Goal: Task Accomplishment & Management: Use online tool/utility

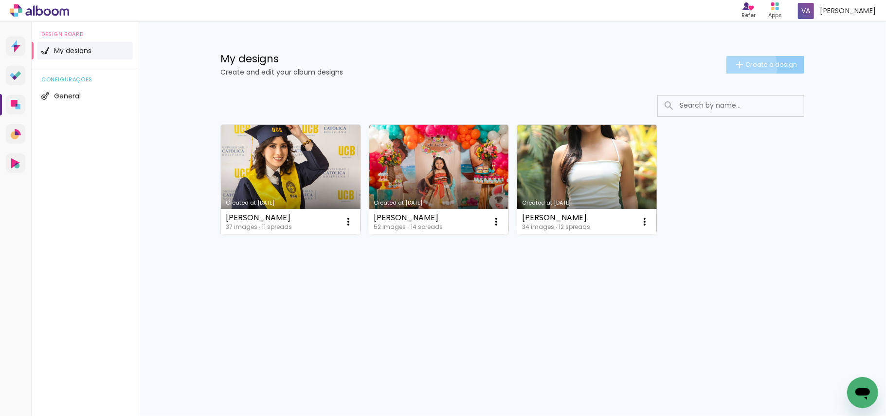
click at [744, 66] on iron-icon at bounding box center [740, 65] width 12 height 12
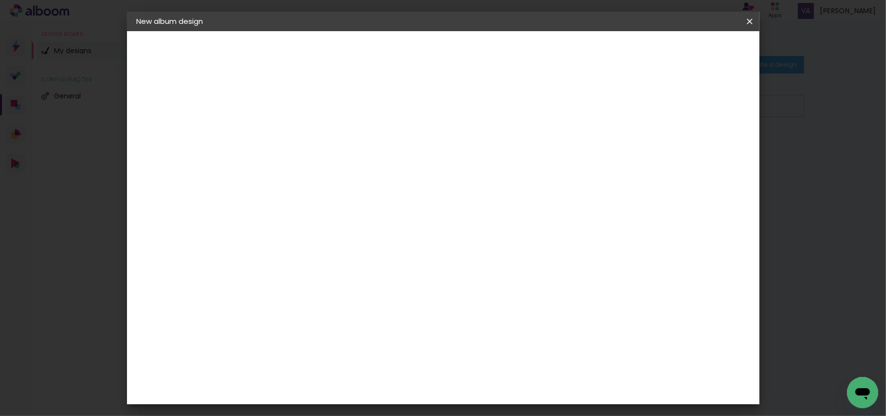
click at [296, 138] on div at bounding box center [296, 138] width 0 height 1
type input "j"
type input "[PERSON_NAME]"
type paper-input "[PERSON_NAME]"
click at [0, 0] on slot "Next" at bounding box center [0, 0] width 0 height 0
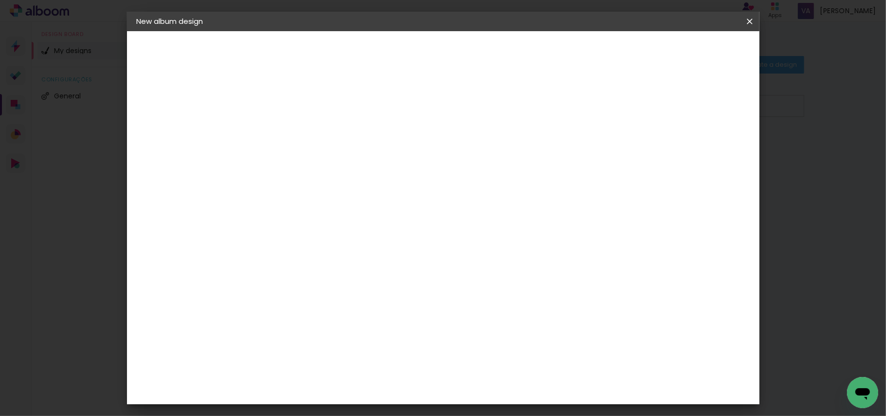
click at [0, 0] on slot "Free Size" at bounding box center [0, 0] width 0 height 0
drag, startPoint x: 737, startPoint y: 46, endPoint x: 696, endPoint y: 84, distance: 55.8
click at [408, 47] on paper-button "Next" at bounding box center [390, 51] width 35 height 17
type input "3"
type paper-input "3"
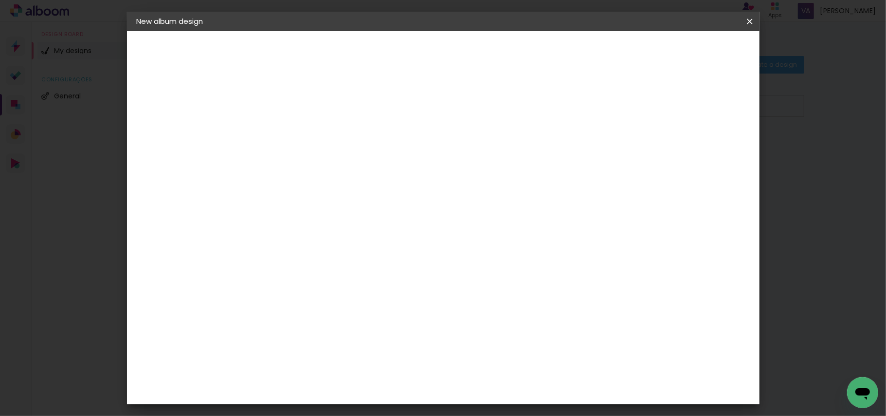
click at [303, 106] on input "3" at bounding box center [290, 112] width 34 height 12
type input "4"
type paper-input "4"
click at [303, 106] on input "4" at bounding box center [290, 112] width 34 height 12
type input "5"
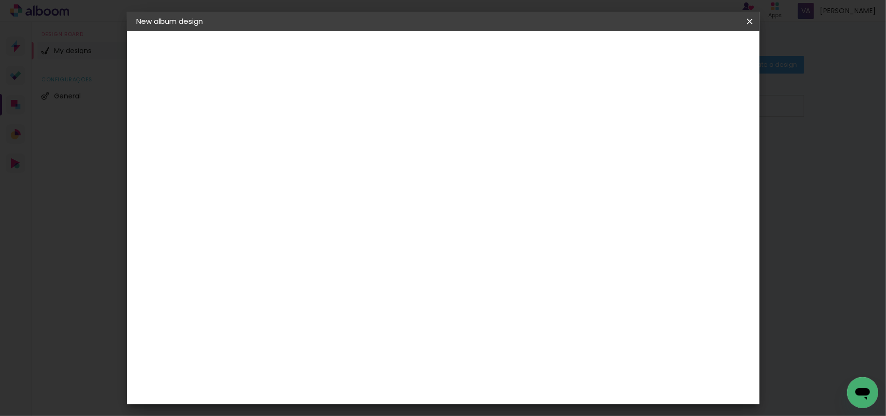
type paper-input "5"
click at [303, 106] on input "5" at bounding box center [290, 112] width 34 height 12
type input "6"
type paper-input "6"
click at [703, 144] on input "6" at bounding box center [698, 147] width 18 height 15
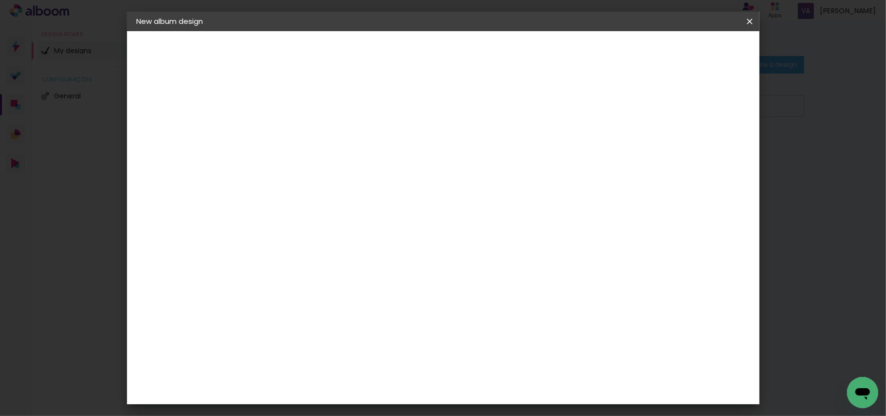
type input "7"
type paper-input "7"
click at [703, 144] on input "7" at bounding box center [696, 147] width 18 height 15
click at [655, 110] on div at bounding box center [650, 112] width 9 height 9
type paper-checkbox "on"
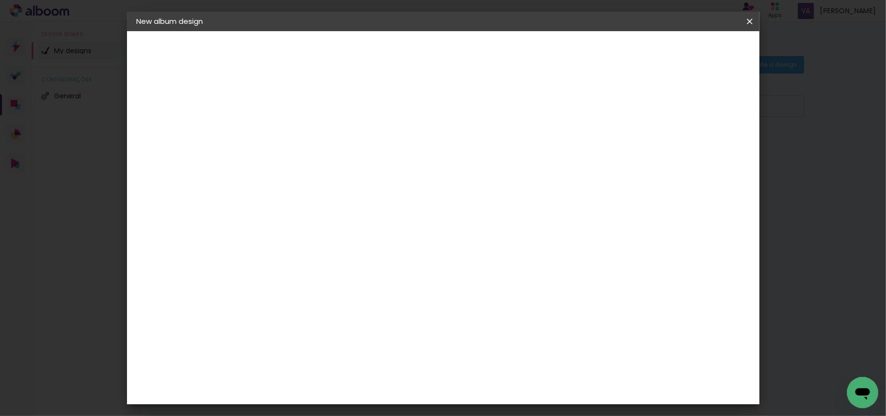
scroll to position [92, 0]
drag, startPoint x: 495, startPoint y: 312, endPoint x: 518, endPoint y: 311, distance: 23.4
click at [518, 312] on div "60" at bounding box center [501, 313] width 37 height 15
type input "45"
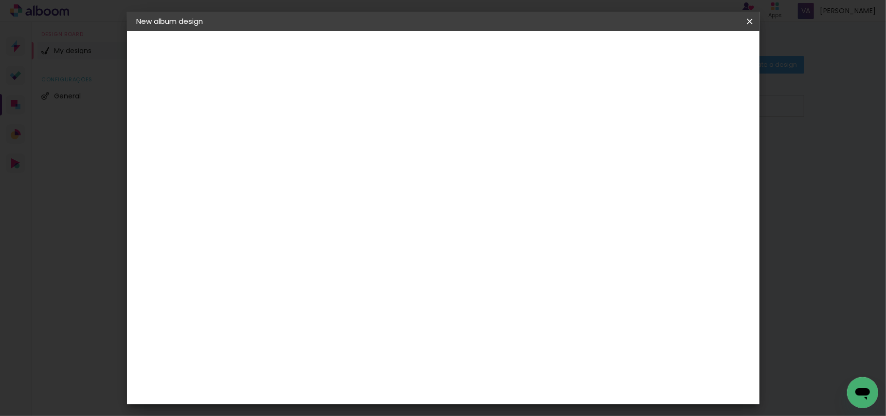
type paper-input "45"
click at [706, 54] on paper-input-container "7 mm" at bounding box center [699, 66] width 39 height 24
click at [687, 55] on span "Start design" at bounding box center [666, 51] width 41 height 7
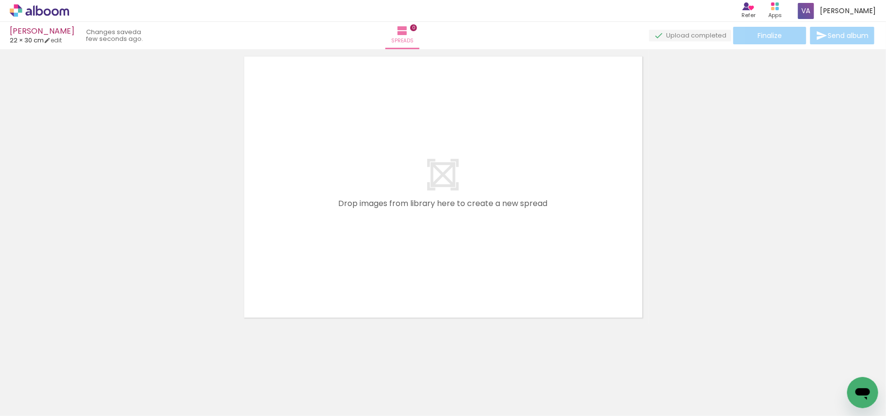
scroll to position [31, 0]
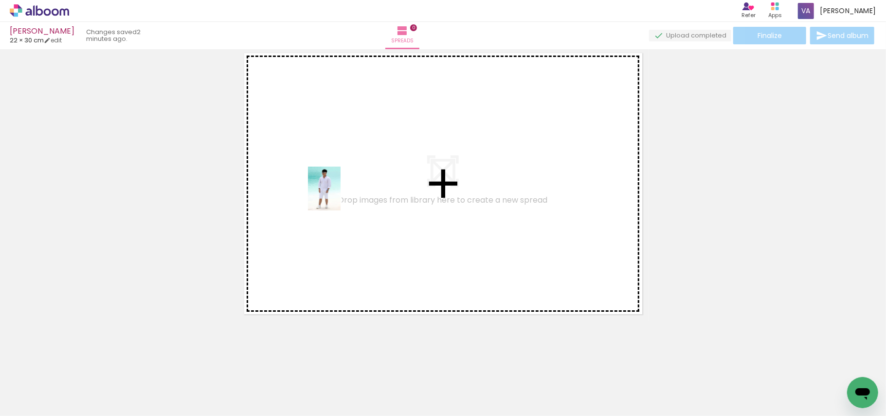
drag, startPoint x: 108, startPoint y: 380, endPoint x: 233, endPoint y: 335, distance: 132.4
click at [365, 176] on quentale-workspace at bounding box center [443, 208] width 886 height 416
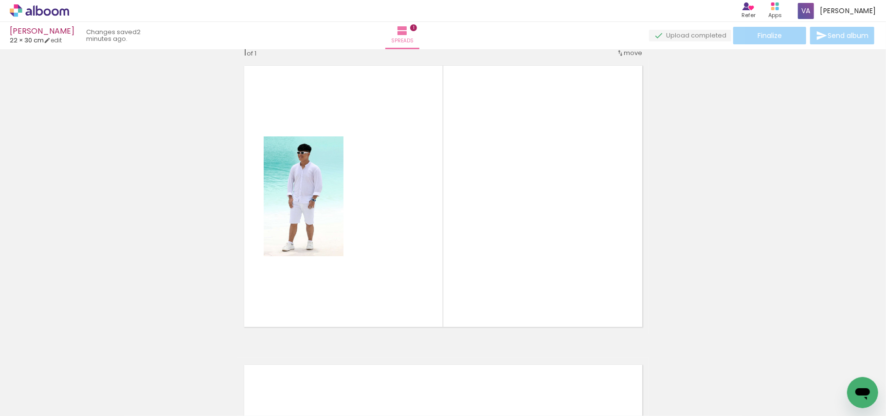
scroll to position [12, 0]
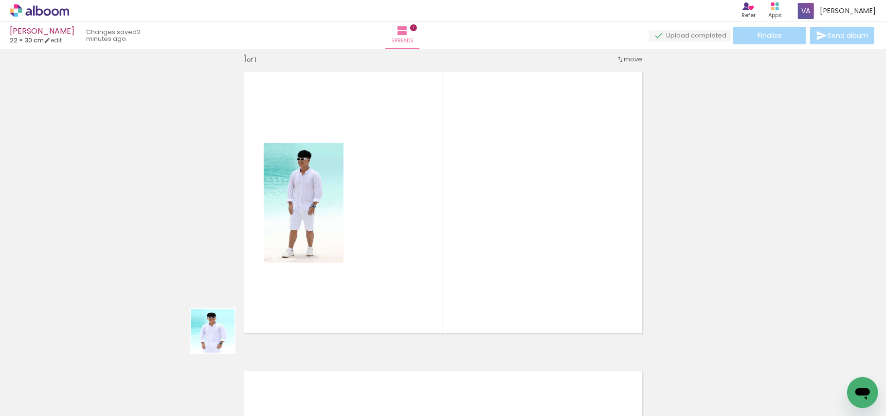
drag, startPoint x: 156, startPoint y: 380, endPoint x: 387, endPoint y: 215, distance: 283.6
click at [387, 215] on quentale-workspace at bounding box center [443, 208] width 886 height 416
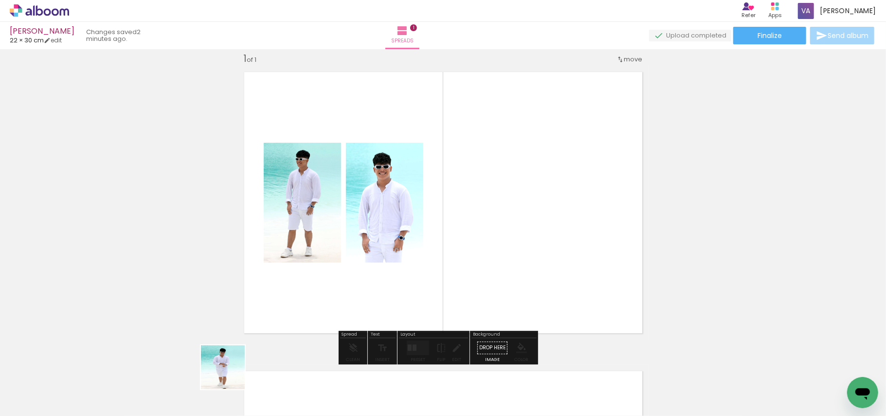
drag, startPoint x: 209, startPoint y: 389, endPoint x: 530, endPoint y: 150, distance: 400.7
click at [537, 166] on quentale-workspace at bounding box center [443, 208] width 886 height 416
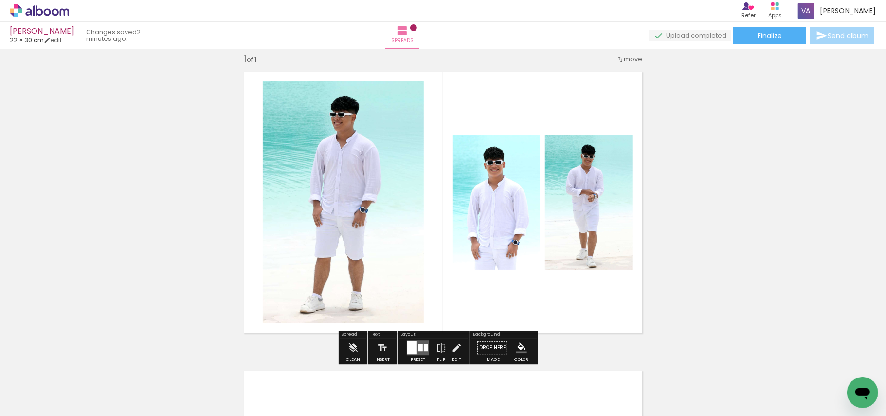
drag, startPoint x: 413, startPoint y: 346, endPoint x: 470, endPoint y: 328, distance: 59.6
click at [413, 345] on div at bounding box center [412, 347] width 10 height 13
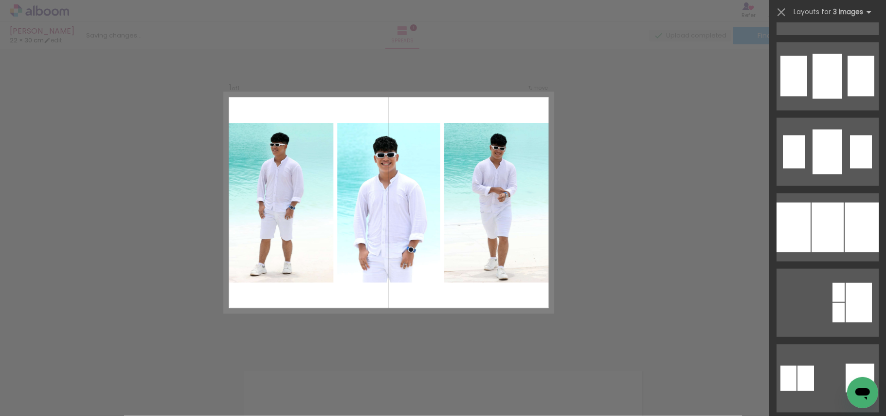
scroll to position [974, 0]
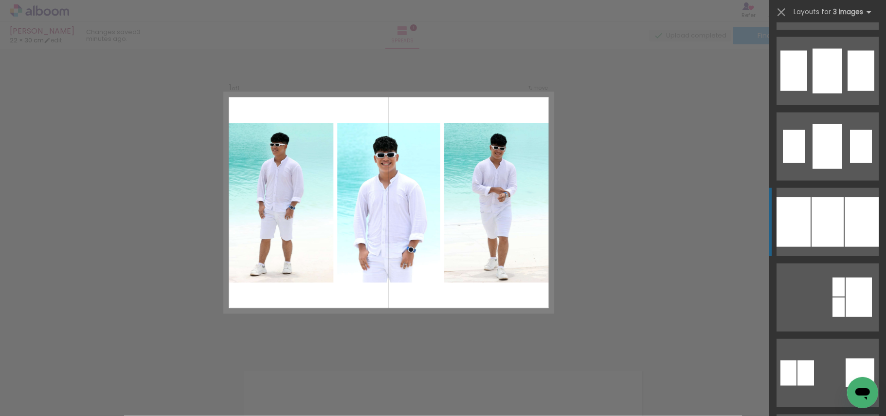
click at [845, 229] on div at bounding box center [862, 222] width 34 height 50
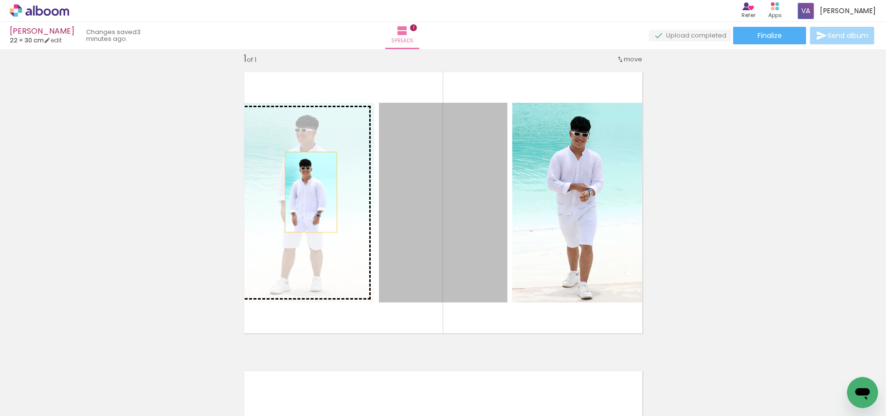
drag, startPoint x: 452, startPoint y: 201, endPoint x: 304, endPoint y: 192, distance: 148.3
click at [0, 0] on slot at bounding box center [0, 0] width 0 height 0
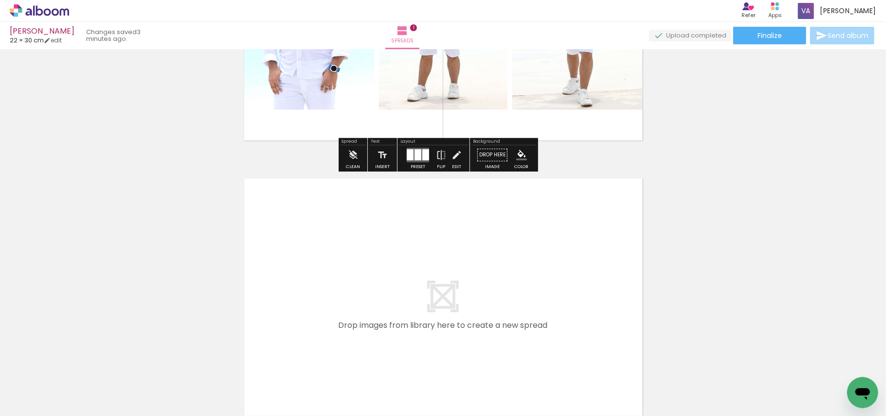
scroll to position [207, 0]
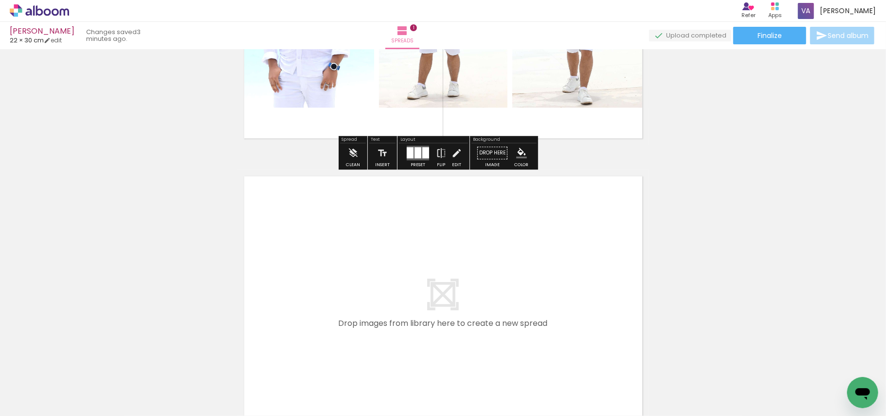
drag, startPoint x: 420, startPoint y: 150, endPoint x: 561, endPoint y: 204, distance: 151.2
click at [421, 150] on quentale-layouter at bounding box center [418, 153] width 22 height 15
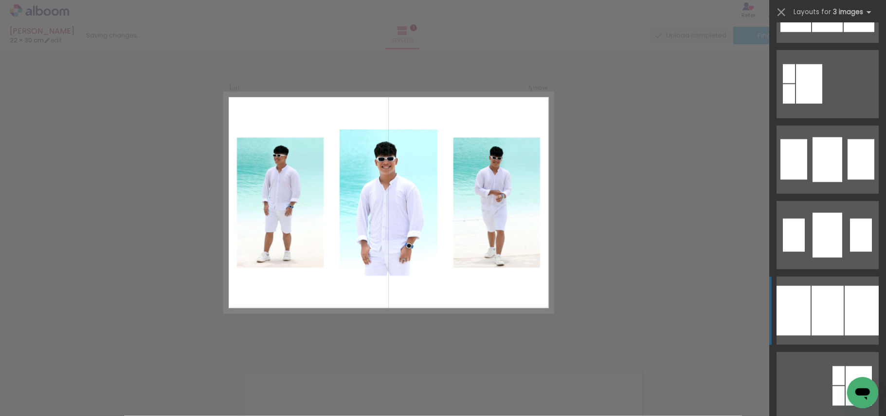
scroll to position [742, 0]
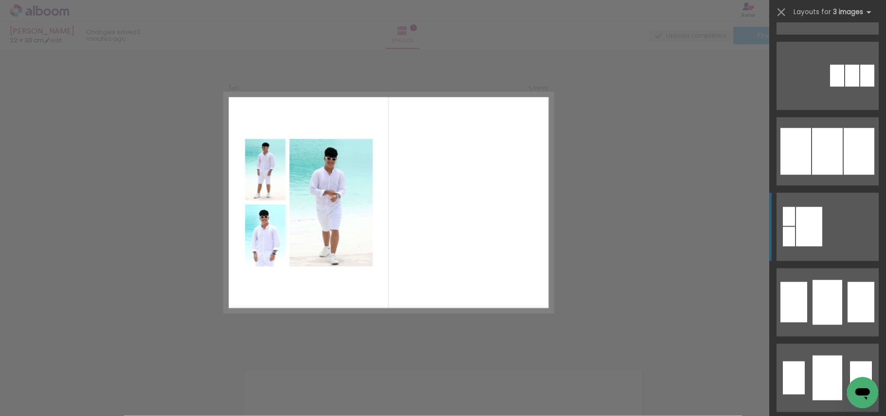
click at [806, 224] on div at bounding box center [809, 226] width 26 height 39
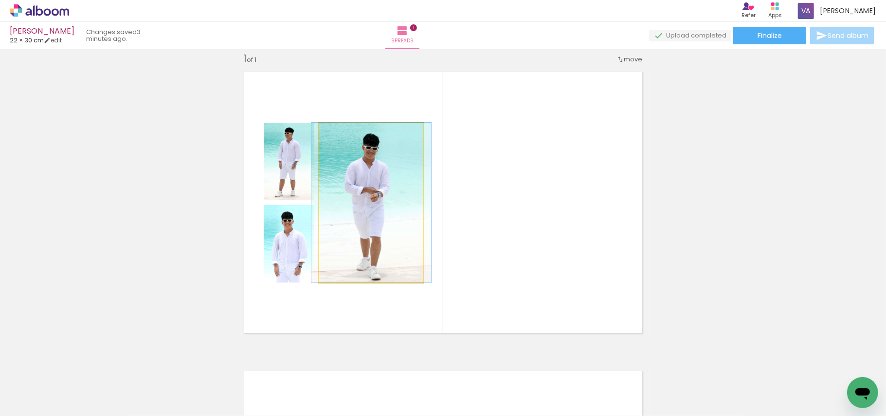
click at [382, 185] on quentale-photo at bounding box center [371, 203] width 104 height 160
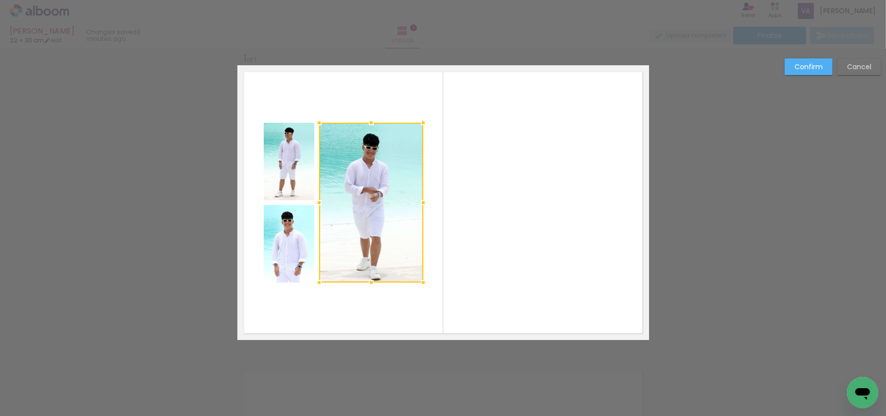
click at [0, 0] on slot "Confirm" at bounding box center [0, 0] width 0 height 0
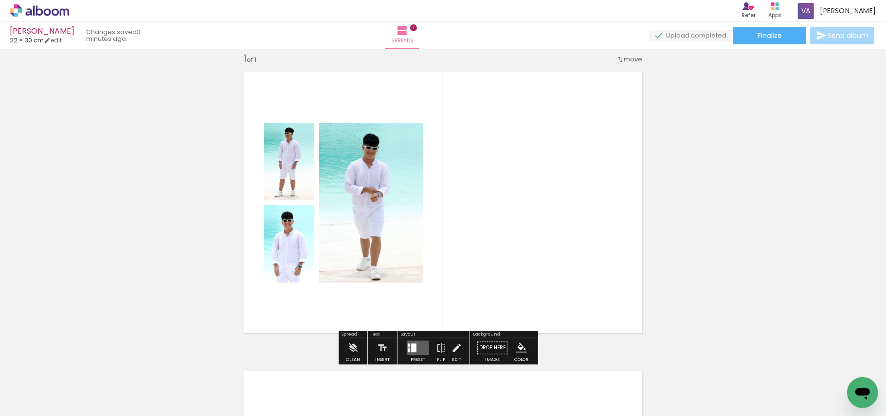
scroll to position [0, 0]
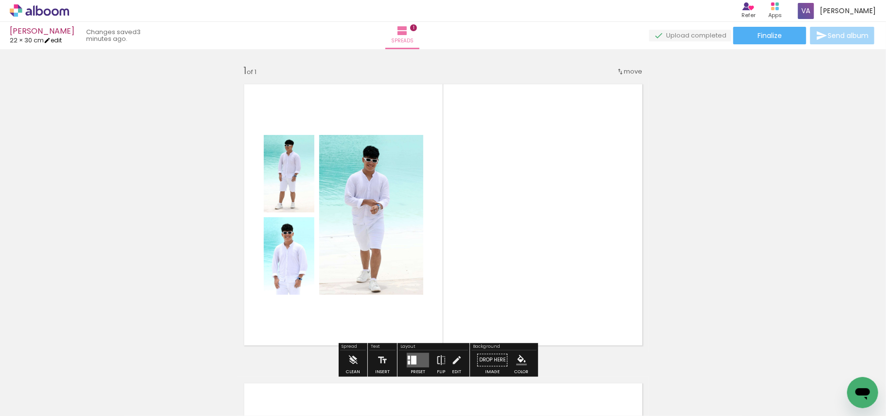
click at [61, 43] on link "edit" at bounding box center [53, 40] width 18 height 8
type input "5"
type input "30"
type input "45"
type input "7"
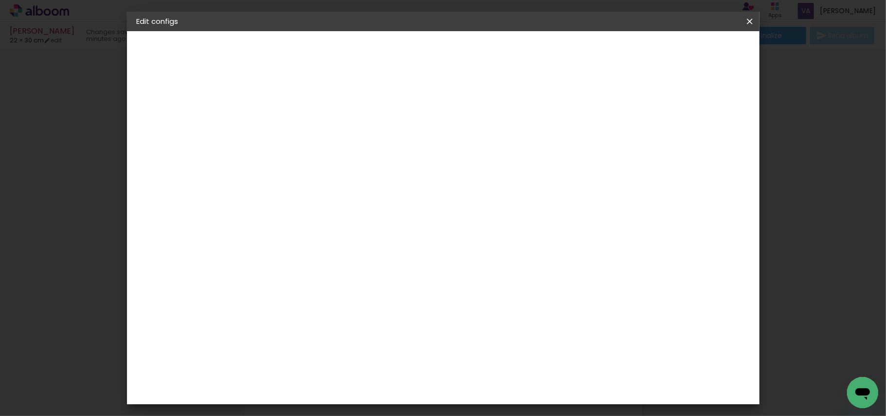
drag, startPoint x: 687, startPoint y: 113, endPoint x: 692, endPoint y: 106, distance: 8.8
click at [549, 113] on div at bounding box center [544, 112] width 9 height 9
type paper-checkbox "on"
click at [581, 53] on span "Save configs" at bounding box center [559, 51] width 44 height 7
click at [581, 48] on span "Save configs" at bounding box center [559, 51] width 44 height 7
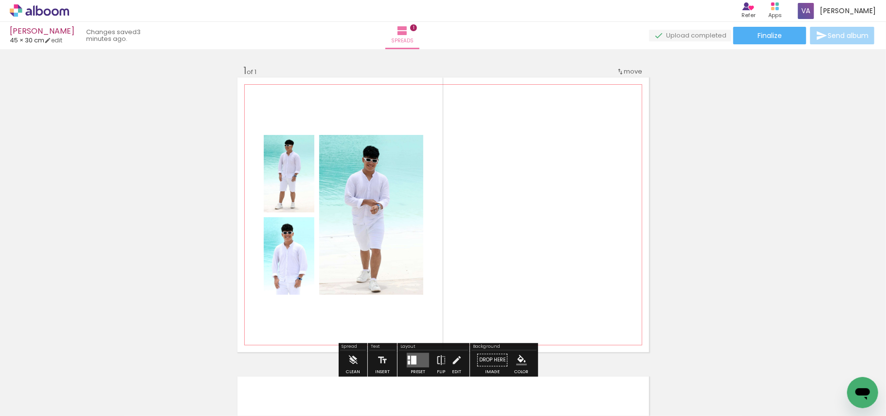
click at [278, 203] on quentale-photo at bounding box center [289, 173] width 51 height 77
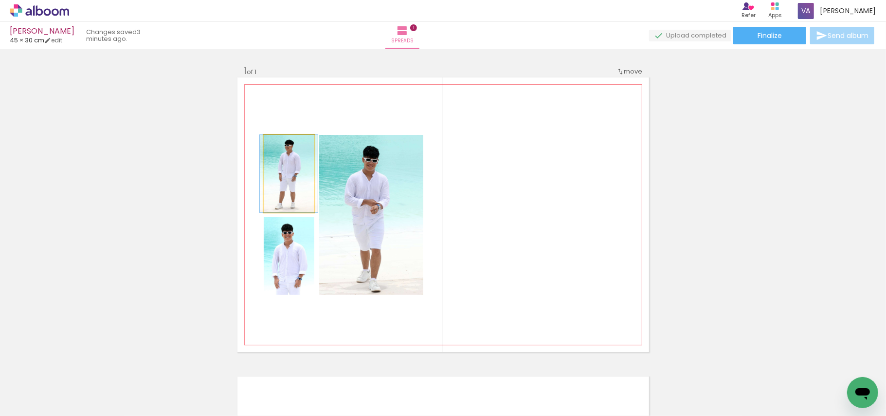
click at [278, 203] on quentale-photo at bounding box center [289, 173] width 51 height 77
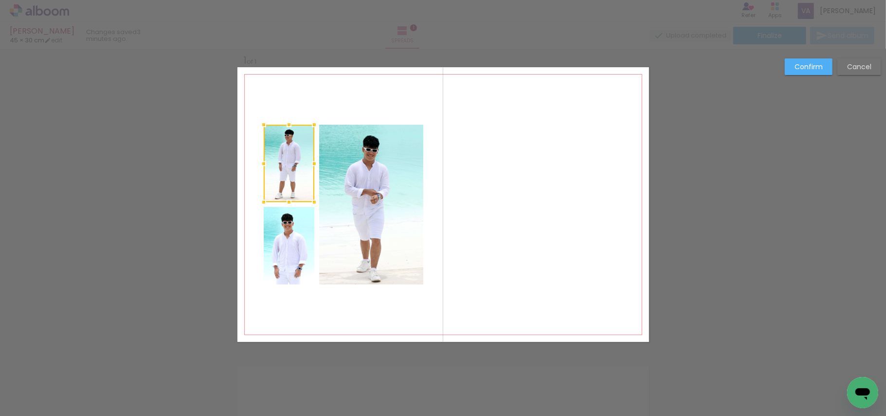
scroll to position [12, 0]
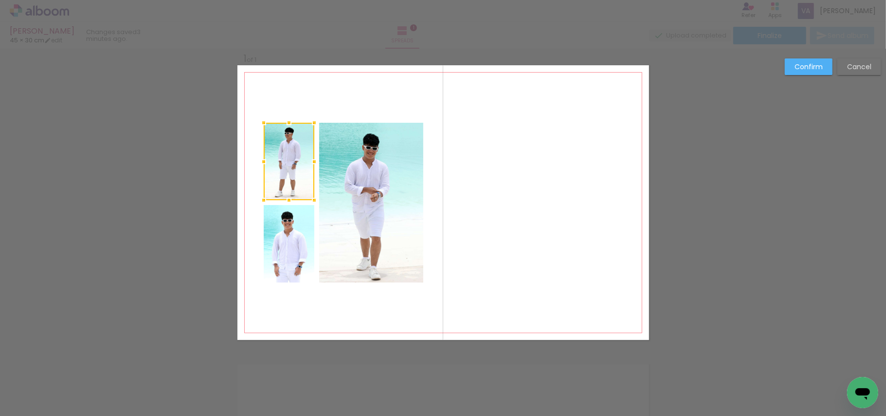
click at [287, 251] on quentale-photo at bounding box center [289, 243] width 51 height 77
click at [369, 235] on quentale-photo at bounding box center [371, 203] width 104 height 160
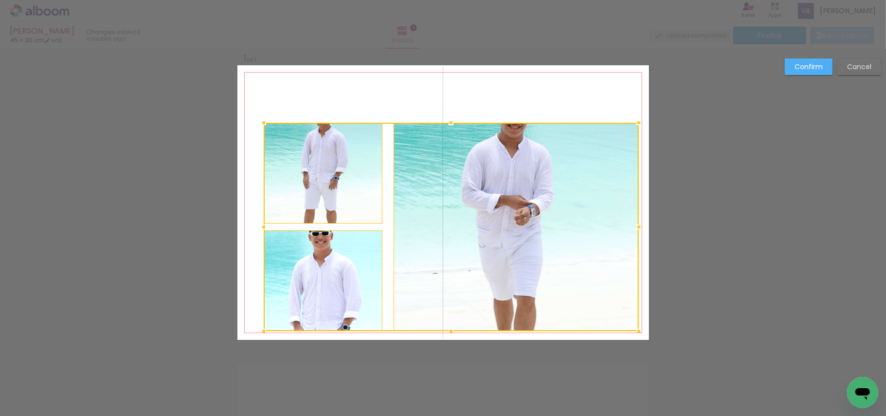
drag, startPoint x: 417, startPoint y: 281, endPoint x: 632, endPoint y: 330, distance: 220.6
click at [632, 330] on div at bounding box center [638, 330] width 19 height 19
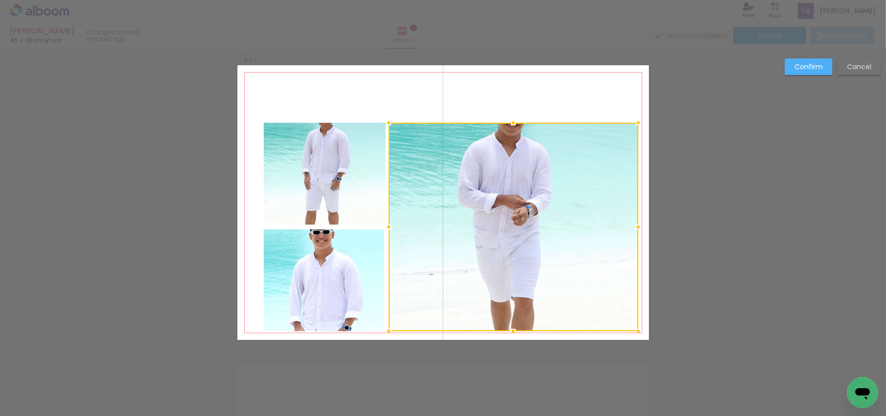
click at [316, 170] on quentale-photo at bounding box center [325, 174] width 122 height 102
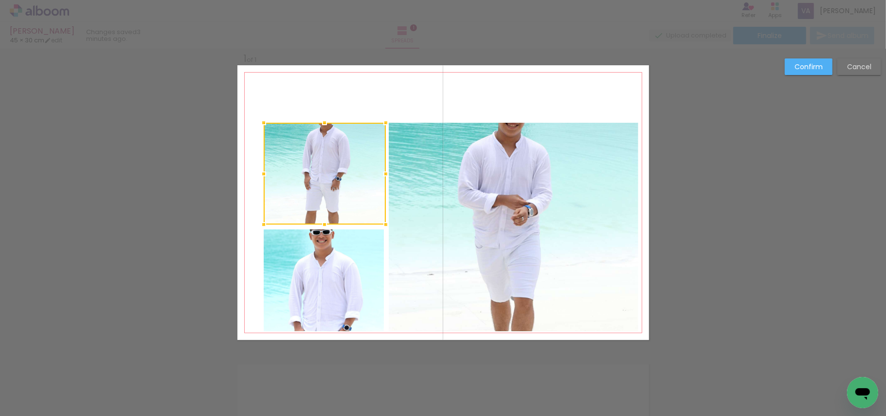
click at [318, 262] on quentale-photo at bounding box center [324, 280] width 121 height 102
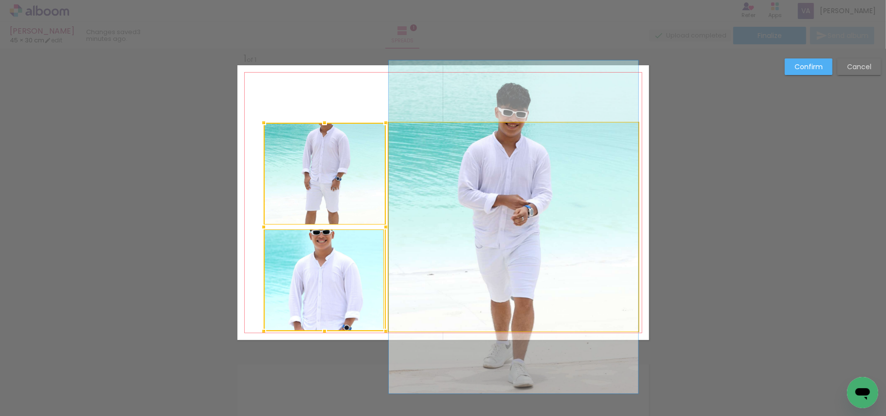
click at [478, 178] on quentale-photo at bounding box center [514, 227] width 250 height 208
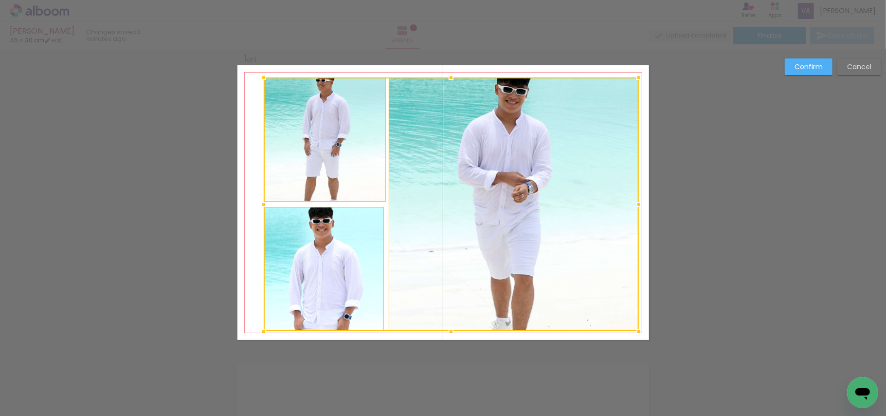
drag, startPoint x: 446, startPoint y: 122, endPoint x: 447, endPoint y: 76, distance: 45.3
click at [447, 76] on div at bounding box center [451, 77] width 19 height 19
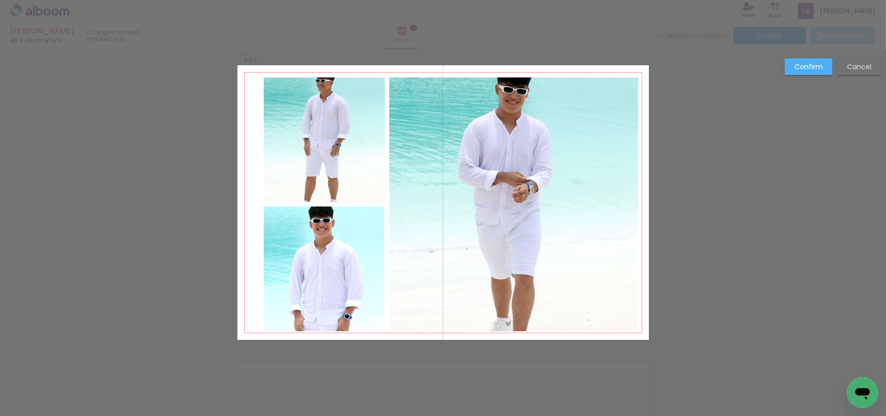
click at [0, 0] on slot "Confirm" at bounding box center [0, 0] width 0 height 0
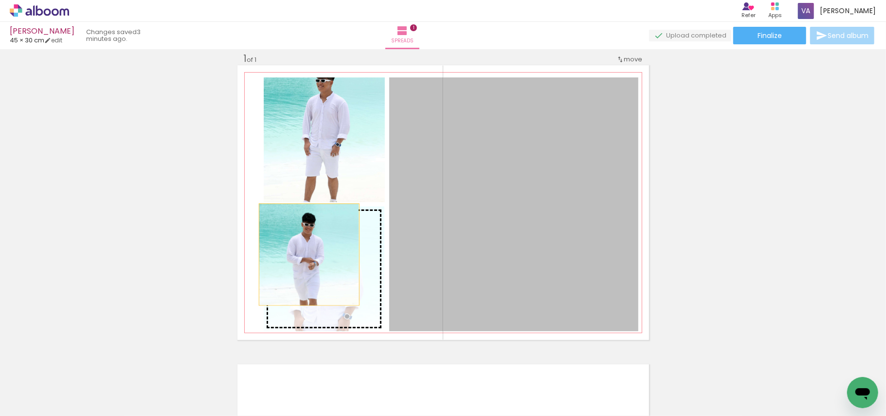
drag, startPoint x: 512, startPoint y: 160, endPoint x: 304, endPoint y: 255, distance: 228.7
click at [0, 0] on slot at bounding box center [0, 0] width 0 height 0
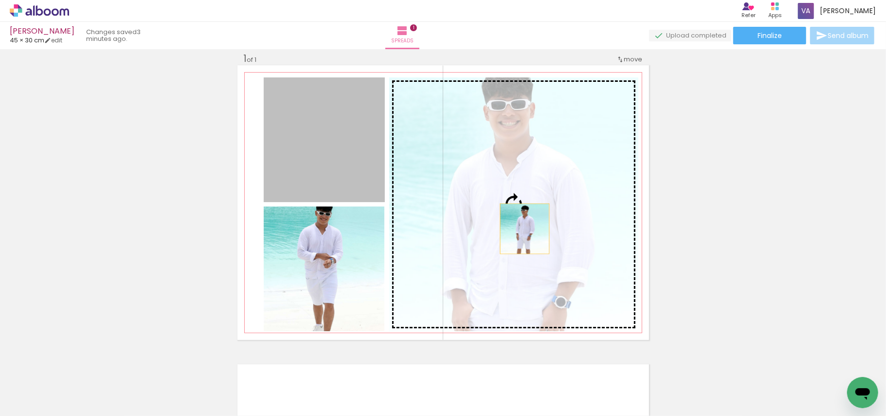
drag, startPoint x: 330, startPoint y: 158, endPoint x: 557, endPoint y: 237, distance: 240.0
click at [0, 0] on slot at bounding box center [0, 0] width 0 height 0
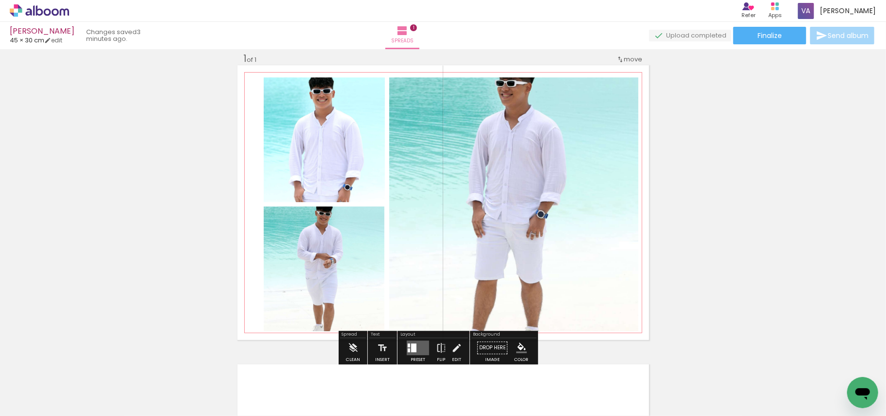
click at [417, 197] on quentale-photo at bounding box center [514, 204] width 250 height 254
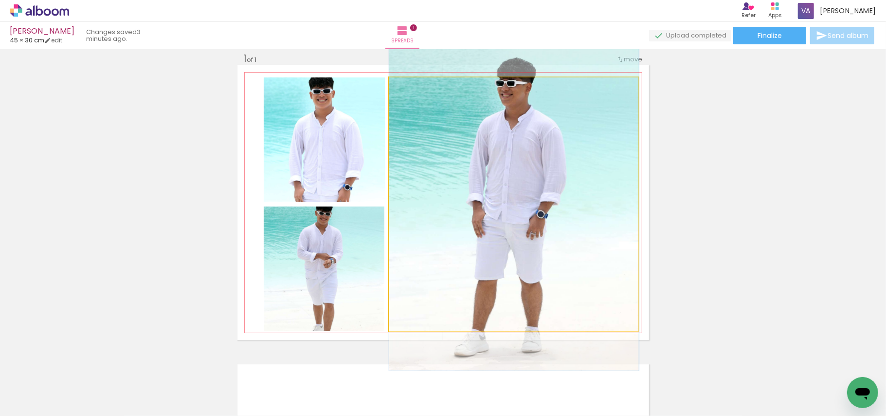
click at [417, 197] on quentale-photo at bounding box center [514, 204] width 250 height 254
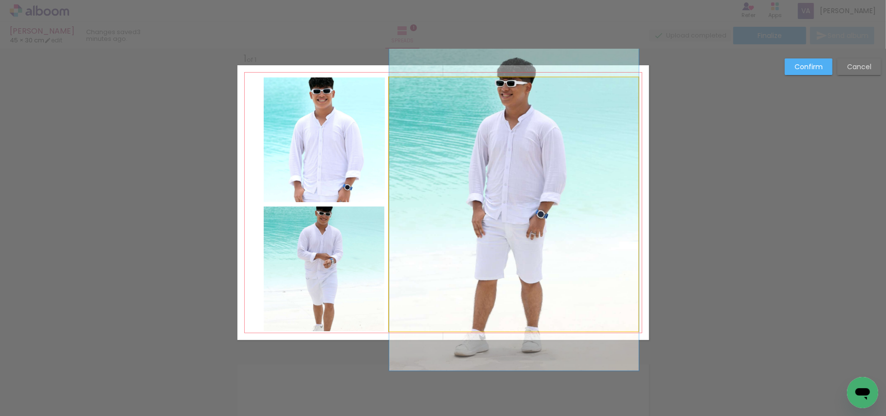
click at [398, 201] on quentale-photo at bounding box center [514, 204] width 250 height 254
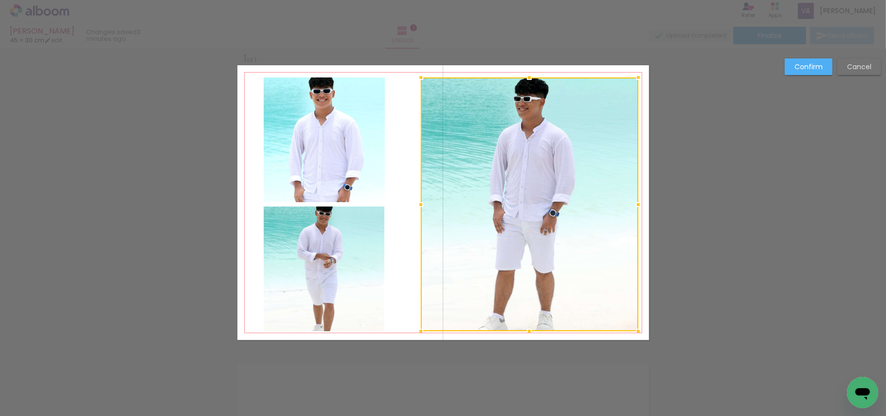
drag, startPoint x: 386, startPoint y: 201, endPoint x: 483, endPoint y: 201, distance: 97.4
click at [419, 201] on div at bounding box center [420, 204] width 19 height 19
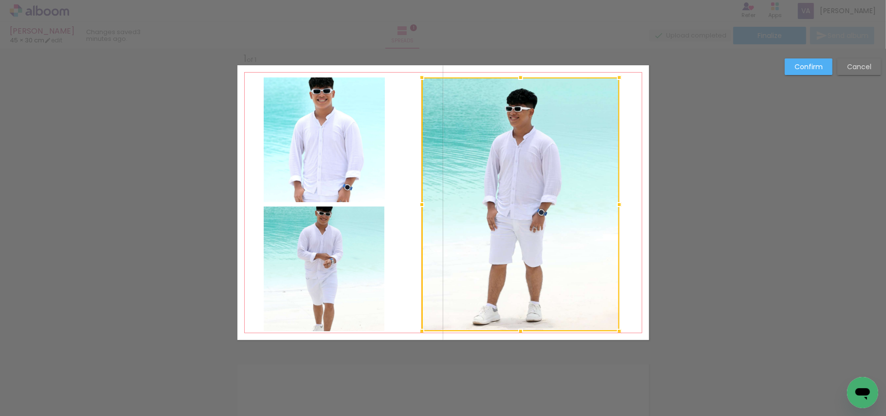
drag, startPoint x: 634, startPoint y: 205, endPoint x: 592, endPoint y: 203, distance: 41.4
click at [611, 205] on div at bounding box center [619, 204] width 19 height 19
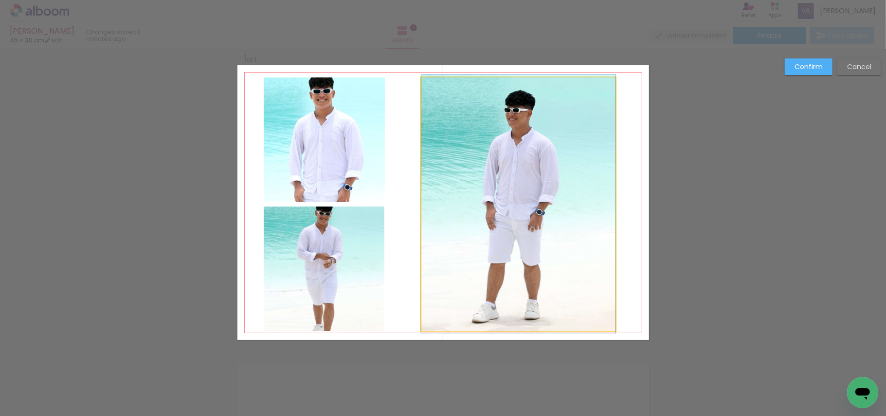
click at [542, 202] on quentale-photo at bounding box center [519, 204] width 194 height 254
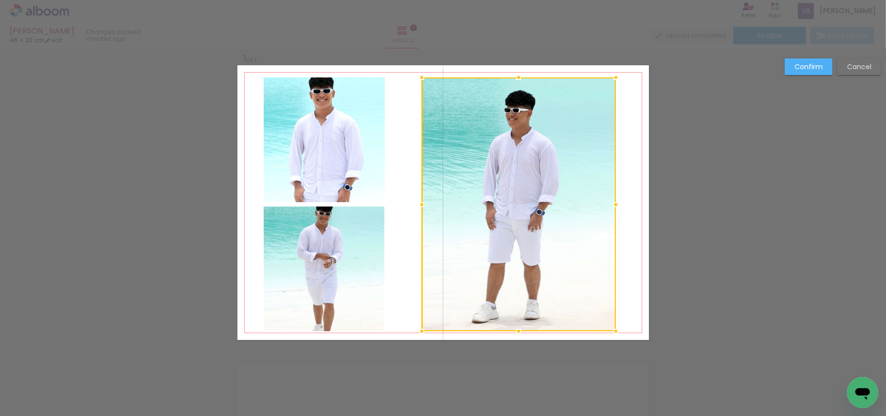
drag, startPoint x: 818, startPoint y: 68, endPoint x: 811, endPoint y: 68, distance: 7.3
click at [0, 0] on slot "Confirm" at bounding box center [0, 0] width 0 height 0
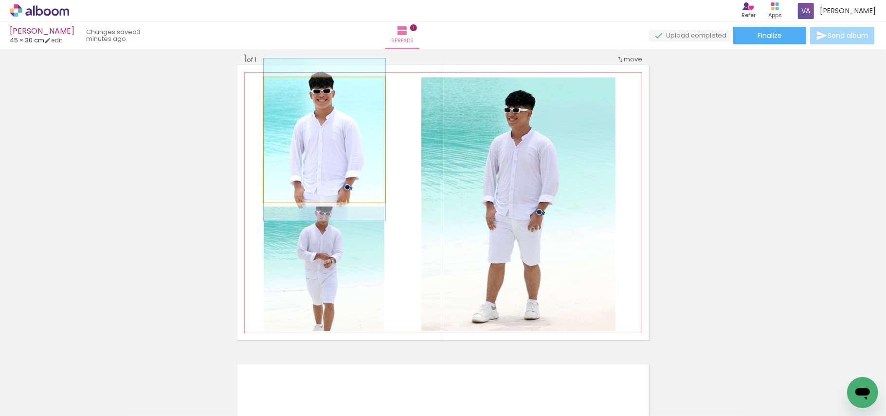
click at [349, 162] on quentale-photo at bounding box center [325, 139] width 122 height 125
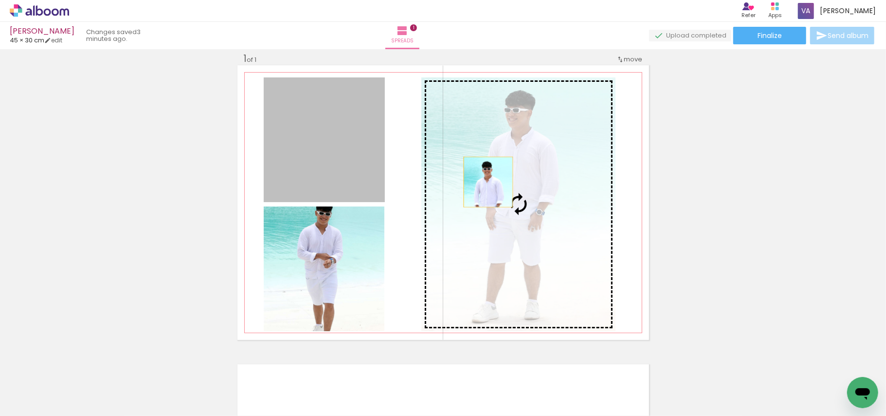
drag, startPoint x: 334, startPoint y: 144, endPoint x: 501, endPoint y: 185, distance: 171.9
click at [0, 0] on slot at bounding box center [0, 0] width 0 height 0
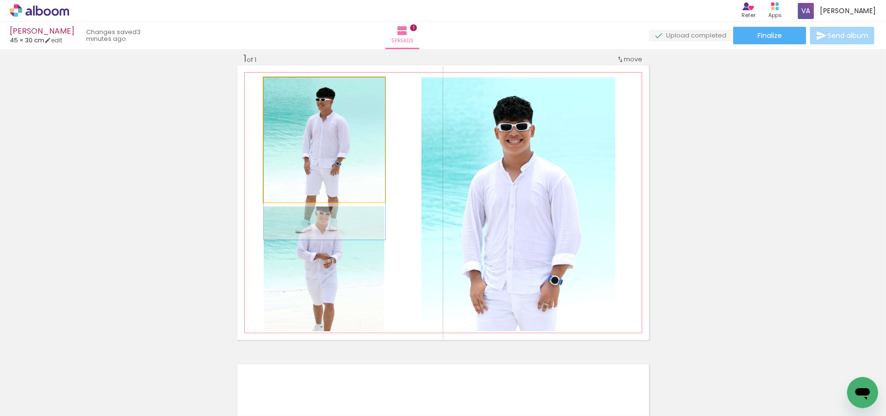
drag, startPoint x: 335, startPoint y: 150, endPoint x: 335, endPoint y: 175, distance: 24.8
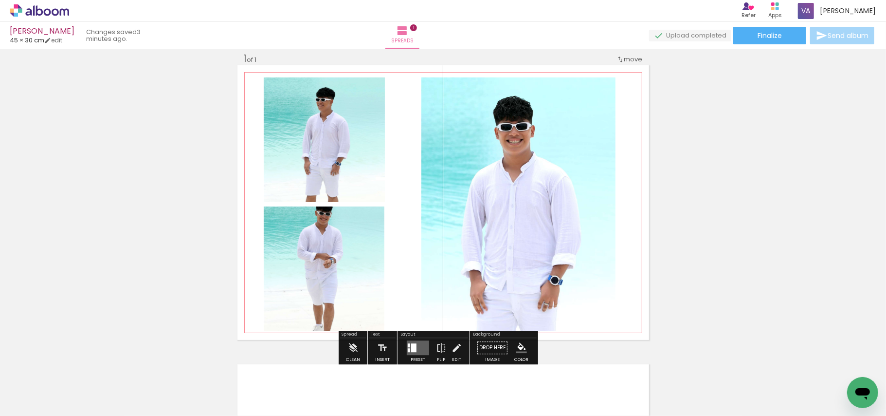
drag, startPoint x: 517, startPoint y: 110, endPoint x: 479, endPoint y: 121, distance: 39.6
click at [0, 0] on paper-item at bounding box center [0, 0] width 0 height 0
drag, startPoint x: 358, startPoint y: 110, endPoint x: 347, endPoint y: 147, distance: 38.7
click at [0, 0] on paper-item at bounding box center [0, 0] width 0 height 0
click at [359, 237] on paper-item at bounding box center [363, 239] width 18 height 7
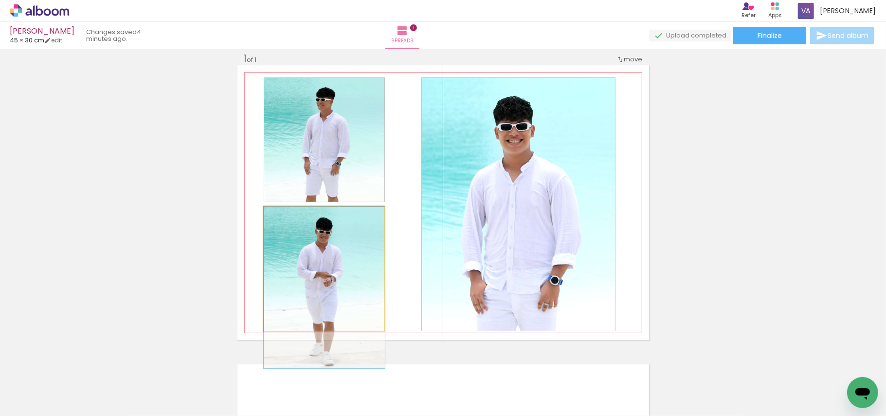
drag, startPoint x: 346, startPoint y: 265, endPoint x: 346, endPoint y: 292, distance: 27.3
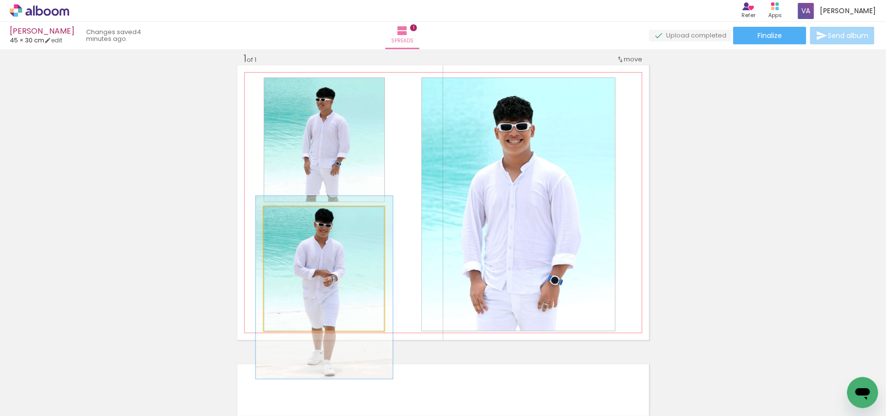
drag, startPoint x: 281, startPoint y: 216, endPoint x: 285, endPoint y: 219, distance: 5.3
type paper-slider "113"
click at [286, 219] on div at bounding box center [290, 216] width 9 height 9
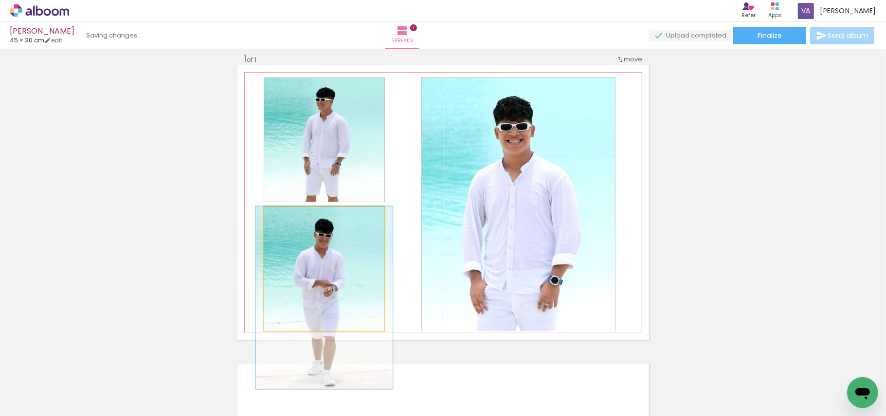
drag, startPoint x: 334, startPoint y: 277, endPoint x: 334, endPoint y: 288, distance: 11.2
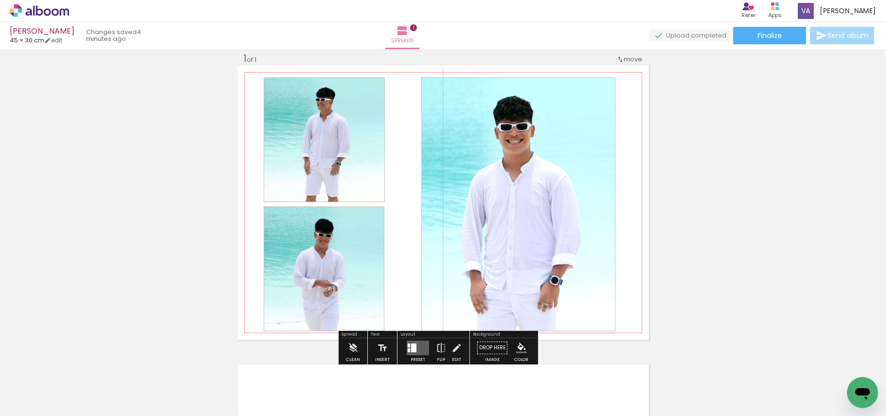
click at [320, 149] on quentale-photo at bounding box center [325, 139] width 122 height 125
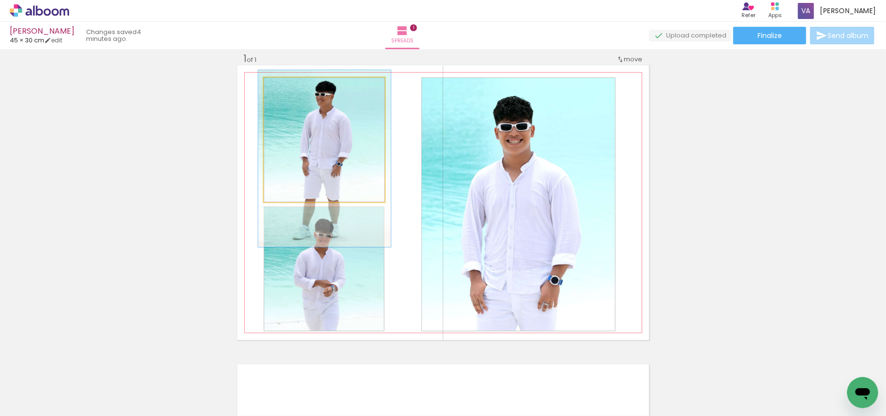
type paper-slider "109"
click at [287, 87] on div at bounding box center [289, 87] width 9 height 9
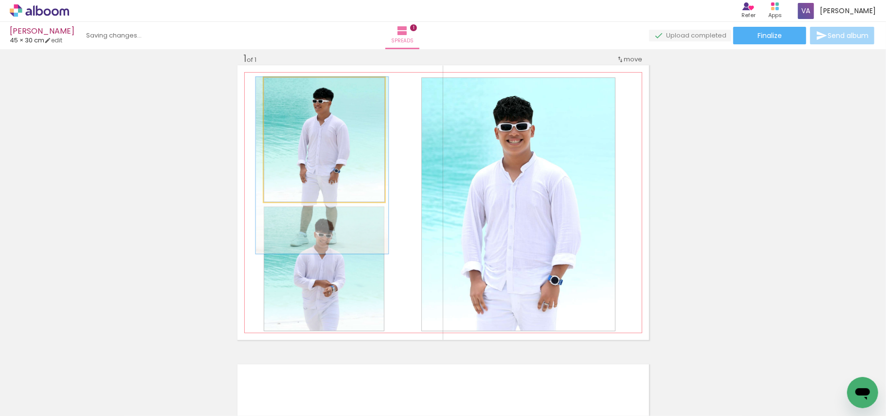
drag, startPoint x: 328, startPoint y: 168, endPoint x: 325, endPoint y: 175, distance: 7.7
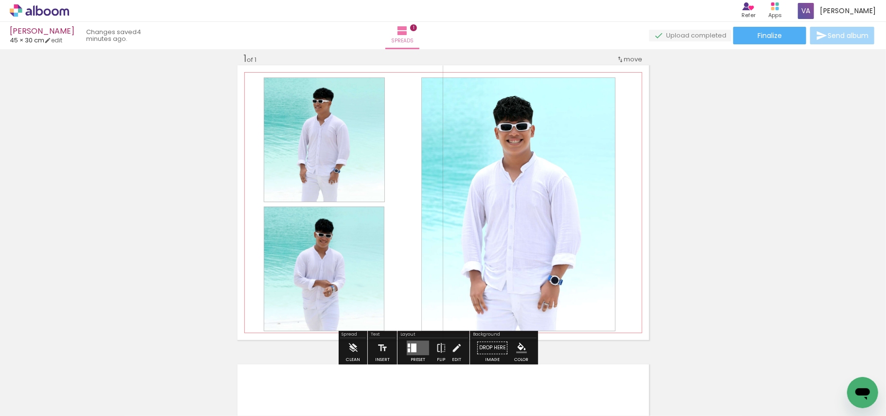
click at [497, 187] on quentale-photo at bounding box center [519, 204] width 194 height 254
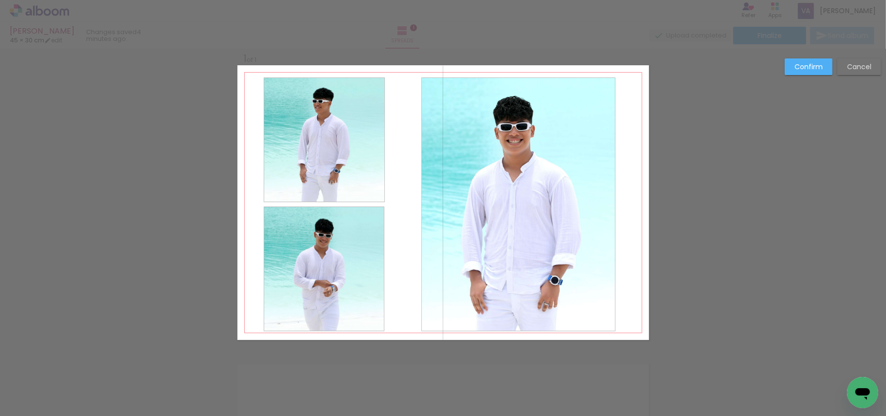
click at [558, 195] on quentale-photo at bounding box center [519, 204] width 194 height 254
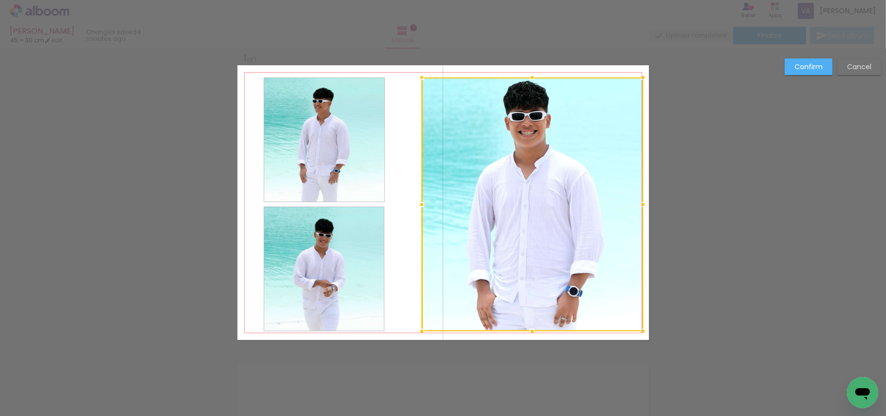
drag, startPoint x: 617, startPoint y: 200, endPoint x: 638, endPoint y: 203, distance: 20.7
click at [638, 203] on div at bounding box center [643, 204] width 19 height 19
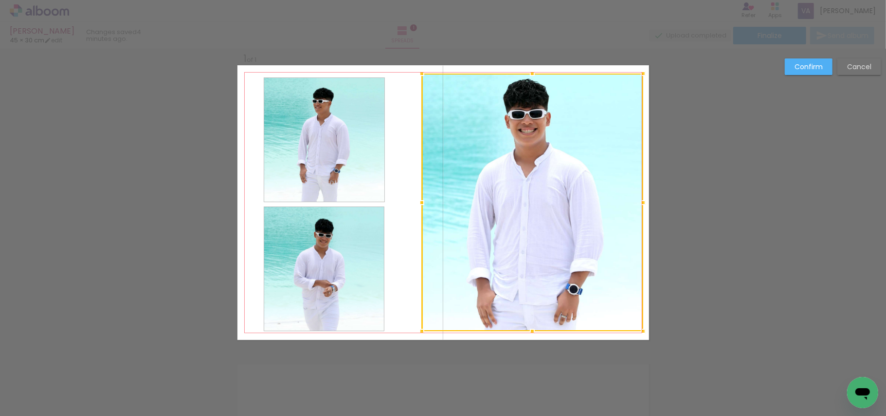
click at [532, 73] on div at bounding box center [532, 73] width 19 height 19
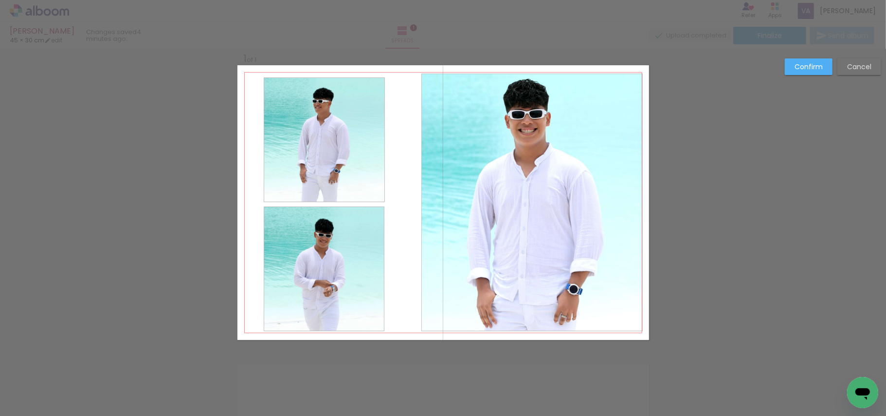
click at [0, 0] on slot "Confirm" at bounding box center [0, 0] width 0 height 0
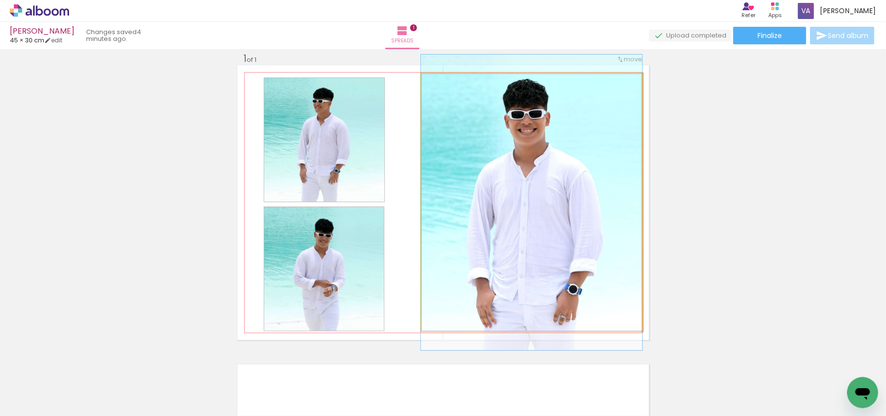
drag, startPoint x: 536, startPoint y: 182, endPoint x: 512, endPoint y: 183, distance: 24.4
click at [517, 183] on quentale-photo at bounding box center [532, 203] width 221 height 258
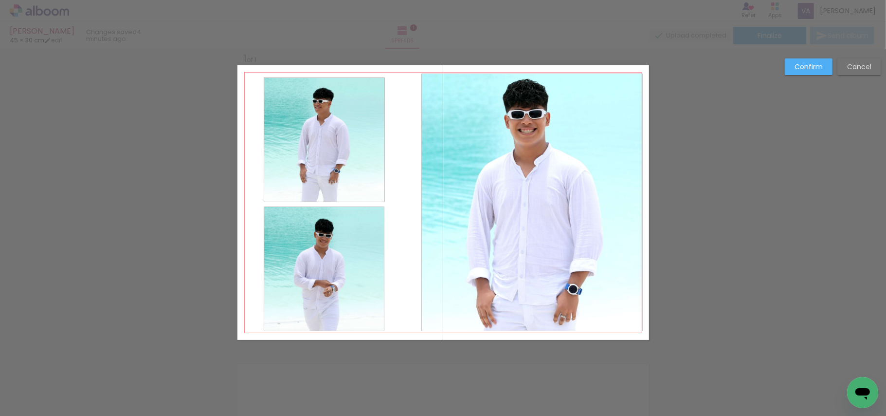
click at [533, 180] on quentale-photo at bounding box center [532, 203] width 221 height 258
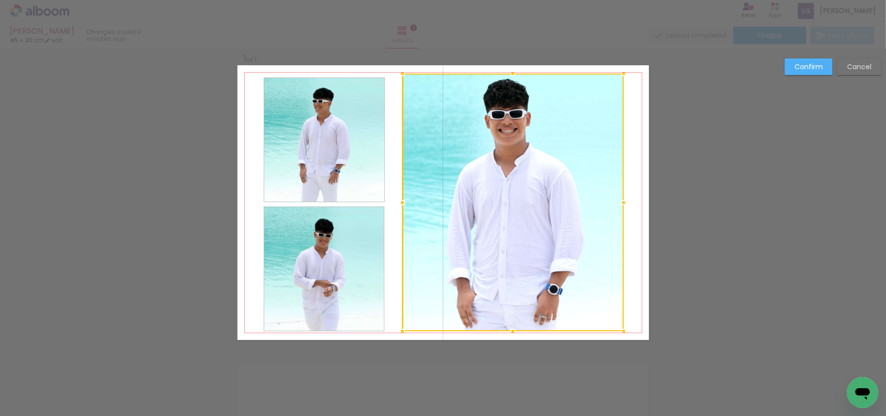
drag, startPoint x: 544, startPoint y: 179, endPoint x: 524, endPoint y: 179, distance: 19.5
click at [524, 179] on div at bounding box center [513, 203] width 221 height 258
click at [292, 250] on quentale-photo at bounding box center [324, 268] width 121 height 125
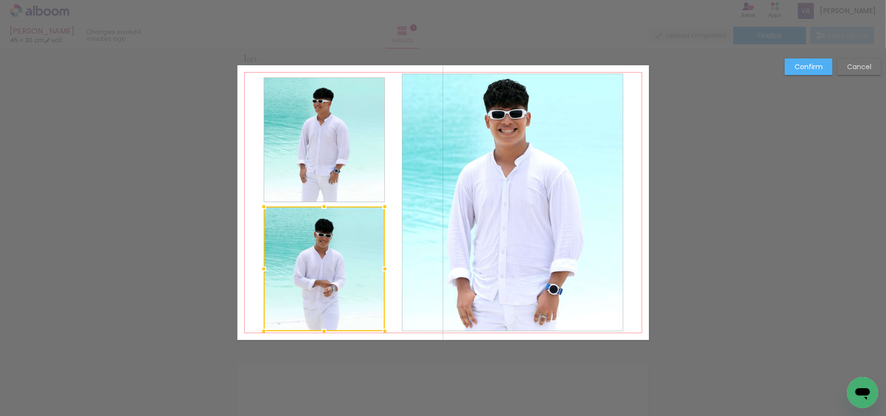
click at [321, 150] on quentale-photo at bounding box center [325, 139] width 122 height 125
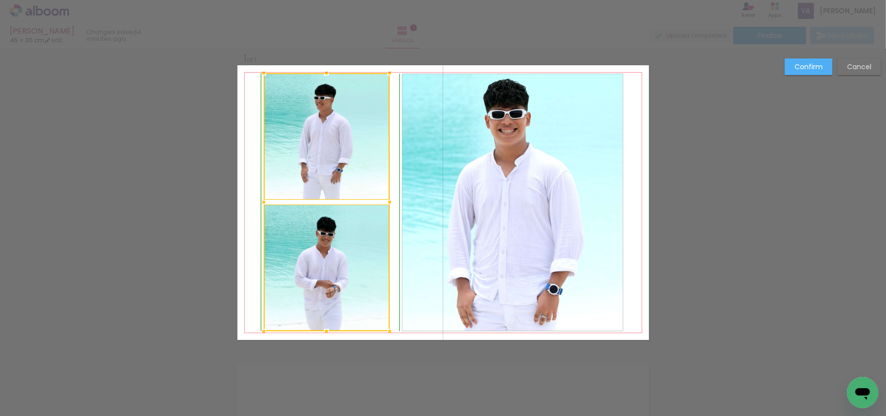
drag, startPoint x: 385, startPoint y: 75, endPoint x: 389, endPoint y: 74, distance: 4.9
click at [389, 74] on div at bounding box center [389, 72] width 19 height 19
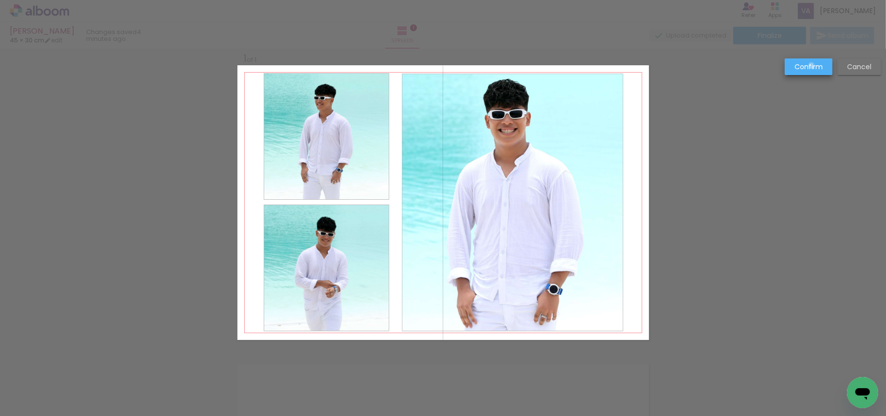
click at [0, 0] on slot "Confirm" at bounding box center [0, 0] width 0 height 0
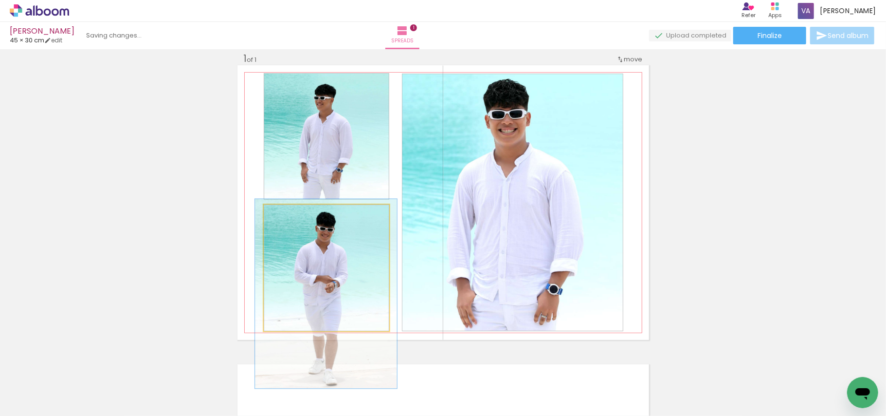
drag, startPoint x: 318, startPoint y: 243, endPoint x: 326, endPoint y: 237, distance: 10.3
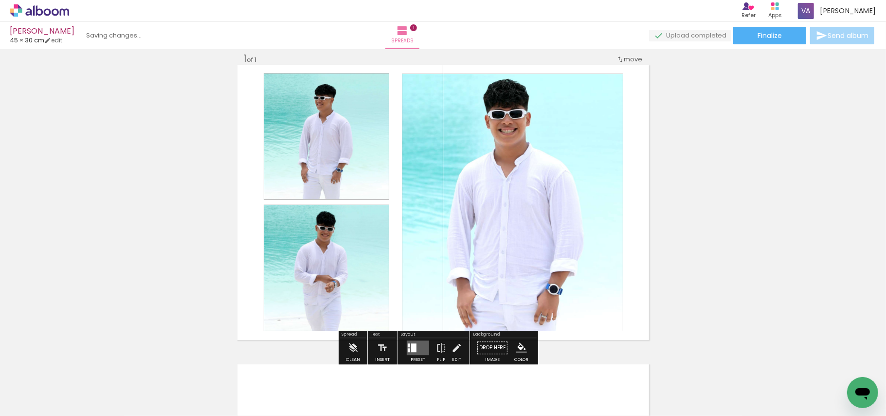
click at [731, 197] on div "Add spread 1 of 1" at bounding box center [443, 339] width 886 height 598
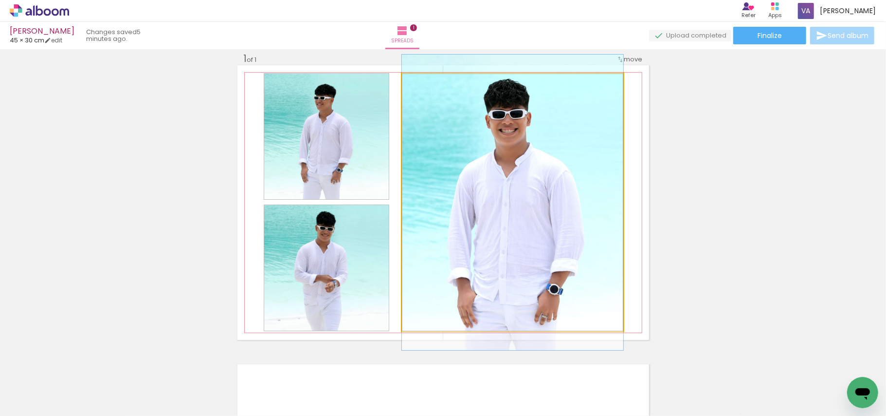
drag, startPoint x: 517, startPoint y: 258, endPoint x: 529, endPoint y: 258, distance: 12.2
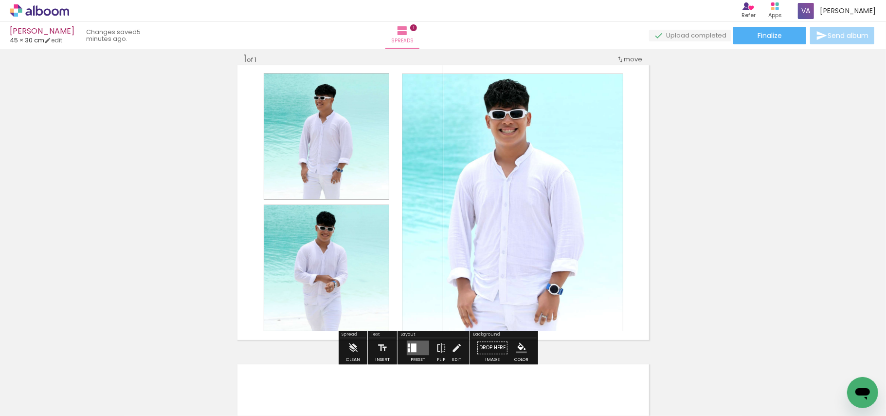
click at [746, 232] on div "Add spread 1 of 1" at bounding box center [443, 339] width 886 height 598
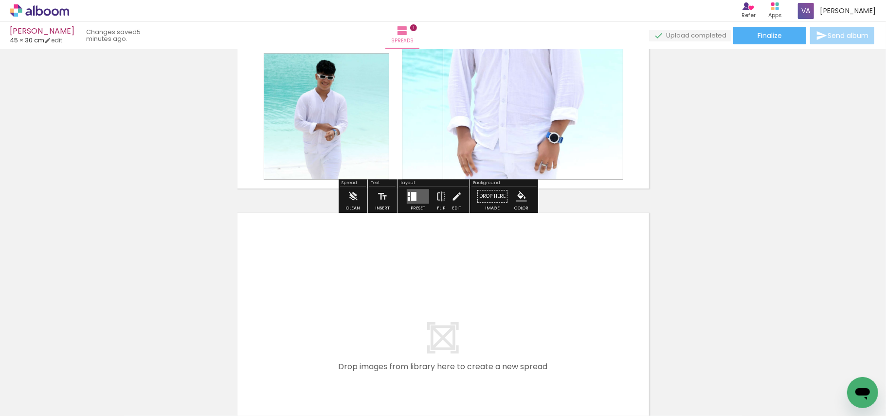
scroll to position [207, 0]
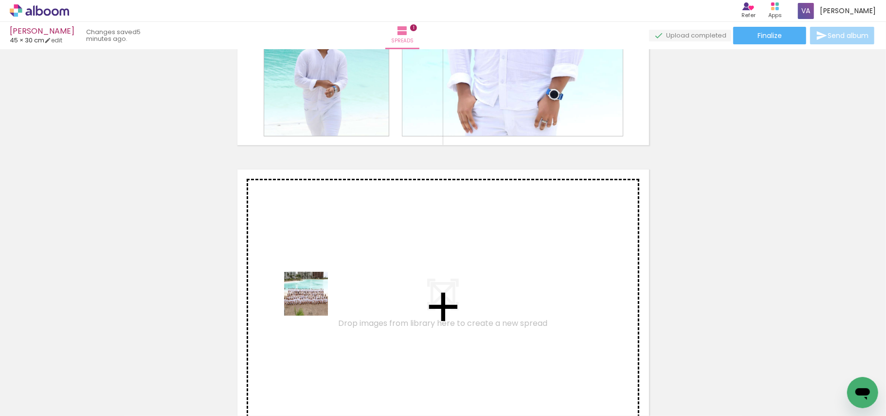
drag, startPoint x: 273, startPoint y: 381, endPoint x: 314, endPoint y: 301, distance: 89.7
click at [314, 301] on quentale-workspace at bounding box center [443, 208] width 886 height 416
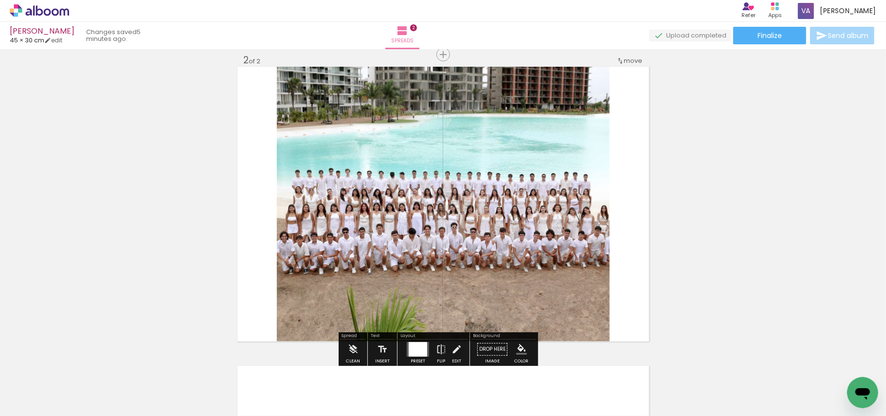
scroll to position [312, 0]
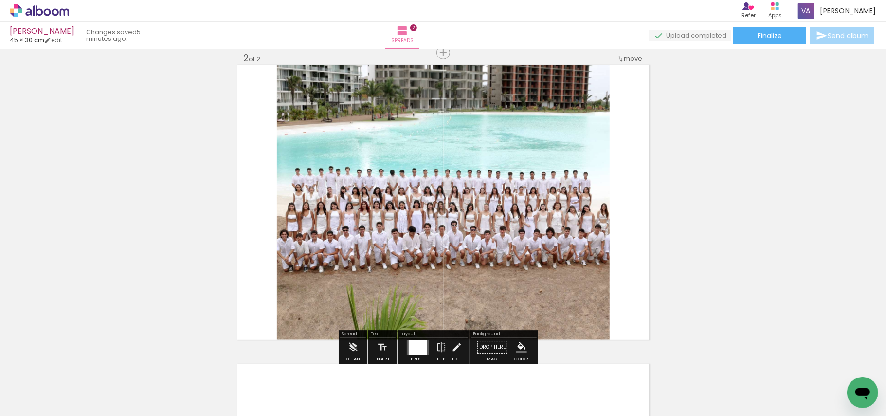
drag, startPoint x: 324, startPoint y: 383, endPoint x: 336, endPoint y: 308, distance: 75.4
click at [336, 308] on quentale-workspace at bounding box center [443, 208] width 886 height 416
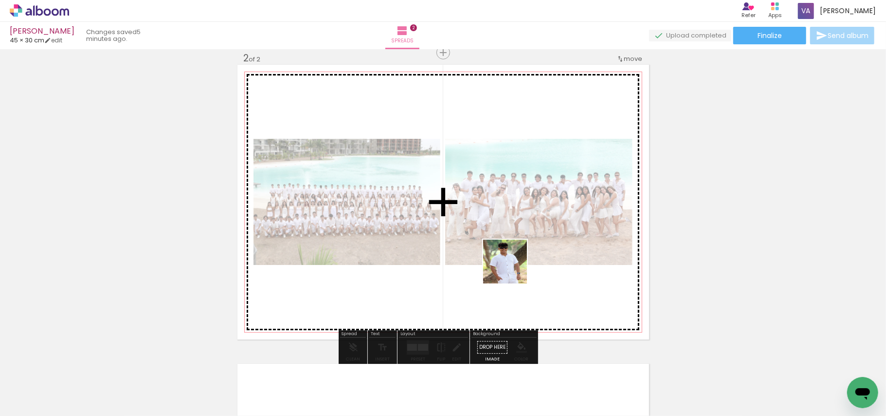
drag, startPoint x: 387, startPoint y: 388, endPoint x: 522, endPoint y: 269, distance: 180.1
click at [517, 265] on quentale-workspace at bounding box center [443, 208] width 886 height 416
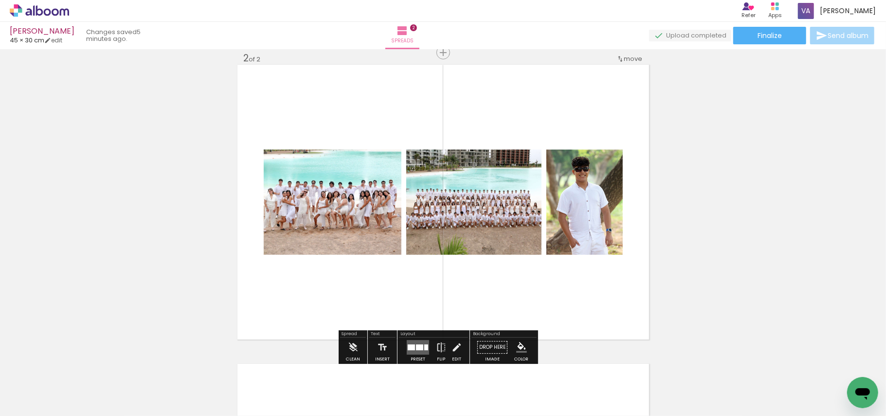
click at [417, 345] on div at bounding box center [419, 347] width 7 height 6
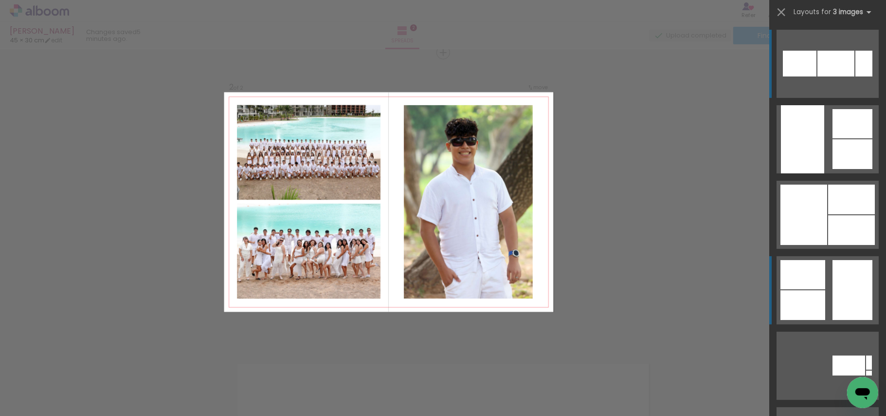
click at [833, 293] on div at bounding box center [853, 290] width 40 height 60
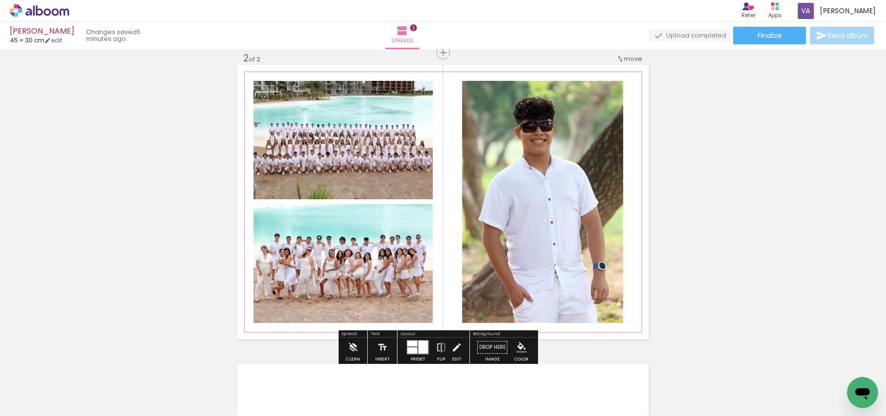
click at [362, 261] on quentale-photo at bounding box center [344, 263] width 180 height 119
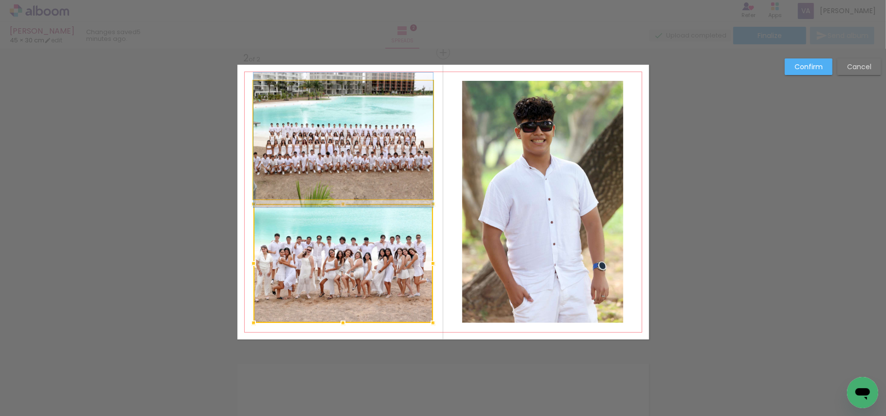
click at [375, 137] on quentale-photo at bounding box center [344, 140] width 180 height 118
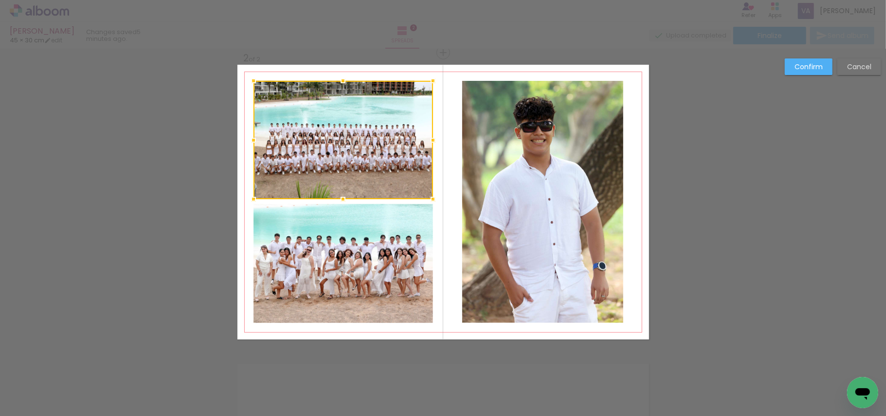
click at [329, 240] on quentale-photo at bounding box center [344, 263] width 180 height 119
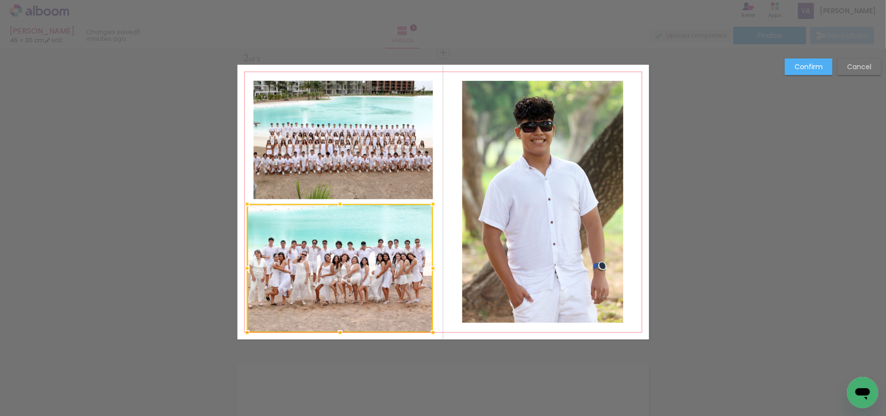
drag, startPoint x: 250, startPoint y: 324, endPoint x: 244, endPoint y: 330, distance: 8.3
click at [244, 330] on div at bounding box center [247, 332] width 19 height 19
drag, startPoint x: 350, startPoint y: 154, endPoint x: 345, endPoint y: 149, distance: 6.9
click at [350, 153] on quentale-photo at bounding box center [344, 140] width 180 height 118
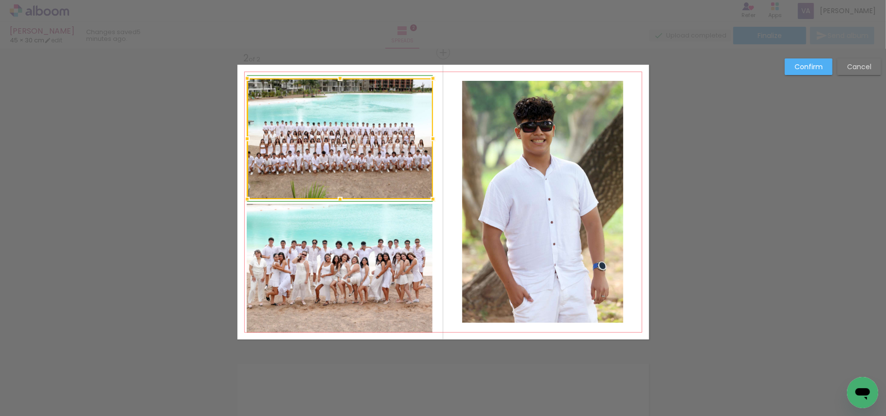
click at [245, 74] on div at bounding box center [247, 78] width 19 height 19
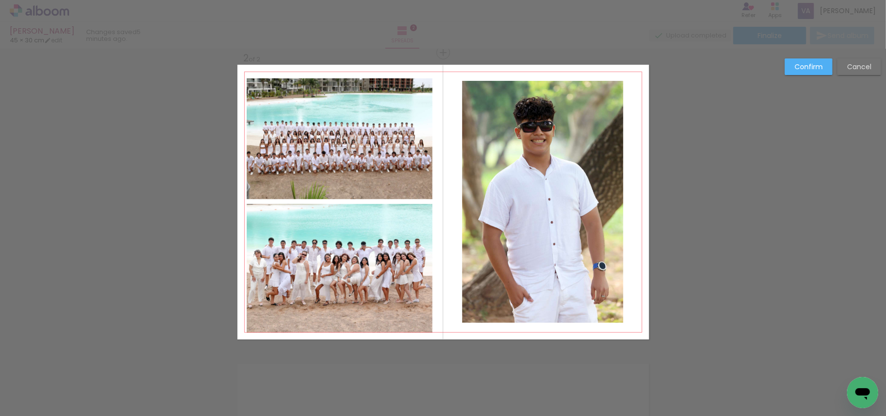
click at [341, 159] on quentale-photo at bounding box center [340, 138] width 186 height 121
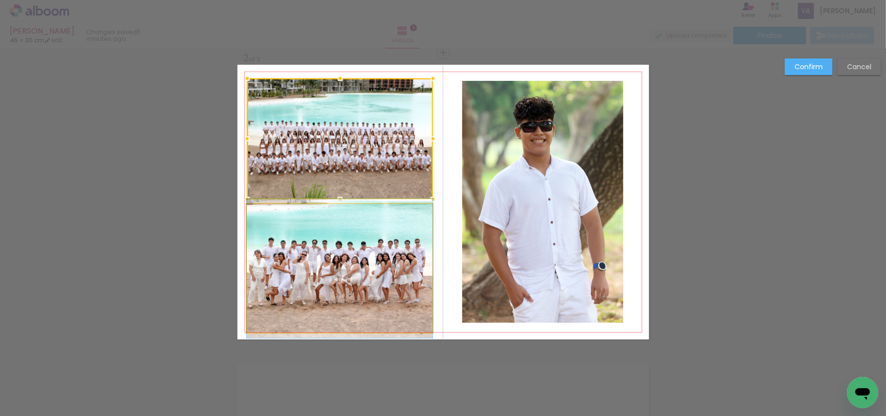
click at [355, 259] on quentale-photo at bounding box center [340, 268] width 186 height 129
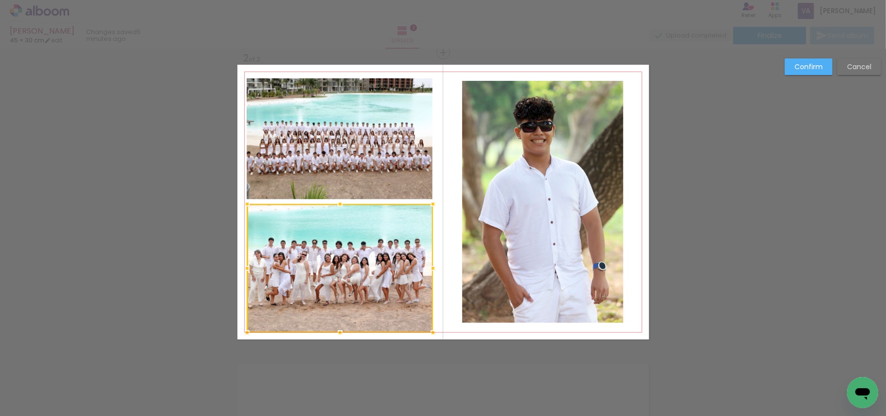
click at [393, 117] on quentale-photo at bounding box center [340, 138] width 186 height 121
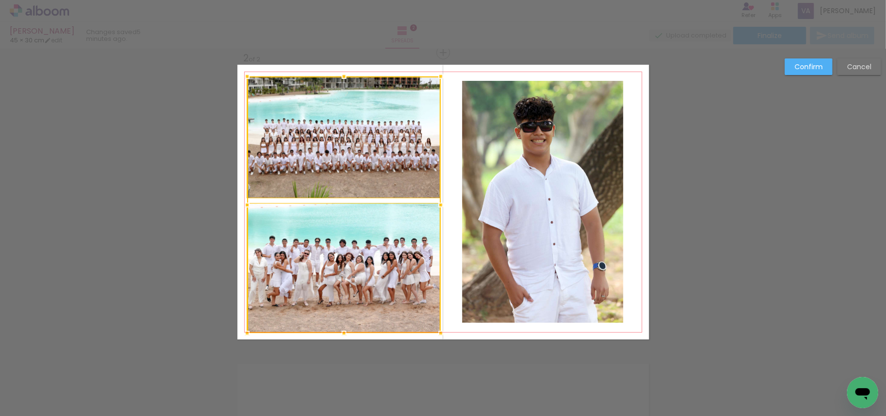
drag, startPoint x: 431, startPoint y: 74, endPoint x: 436, endPoint y: 73, distance: 5.7
click at [436, 73] on div at bounding box center [440, 76] width 19 height 19
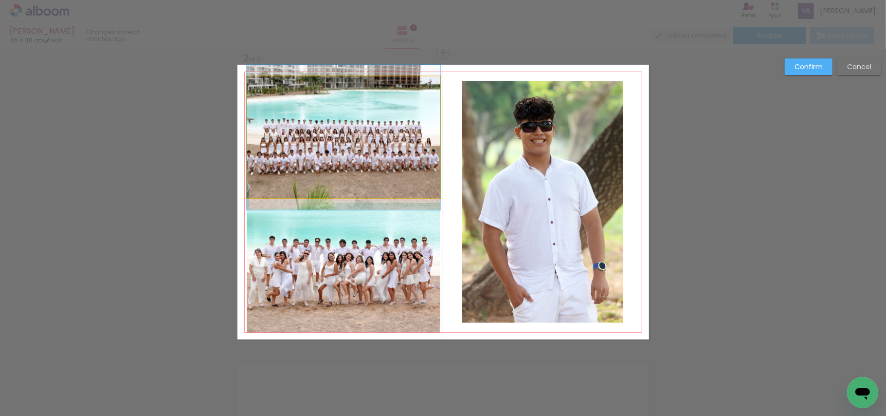
click at [382, 147] on quentale-photo at bounding box center [344, 137] width 194 height 122
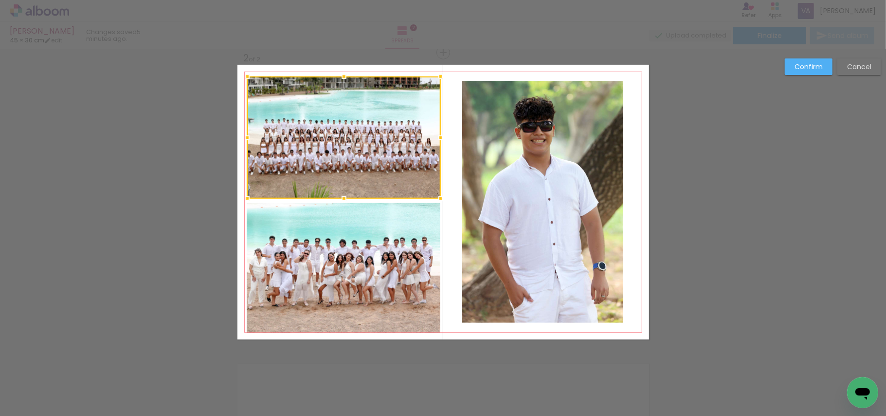
click at [369, 253] on quentale-photo at bounding box center [344, 268] width 194 height 130
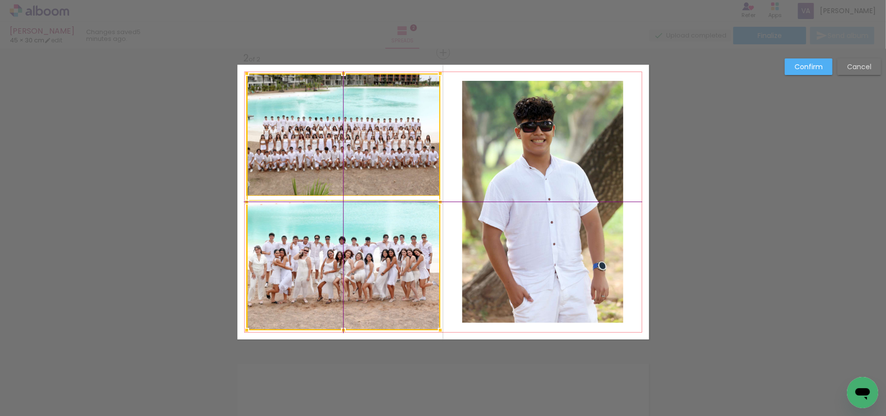
click at [380, 166] on div at bounding box center [344, 202] width 194 height 257
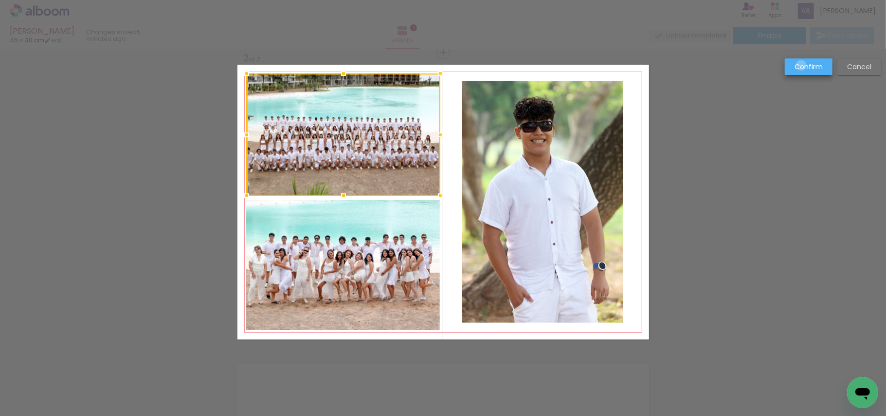
click at [0, 0] on slot "Confirm" at bounding box center [0, 0] width 0 height 0
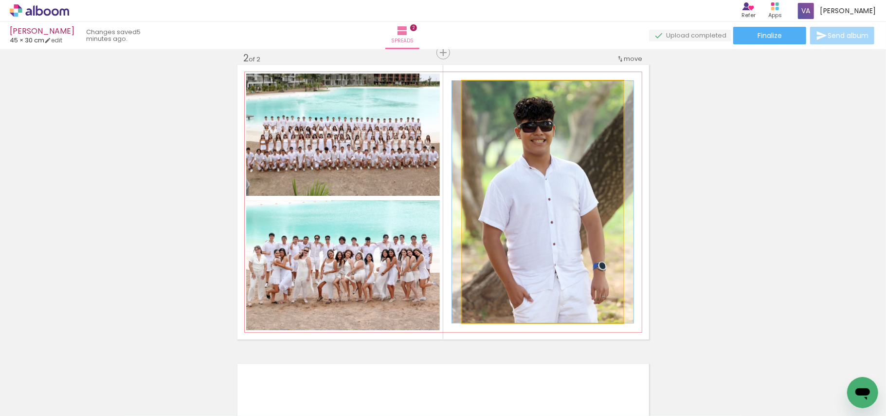
click at [585, 211] on quentale-photo at bounding box center [542, 202] width 161 height 242
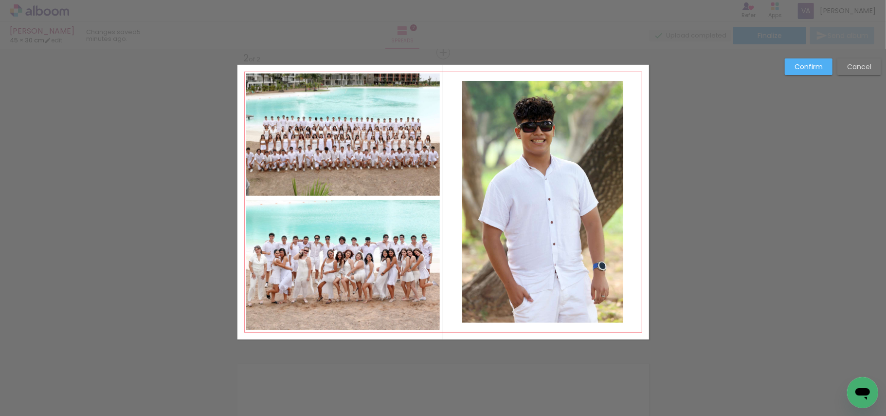
click at [552, 241] on quentale-photo at bounding box center [542, 202] width 161 height 242
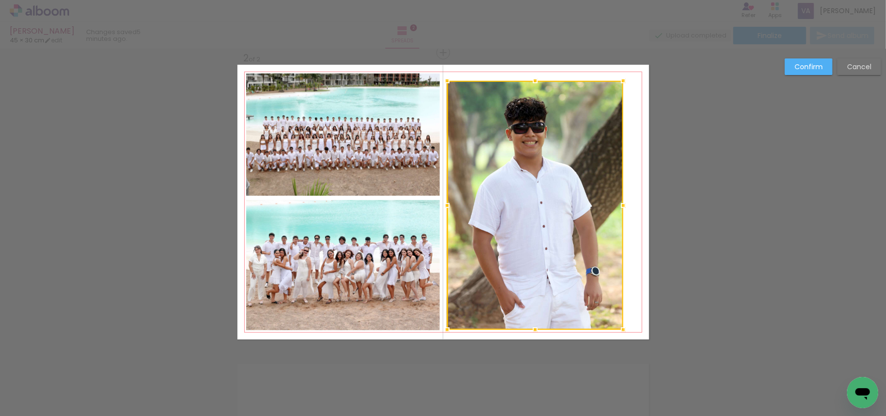
drag, startPoint x: 460, startPoint y: 324, endPoint x: 444, endPoint y: 330, distance: 16.5
click at [444, 330] on div at bounding box center [447, 329] width 19 height 19
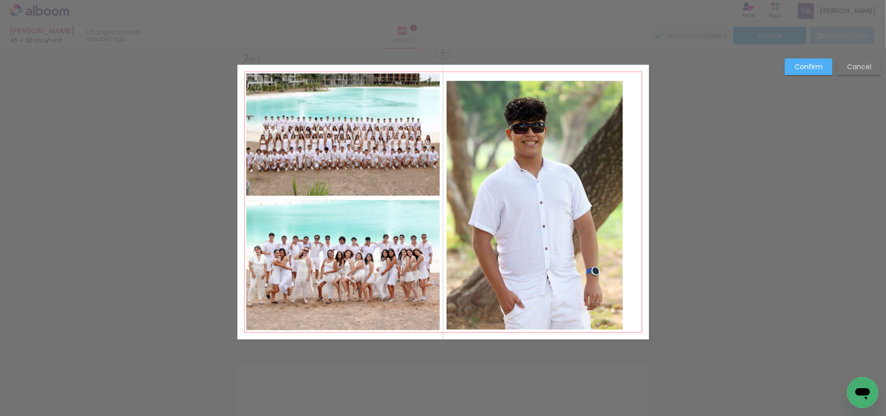
drag, startPoint x: 546, startPoint y: 203, endPoint x: 550, endPoint y: 196, distance: 8.3
click at [547, 202] on quentale-photo at bounding box center [535, 205] width 176 height 249
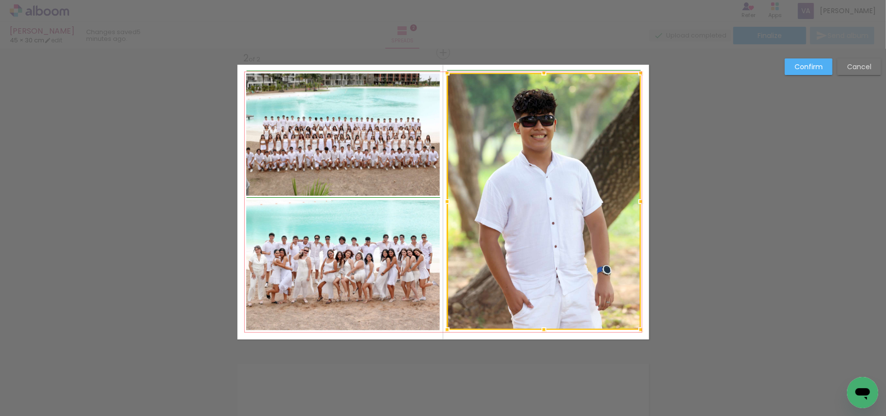
drag, startPoint x: 622, startPoint y: 76, endPoint x: 638, endPoint y: 68, distance: 17.4
click at [638, 68] on div at bounding box center [640, 72] width 19 height 19
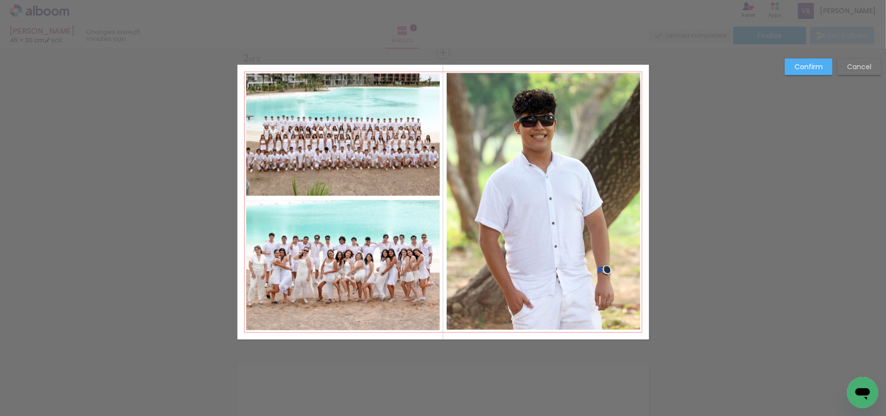
click at [790, 69] on paper-button "Confirm" at bounding box center [809, 66] width 48 height 17
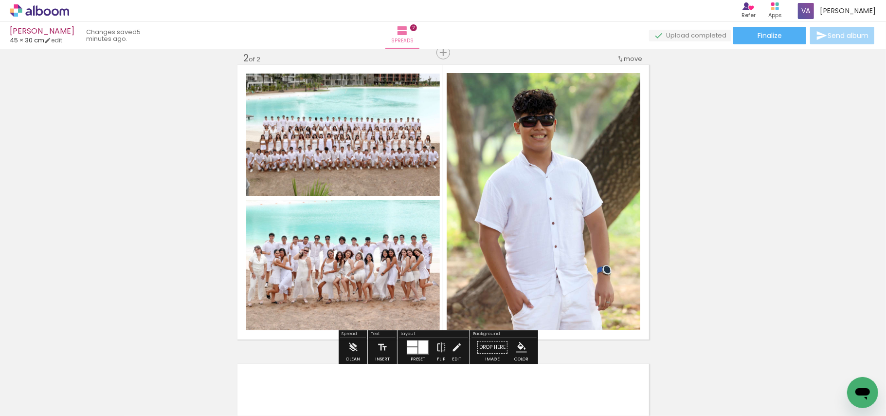
click at [696, 176] on div "Add spread 1 of 2 Add spread 2 of 2" at bounding box center [443, 189] width 886 height 897
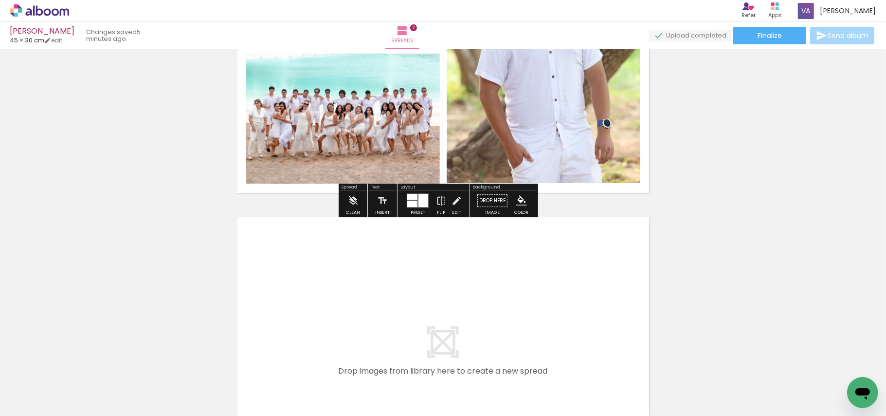
scroll to position [506, 0]
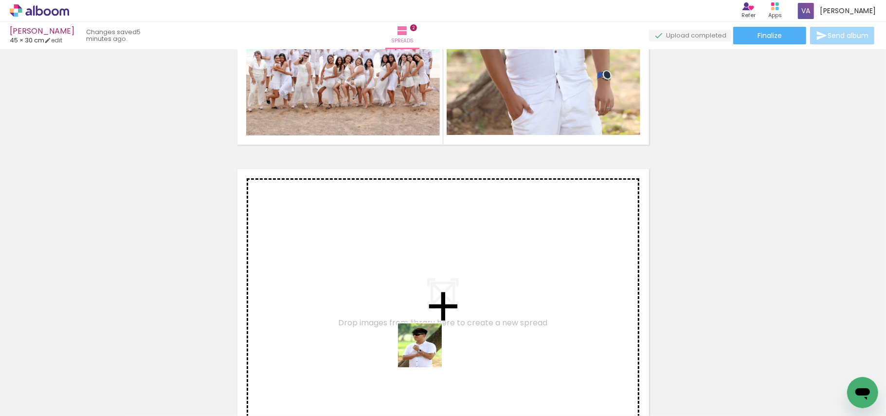
drag, startPoint x: 431, startPoint y: 392, endPoint x: 475, endPoint y: 367, distance: 50.4
click at [404, 305] on quentale-workspace at bounding box center [443, 208] width 886 height 416
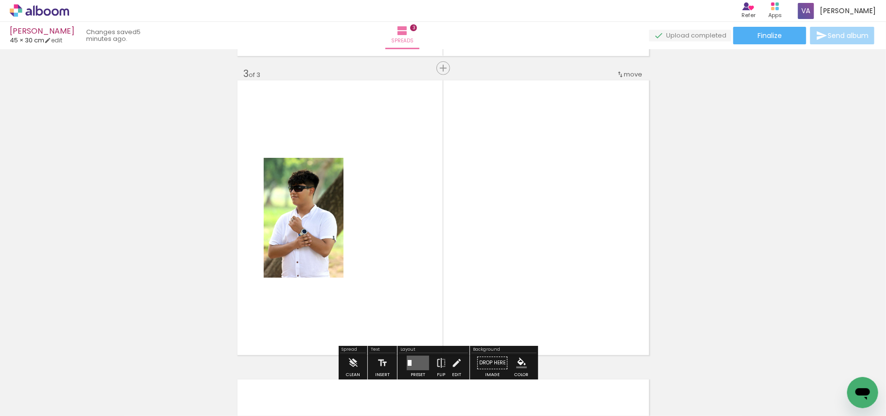
scroll to position [610, 0]
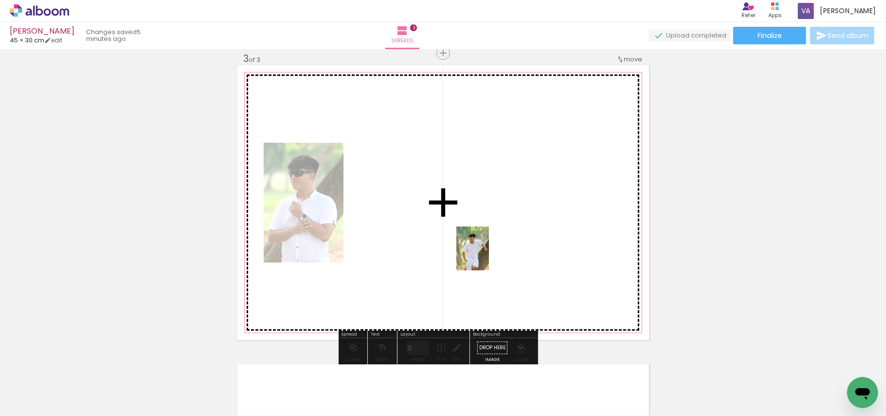
drag, startPoint x: 496, startPoint y: 405, endPoint x: 515, endPoint y: 295, distance: 112.2
click at [491, 237] on quentale-workspace at bounding box center [443, 208] width 886 height 416
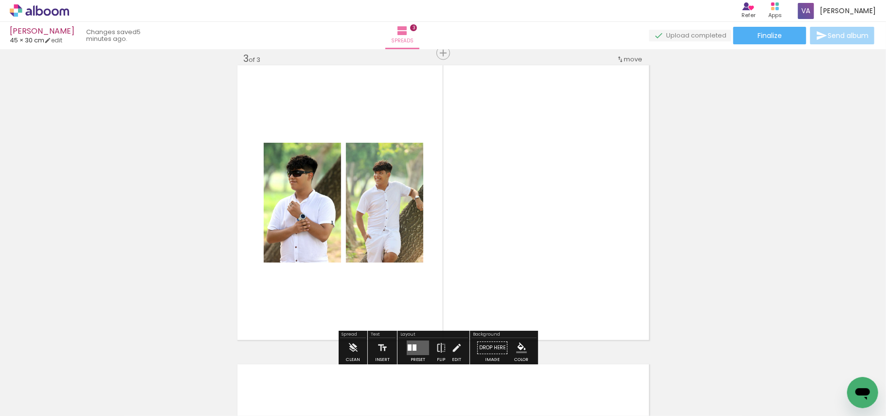
drag, startPoint x: 546, startPoint y: 388, endPoint x: 542, endPoint y: 255, distance: 132.5
click at [542, 258] on quentale-workspace at bounding box center [443, 208] width 886 height 416
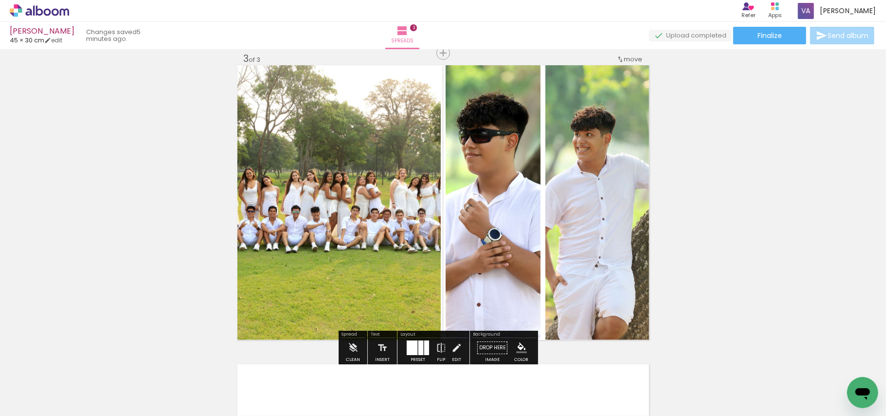
click at [425, 345] on div at bounding box center [427, 347] width 5 height 15
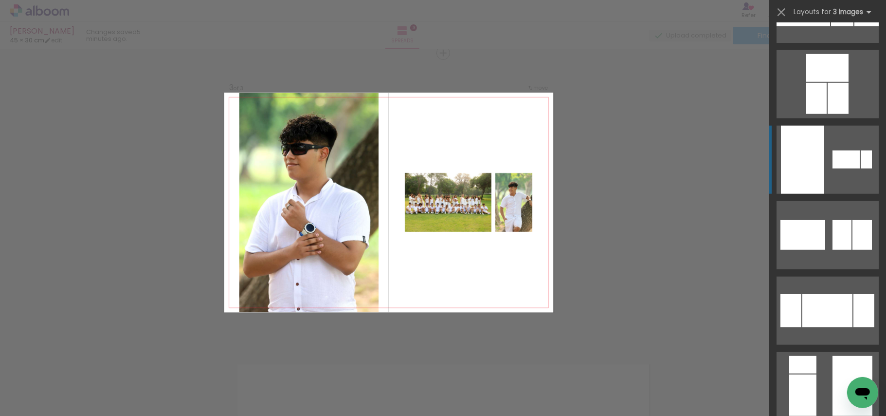
scroll to position [584, 0]
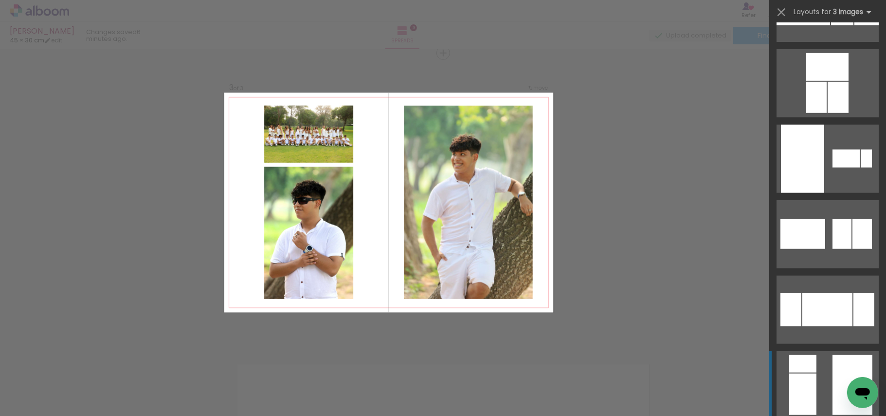
click at [805, 376] on div at bounding box center [803, 393] width 27 height 41
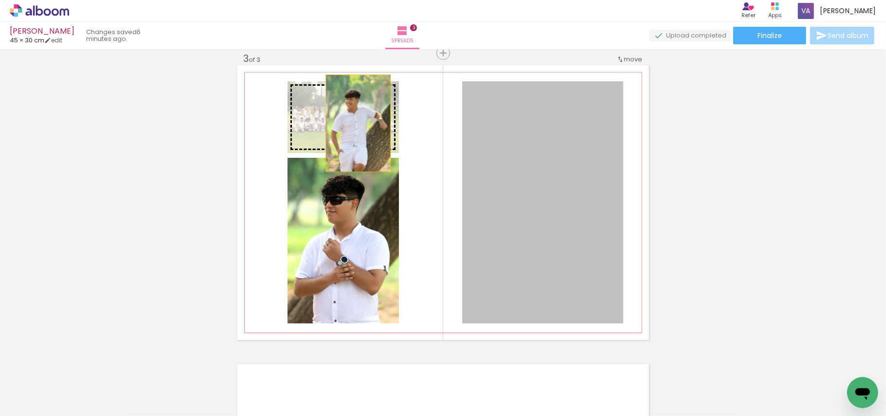
drag, startPoint x: 423, startPoint y: 152, endPoint x: 346, endPoint y: 119, distance: 84.2
click at [0, 0] on slot at bounding box center [0, 0] width 0 height 0
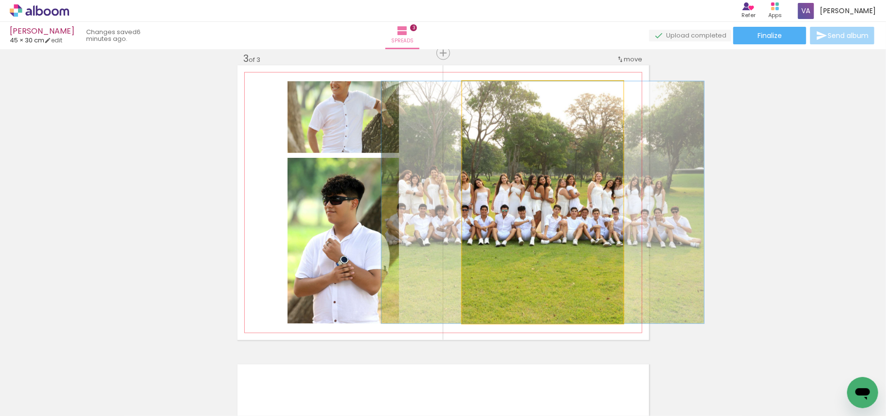
click at [509, 224] on quentale-photo at bounding box center [542, 202] width 161 height 242
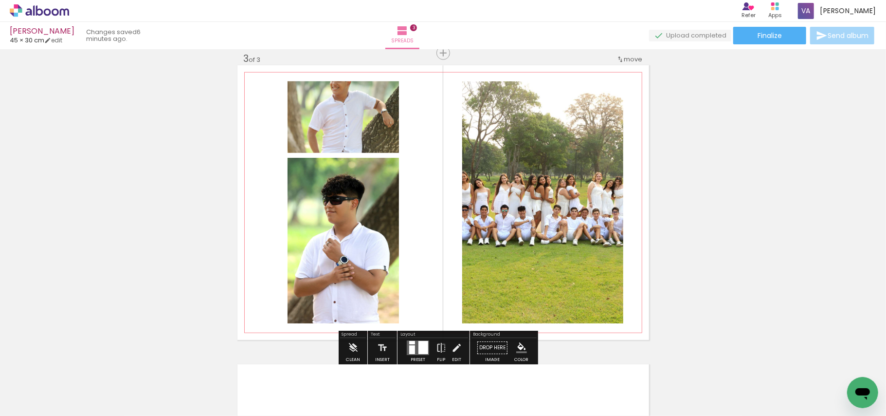
click at [326, 235] on quentale-photo at bounding box center [343, 241] width 111 height 166
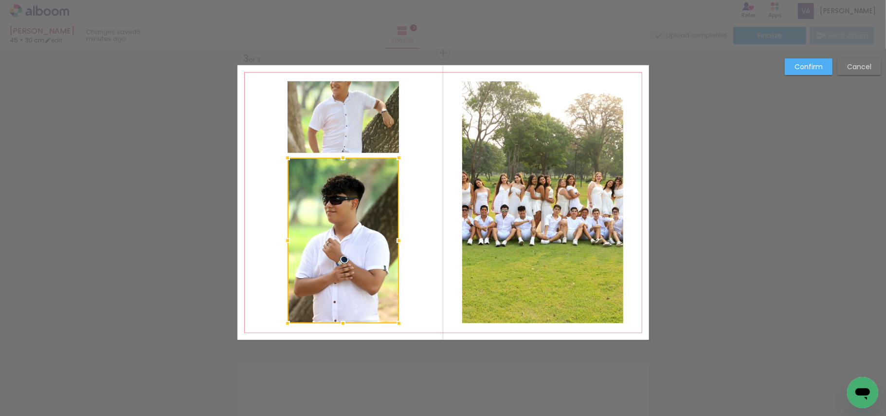
drag, startPoint x: 343, startPoint y: 226, endPoint x: 343, endPoint y: 215, distance: 11.7
click at [343, 226] on div at bounding box center [343, 241] width 111 height 166
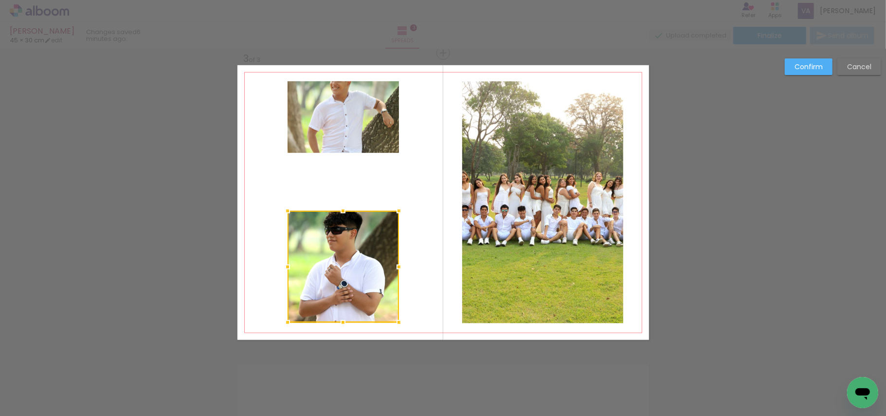
drag, startPoint x: 337, startPoint y: 157, endPoint x: 335, endPoint y: 211, distance: 54.1
click at [335, 211] on div at bounding box center [342, 210] width 19 height 19
click at [0, 0] on slot "Confirm" at bounding box center [0, 0] width 0 height 0
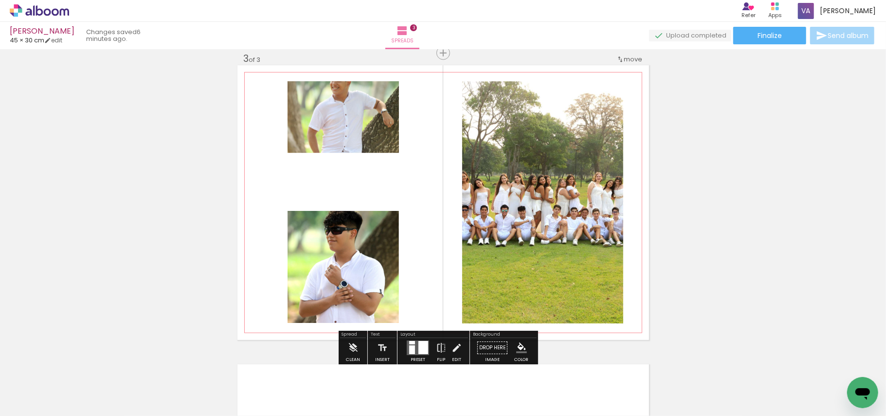
click at [340, 145] on quentale-photo at bounding box center [343, 117] width 111 height 72
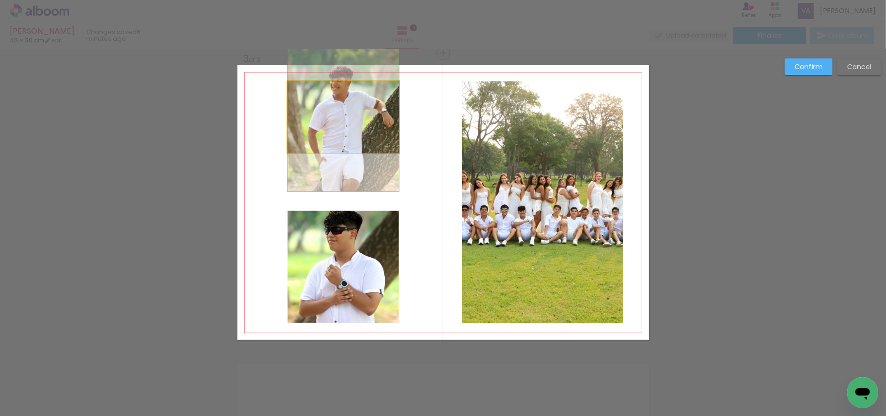
drag, startPoint x: 345, startPoint y: 141, endPoint x: 341, endPoint y: 152, distance: 11.7
click at [345, 142] on quentale-photo at bounding box center [343, 117] width 111 height 72
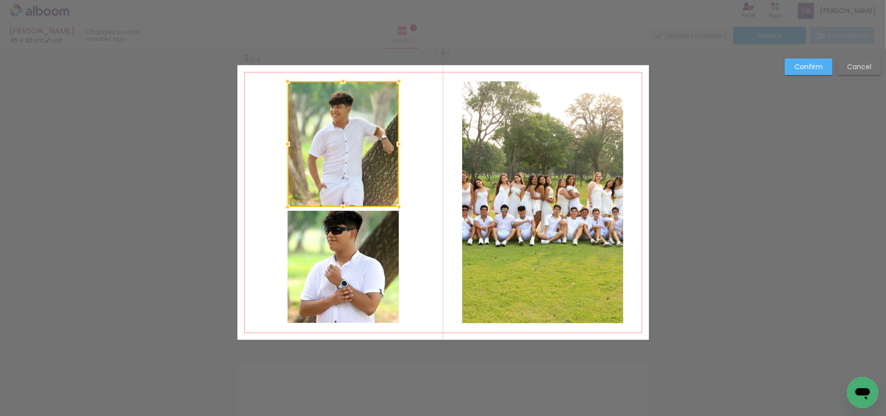
drag, startPoint x: 337, startPoint y: 157, endPoint x: 343, endPoint y: 211, distance: 54.4
click at [343, 211] on div at bounding box center [342, 206] width 19 height 19
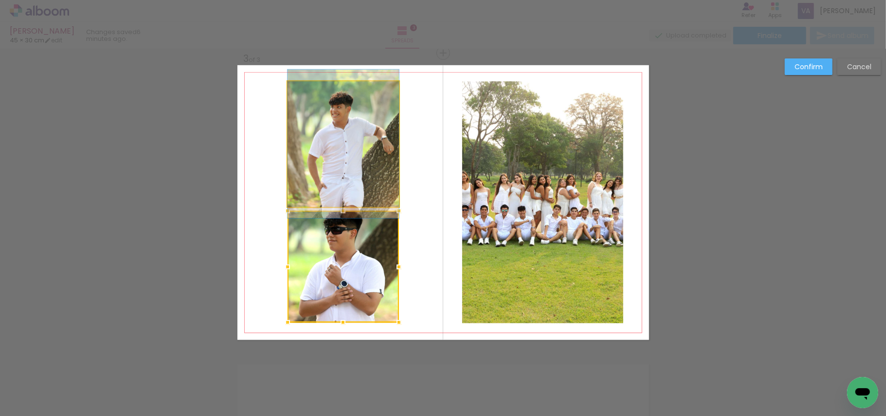
drag, startPoint x: 343, startPoint y: 145, endPoint x: 348, endPoint y: 138, distance: 8.4
click at [343, 145] on quentale-photo at bounding box center [343, 144] width 111 height 126
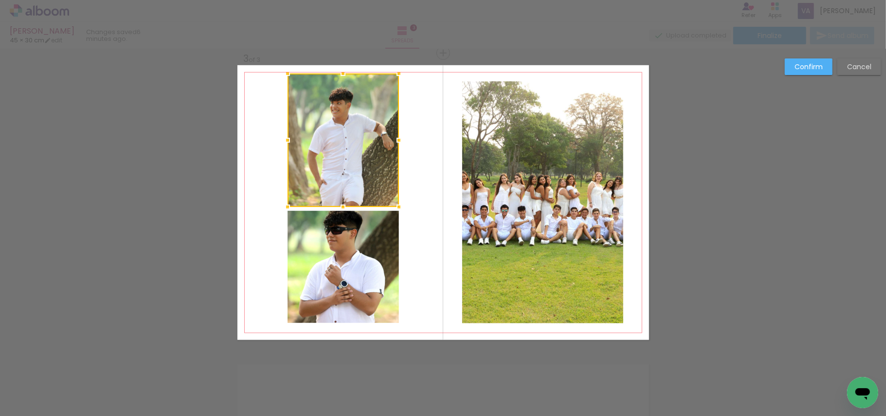
drag, startPoint x: 340, startPoint y: 80, endPoint x: 342, endPoint y: 72, distance: 8.0
click at [342, 72] on div at bounding box center [342, 73] width 19 height 19
click at [338, 260] on quentale-photo at bounding box center [343, 266] width 111 height 111
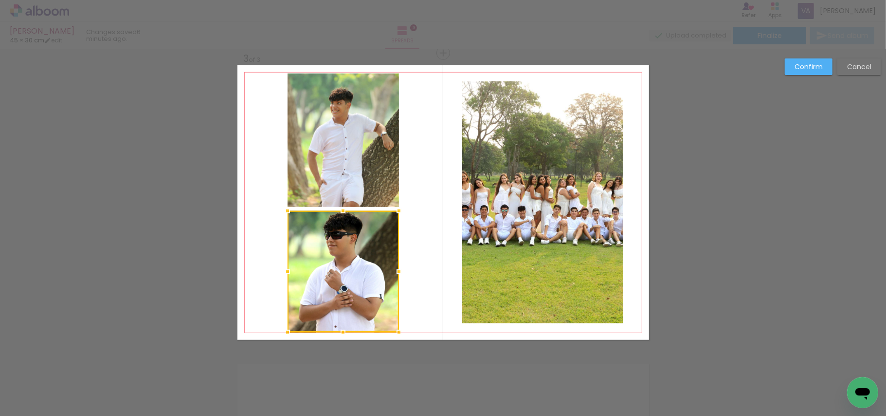
drag, startPoint x: 337, startPoint y: 327, endPoint x: 335, endPoint y: 337, distance: 9.8
click at [335, 337] on div at bounding box center [342, 331] width 19 height 19
drag, startPoint x: 814, startPoint y: 68, endPoint x: 674, endPoint y: 121, distance: 149.5
click at [0, 0] on slot "Confirm" at bounding box center [0, 0] width 0 height 0
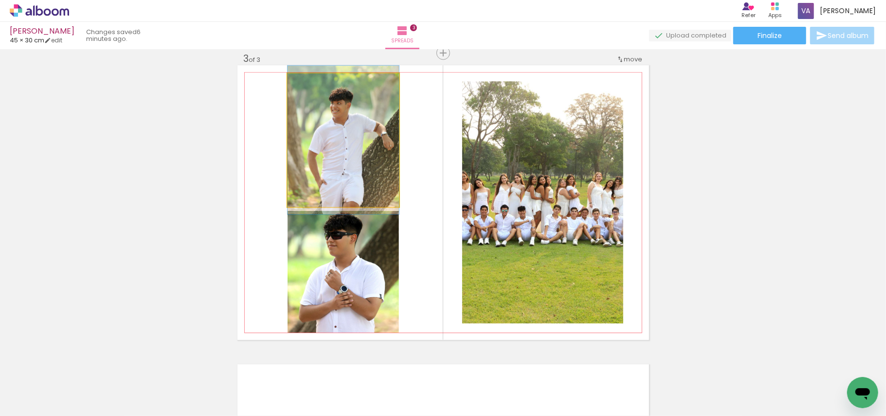
click at [333, 174] on quentale-photo at bounding box center [343, 140] width 111 height 133
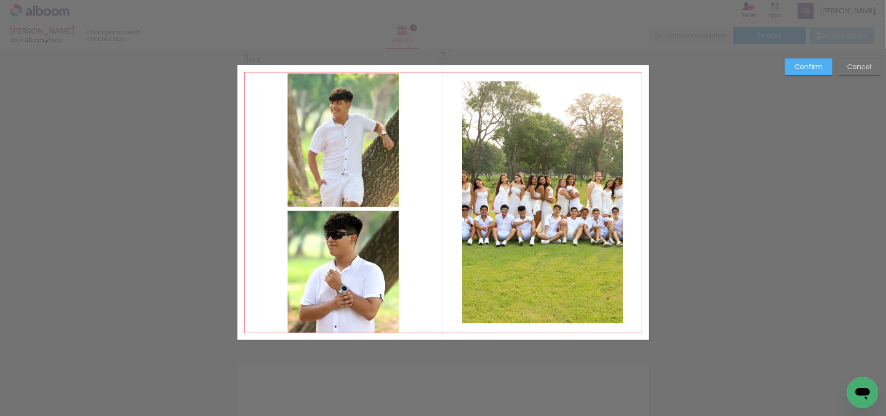
click at [321, 273] on quentale-photo at bounding box center [343, 271] width 111 height 121
click at [330, 185] on quentale-photo at bounding box center [343, 140] width 111 height 133
click at [338, 178] on div at bounding box center [343, 139] width 111 height 133
click at [345, 269] on quentale-photo at bounding box center [343, 271] width 111 height 121
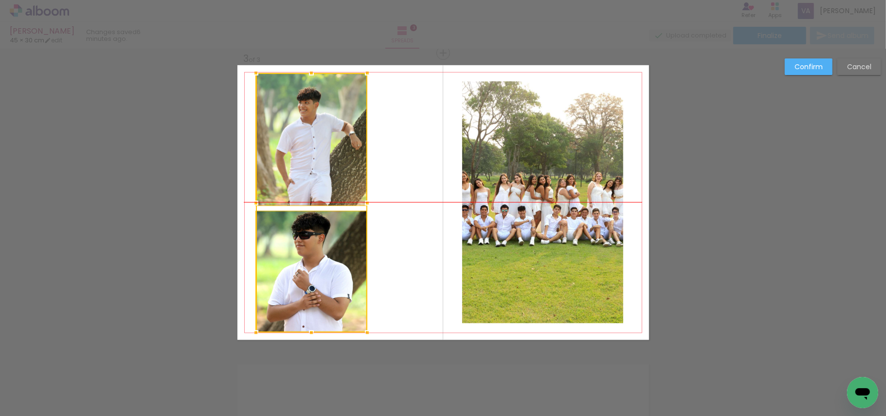
drag, startPoint x: 357, startPoint y: 143, endPoint x: 326, endPoint y: 148, distance: 32.0
click at [326, 148] on div at bounding box center [311, 202] width 111 height 259
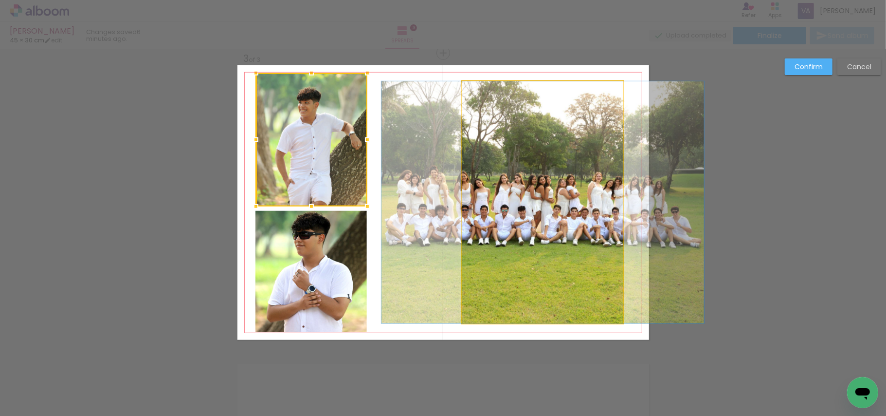
click at [579, 202] on quentale-photo at bounding box center [542, 202] width 161 height 242
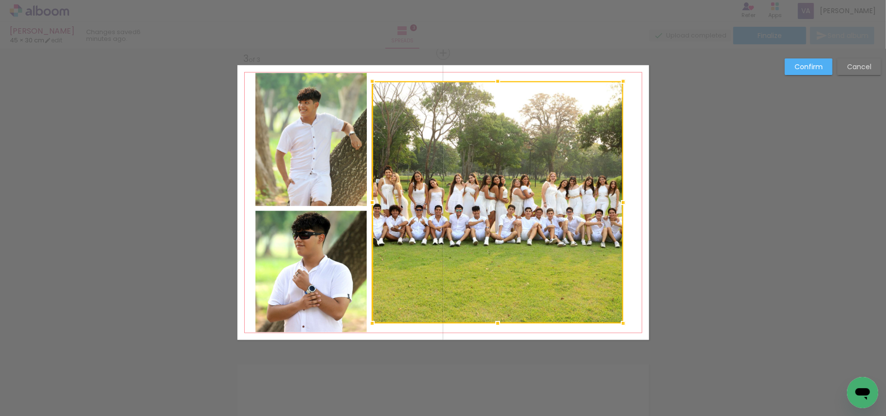
drag, startPoint x: 456, startPoint y: 201, endPoint x: 366, endPoint y: 216, distance: 91.3
click at [366, 216] on album-spread "3 of 3" at bounding box center [444, 202] width 412 height 275
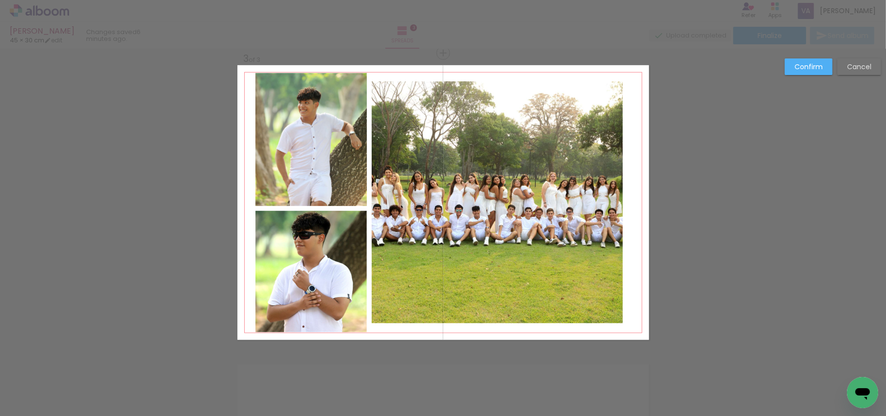
drag, startPoint x: 550, startPoint y: 217, endPoint x: 565, endPoint y: 217, distance: 15.1
click at [552, 217] on quentale-photo at bounding box center [497, 202] width 251 height 242
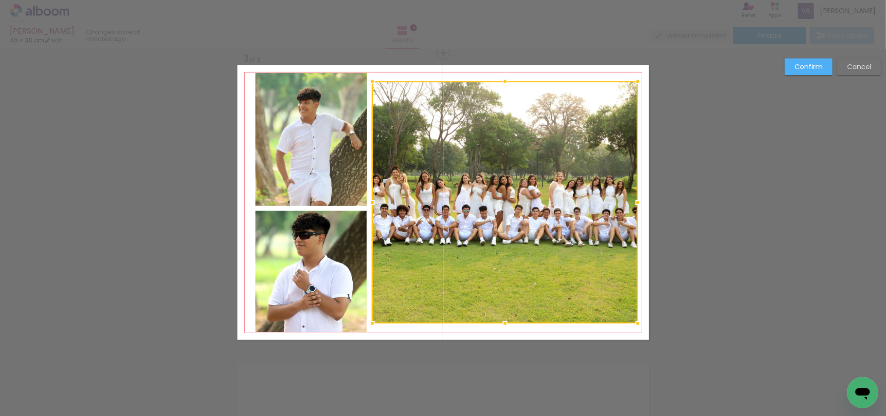
drag, startPoint x: 626, startPoint y: 203, endPoint x: 637, endPoint y: 205, distance: 10.8
click at [637, 205] on div at bounding box center [637, 202] width 19 height 19
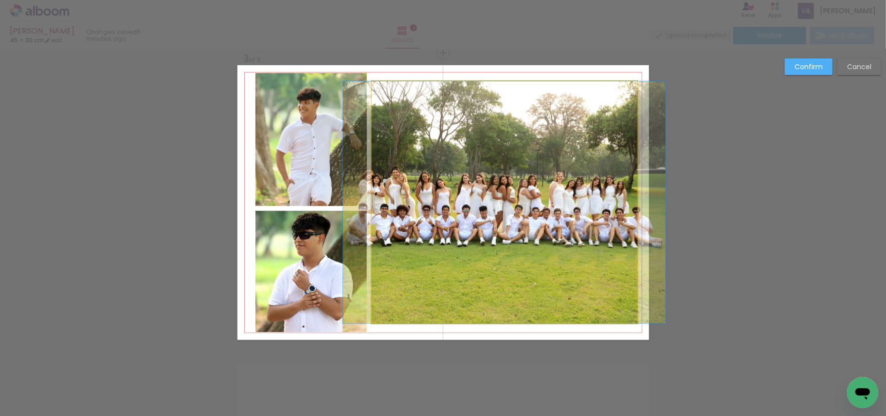
drag, startPoint x: 487, startPoint y: 307, endPoint x: 487, endPoint y: 314, distance: 7.8
click at [487, 306] on quentale-photo at bounding box center [505, 202] width 266 height 242
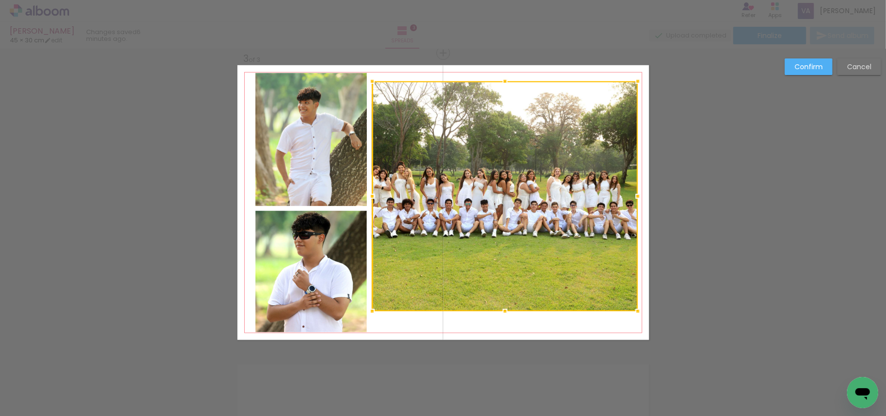
drag, startPoint x: 499, startPoint y: 322, endPoint x: 505, endPoint y: 310, distance: 13.7
click at [505, 310] on div at bounding box center [505, 310] width 19 height 19
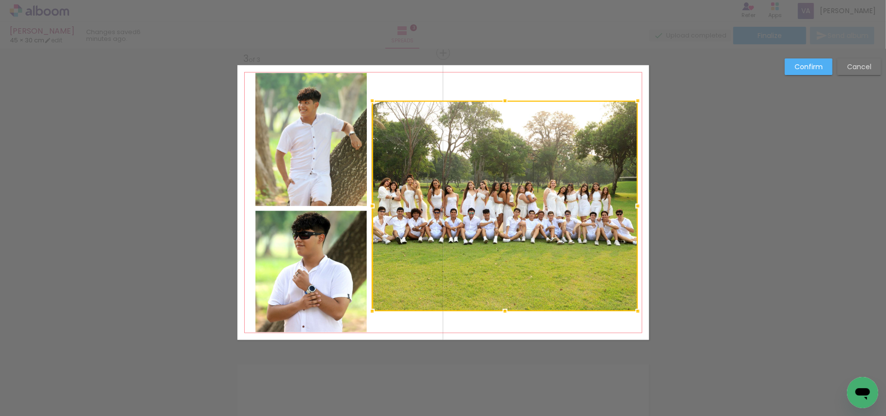
drag, startPoint x: 501, startPoint y: 82, endPoint x: 518, endPoint y: 102, distance: 25.6
click at [518, 102] on div at bounding box center [505, 206] width 266 height 210
click at [794, 71] on paper-button "Confirm" at bounding box center [809, 66] width 48 height 17
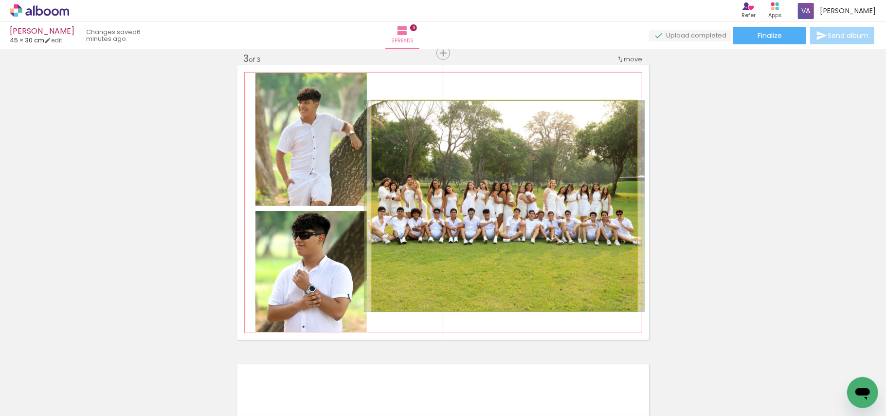
click at [552, 198] on quentale-photo at bounding box center [505, 206] width 266 height 210
click at [535, 205] on quentale-photo at bounding box center [505, 206] width 266 height 210
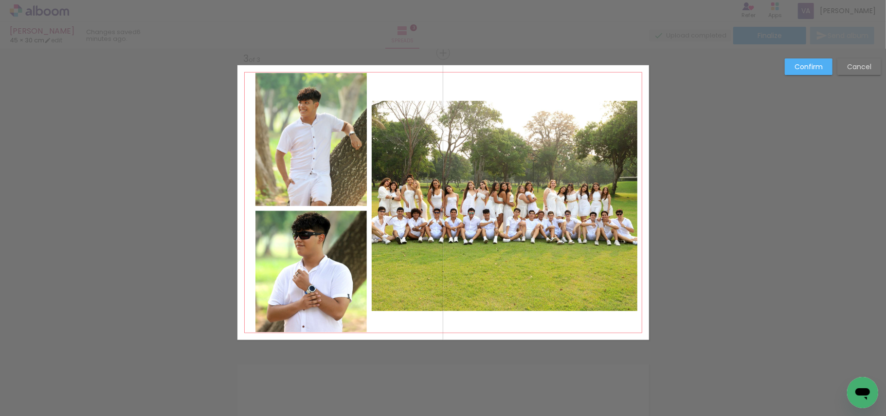
drag, startPoint x: 548, startPoint y: 189, endPoint x: 552, endPoint y: 183, distance: 6.8
click at [550, 187] on quentale-photo at bounding box center [505, 206] width 266 height 210
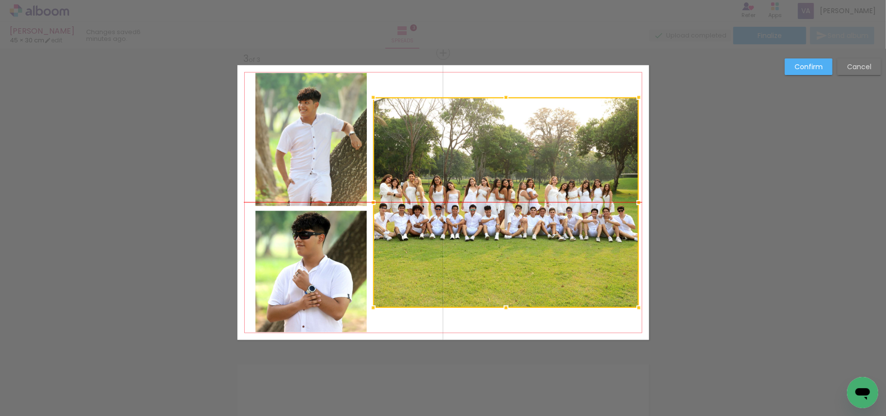
click at [553, 174] on div at bounding box center [506, 202] width 266 height 210
click at [810, 57] on div "Confirm Cancel" at bounding box center [443, 48] width 886 height 1219
click at [0, 0] on slot "Confirm" at bounding box center [0, 0] width 0 height 0
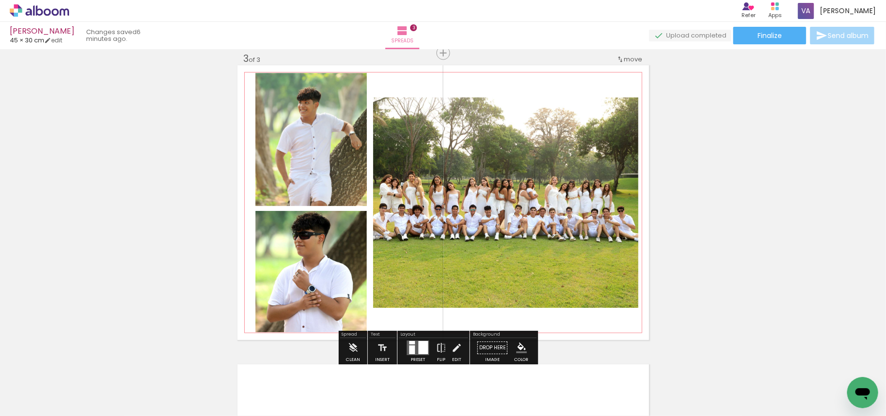
click at [468, 129] on paper-item at bounding box center [473, 130] width 18 height 7
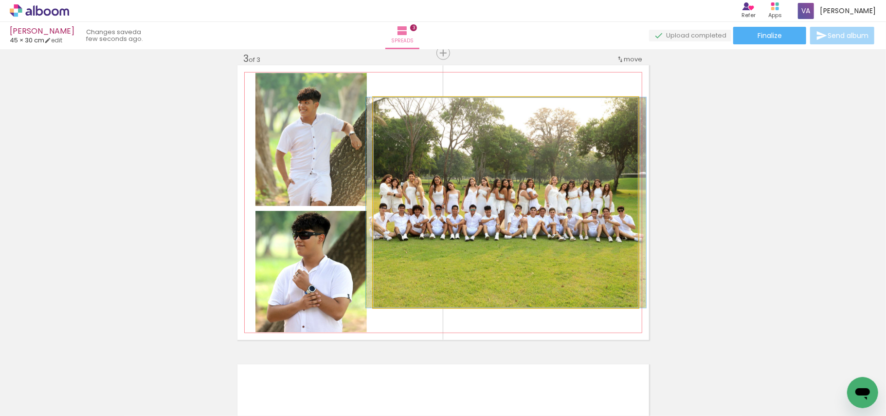
click at [560, 188] on quentale-photo at bounding box center [506, 202] width 266 height 210
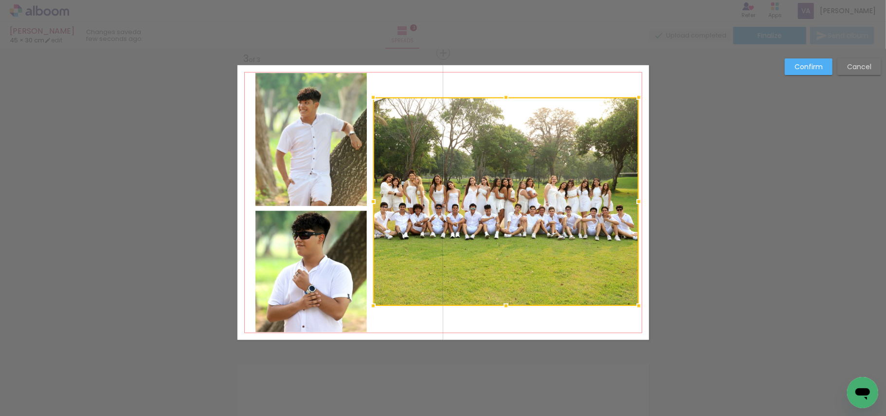
click at [499, 304] on div at bounding box center [506, 305] width 19 height 19
click at [0, 0] on slot "Confirm" at bounding box center [0, 0] width 0 height 0
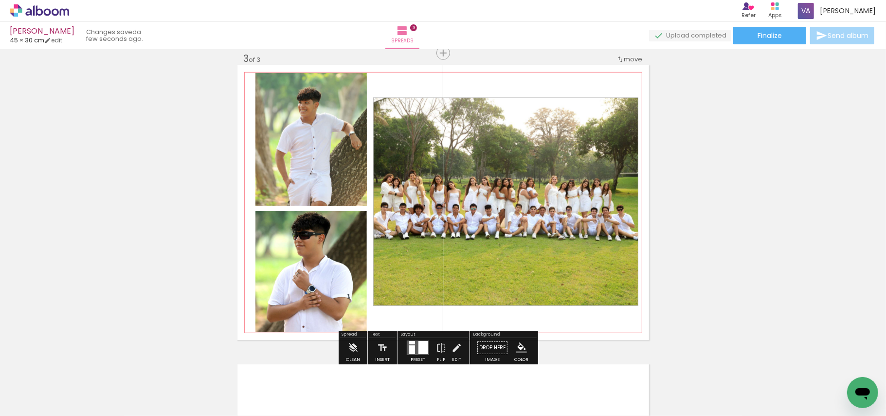
click at [529, 172] on quentale-photo at bounding box center [506, 201] width 266 height 208
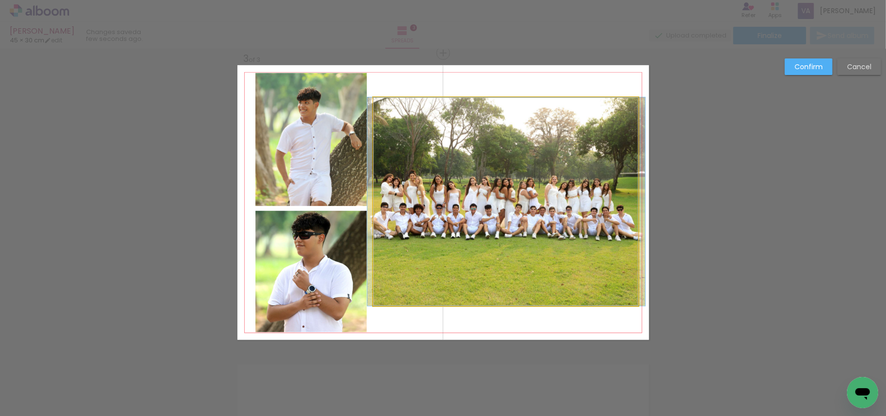
click at [530, 168] on quentale-photo at bounding box center [506, 201] width 266 height 208
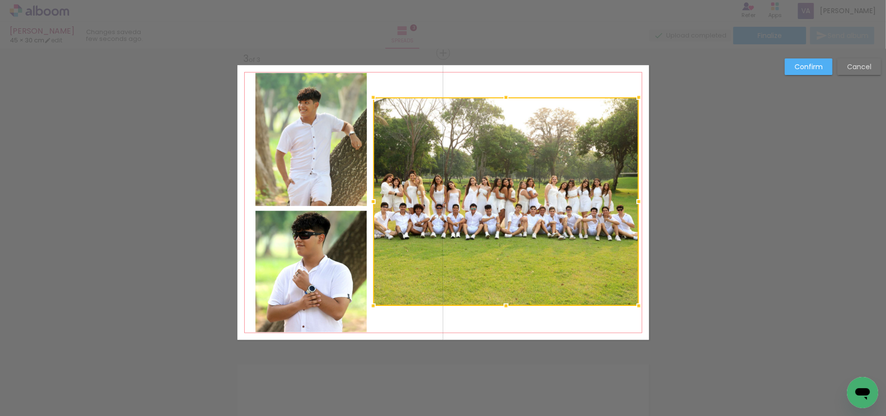
click at [532, 160] on div at bounding box center [506, 201] width 266 height 208
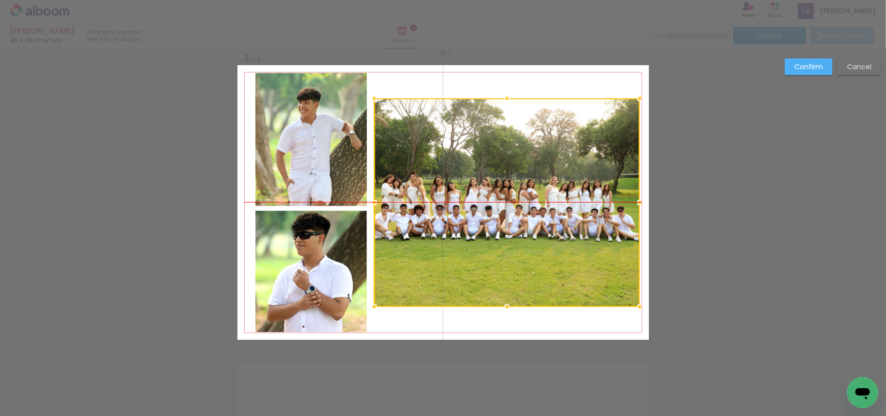
click at [537, 154] on div at bounding box center [507, 202] width 266 height 208
click at [0, 0] on slot "Confirm" at bounding box center [0, 0] width 0 height 0
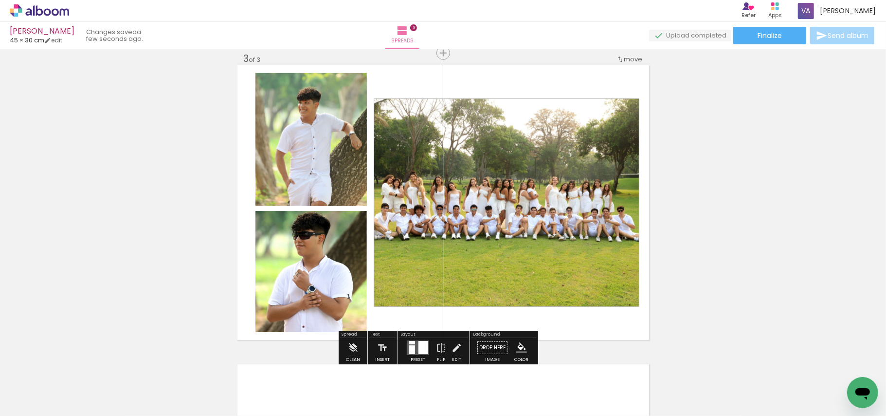
click at [732, 172] on div "Add spread 1 of 3 Add spread 2 of 3 Add spread 3 of 3" at bounding box center [443, 41] width 886 height 1196
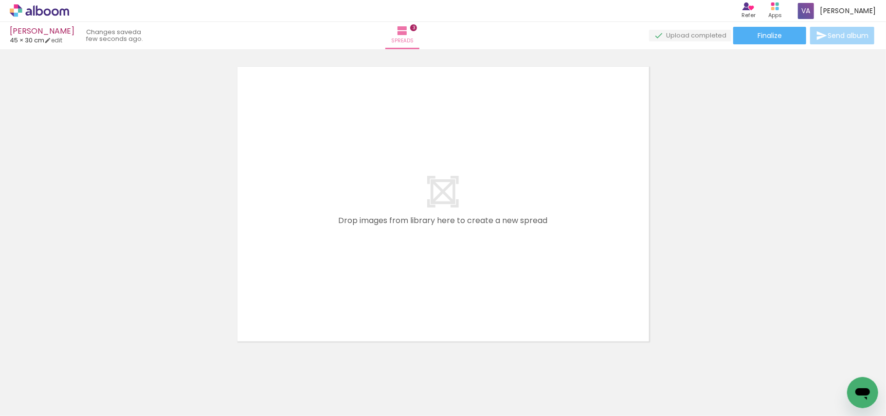
scroll to position [927, 0]
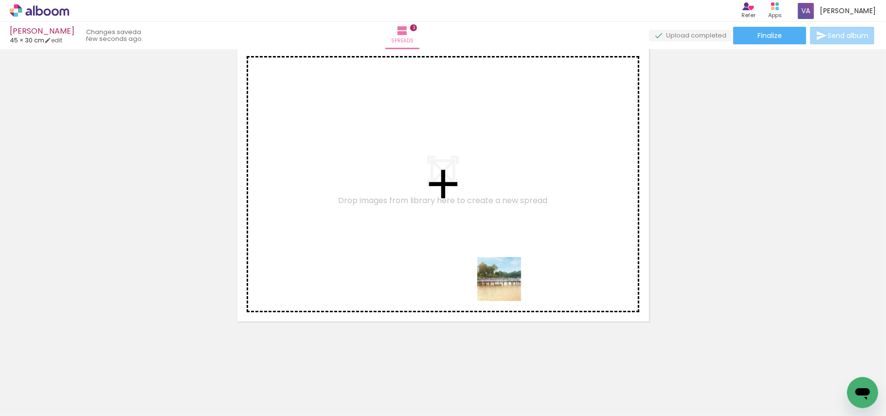
drag, startPoint x: 595, startPoint y: 379, endPoint x: 577, endPoint y: 339, distance: 43.6
click at [495, 275] on quentale-workspace at bounding box center [443, 208] width 886 height 416
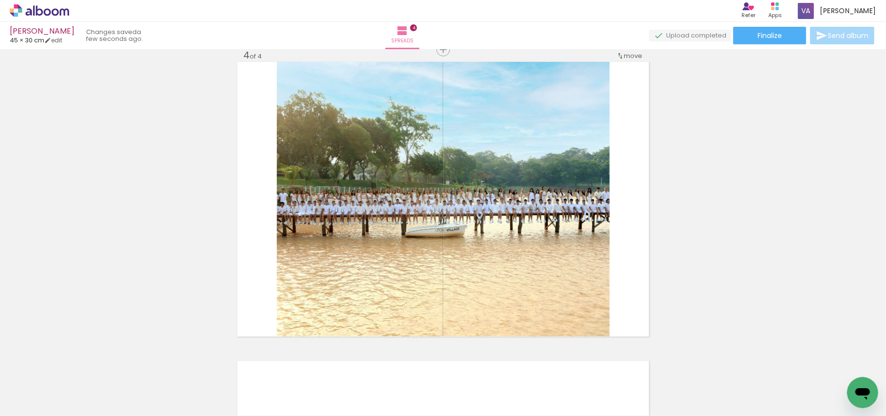
scroll to position [909, 0]
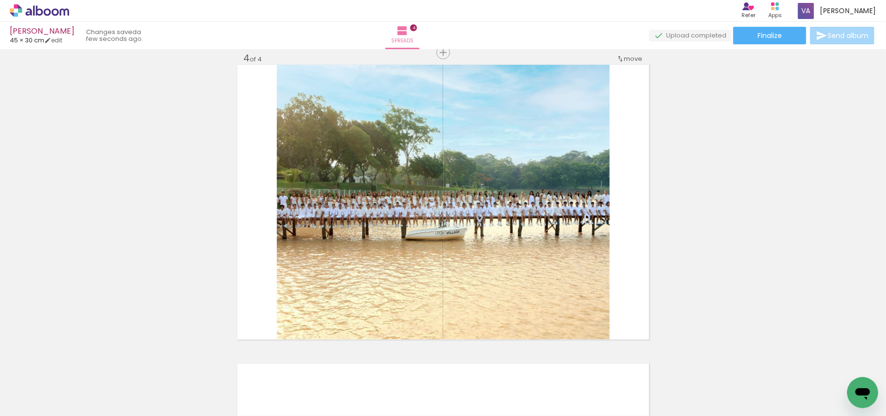
drag, startPoint x: 639, startPoint y: 383, endPoint x: 643, endPoint y: 291, distance: 92.1
click at [562, 235] on quentale-workspace at bounding box center [443, 208] width 886 height 416
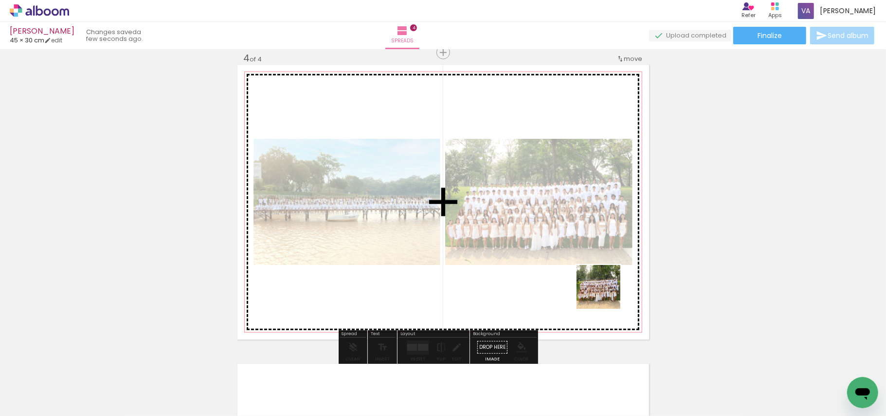
drag, startPoint x: 710, startPoint y: 380, endPoint x: 487, endPoint y: 212, distance: 279.1
click at [486, 216] on quentale-workspace at bounding box center [443, 208] width 886 height 416
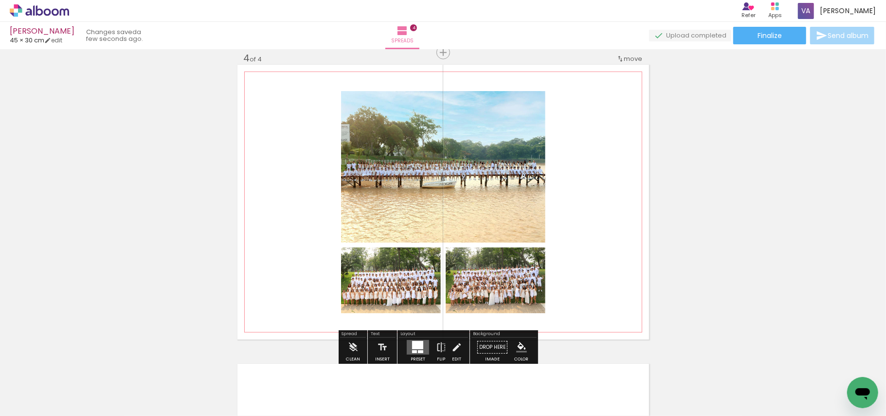
click at [398, 165] on quentale-photo at bounding box center [443, 166] width 204 height 151
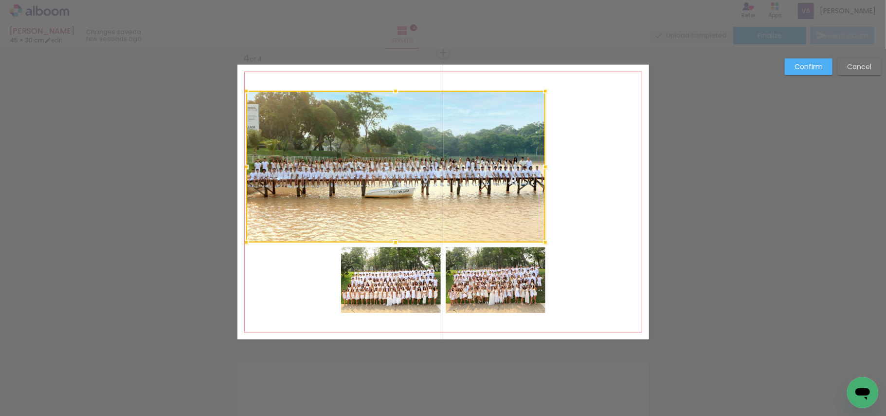
drag, startPoint x: 335, startPoint y: 166, endPoint x: 243, endPoint y: 156, distance: 92.6
click at [246, 156] on div at bounding box center [395, 166] width 299 height 151
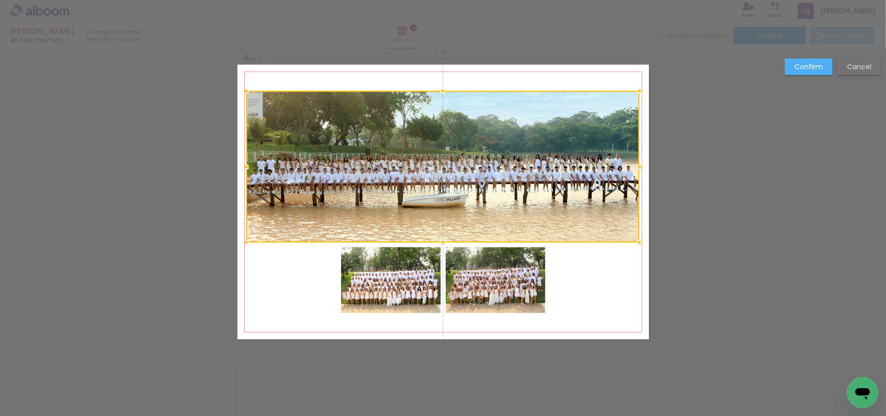
drag, startPoint x: 543, startPoint y: 165, endPoint x: 637, endPoint y: 168, distance: 94.0
click at [637, 168] on div at bounding box center [639, 166] width 19 height 19
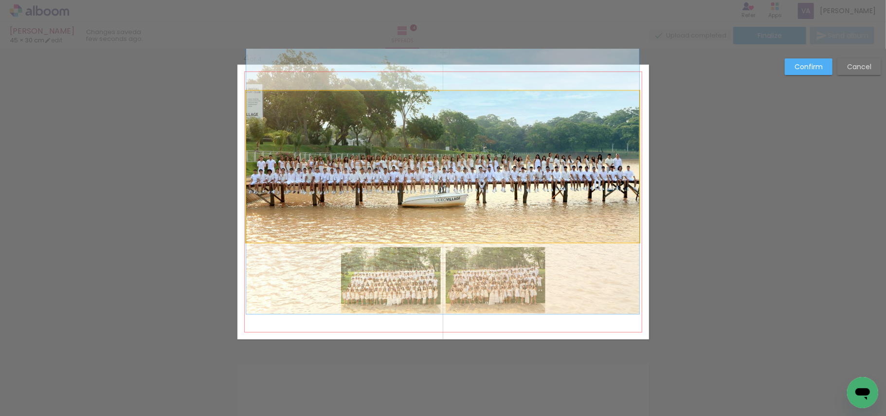
click at [468, 139] on quentale-photo at bounding box center [442, 166] width 393 height 151
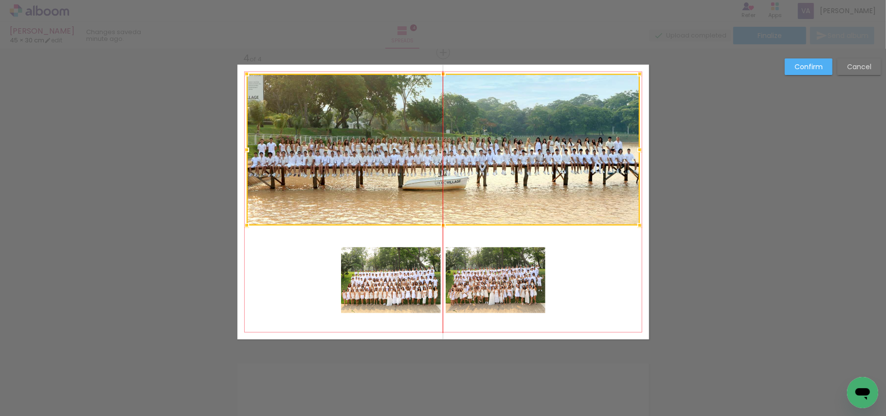
drag, startPoint x: 487, startPoint y: 137, endPoint x: 487, endPoint y: 120, distance: 17.0
click at [487, 120] on div at bounding box center [443, 149] width 393 height 151
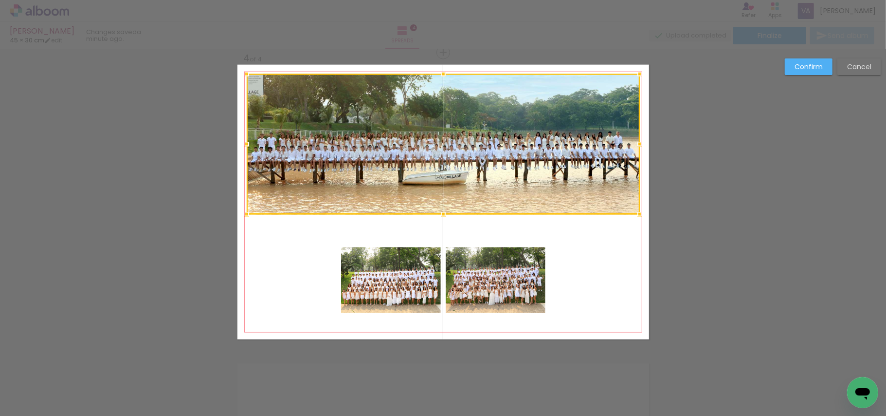
drag, startPoint x: 441, startPoint y: 224, endPoint x: 444, endPoint y: 213, distance: 11.7
click at [444, 213] on div at bounding box center [443, 213] width 19 height 19
click at [396, 276] on quentale-photo at bounding box center [391, 280] width 100 height 66
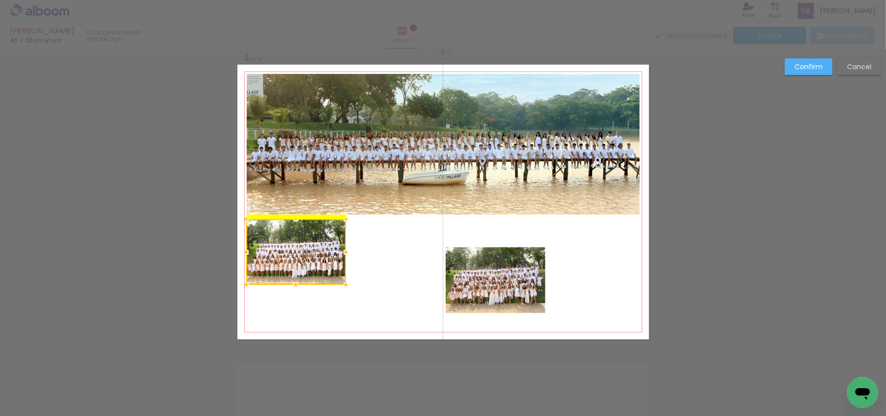
drag, startPoint x: 400, startPoint y: 264, endPoint x: 305, endPoint y: 240, distance: 98.0
click at [305, 240] on div at bounding box center [296, 252] width 100 height 66
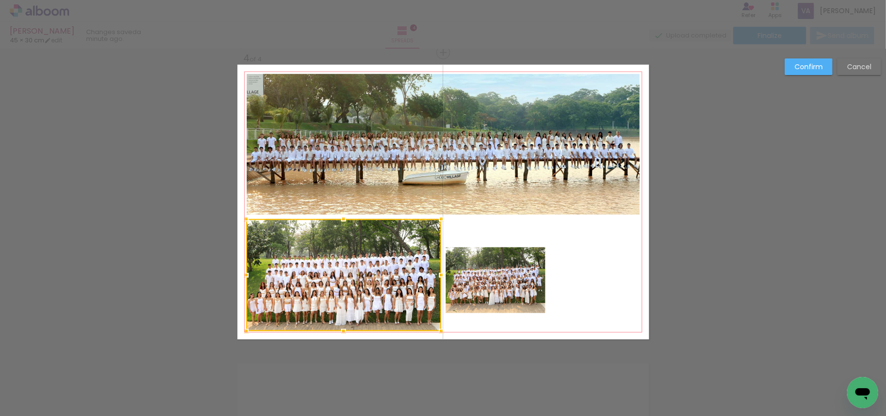
drag, startPoint x: 342, startPoint y: 281, endPoint x: 437, endPoint y: 324, distance: 104.6
click at [437, 324] on div at bounding box center [441, 330] width 19 height 19
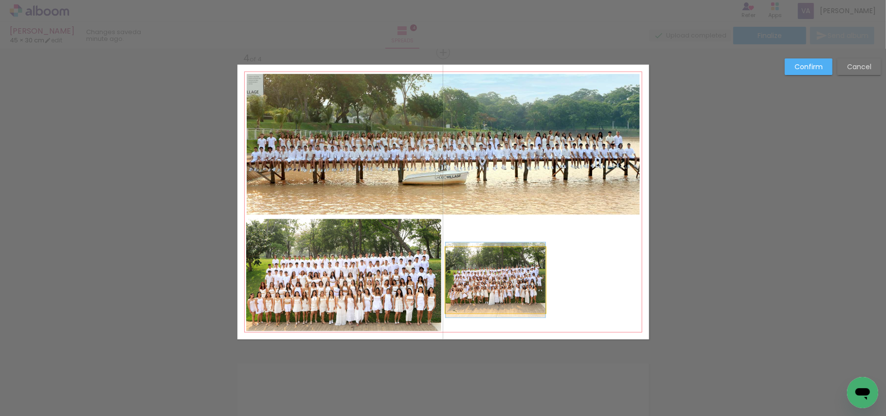
click at [513, 273] on quentale-photo at bounding box center [496, 280] width 100 height 66
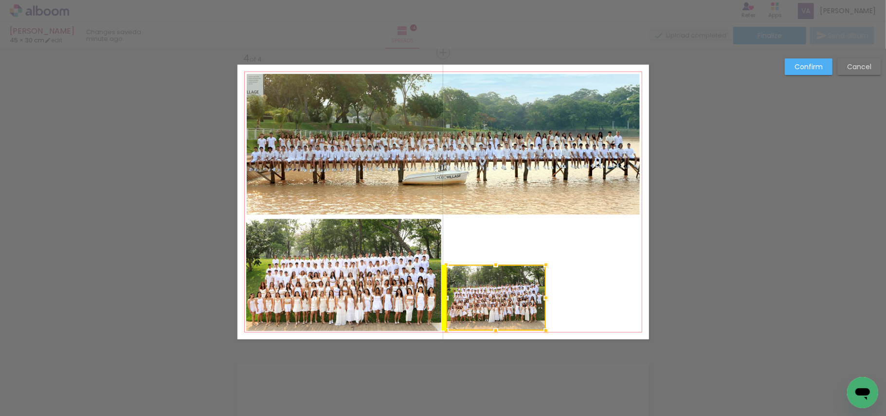
drag, startPoint x: 482, startPoint y: 296, endPoint x: 481, endPoint y: 314, distance: 17.6
click at [481, 314] on div at bounding box center [496, 298] width 100 height 66
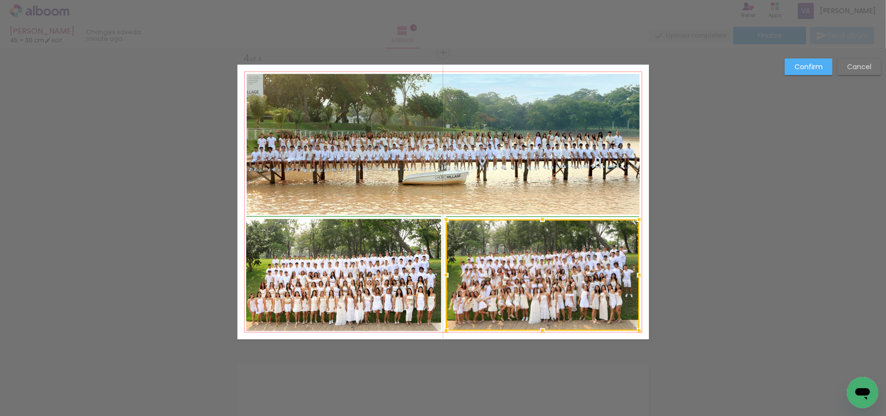
drag, startPoint x: 548, startPoint y: 259, endPoint x: 635, endPoint y: 222, distance: 95.1
click at [635, 222] on div at bounding box center [639, 219] width 19 height 19
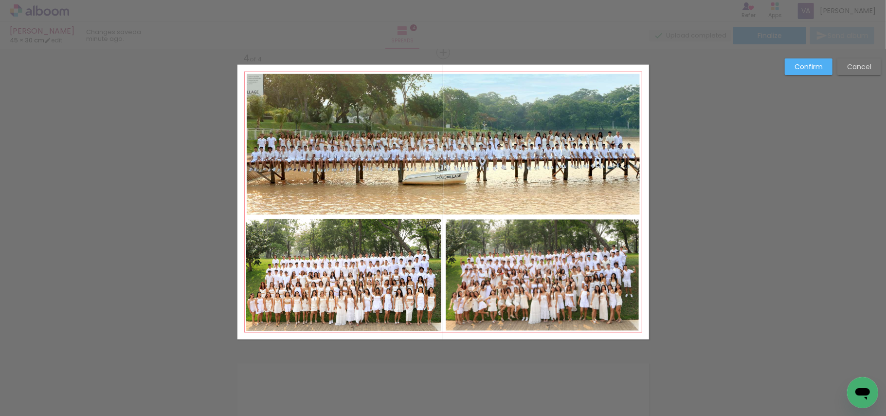
click at [805, 58] on paper-button "Confirm" at bounding box center [809, 66] width 48 height 17
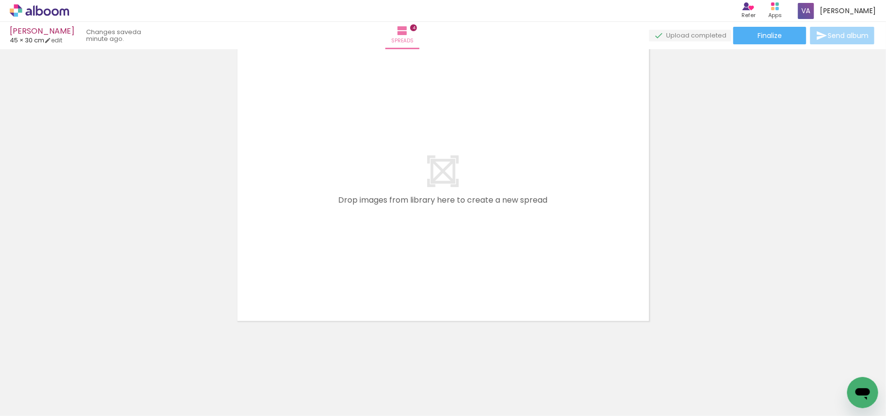
scroll to position [0, 513]
drag, startPoint x: 250, startPoint y: 368, endPoint x: 335, endPoint y: 190, distance: 197.5
click at [335, 190] on quentale-workspace at bounding box center [443, 208] width 886 height 416
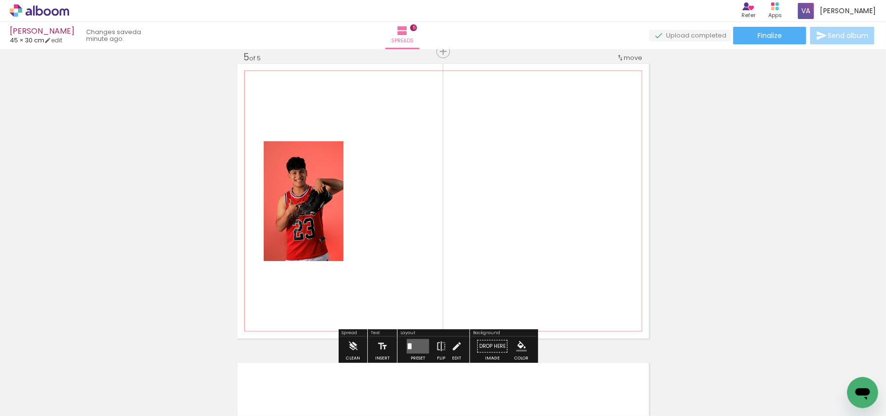
scroll to position [1208, 0]
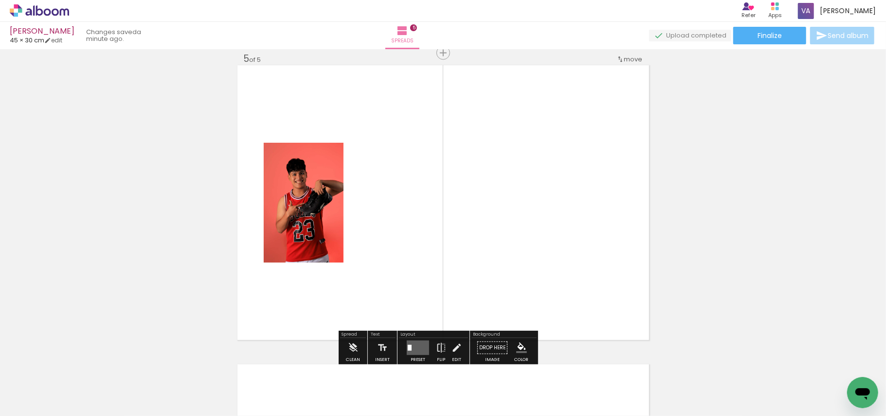
drag, startPoint x: 298, startPoint y: 384, endPoint x: 348, endPoint y: 256, distance: 137.3
click at [348, 256] on quentale-workspace at bounding box center [443, 208] width 886 height 416
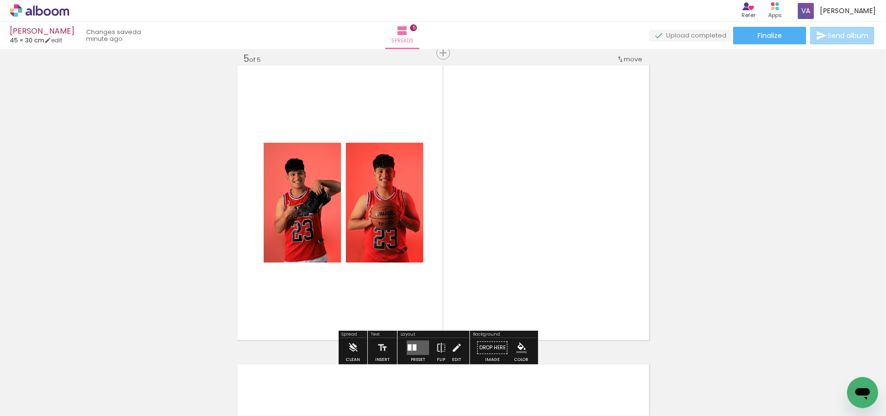
drag, startPoint x: 353, startPoint y: 383, endPoint x: 367, endPoint y: 251, distance: 132.1
click at [365, 254] on quentale-workspace at bounding box center [443, 208] width 886 height 416
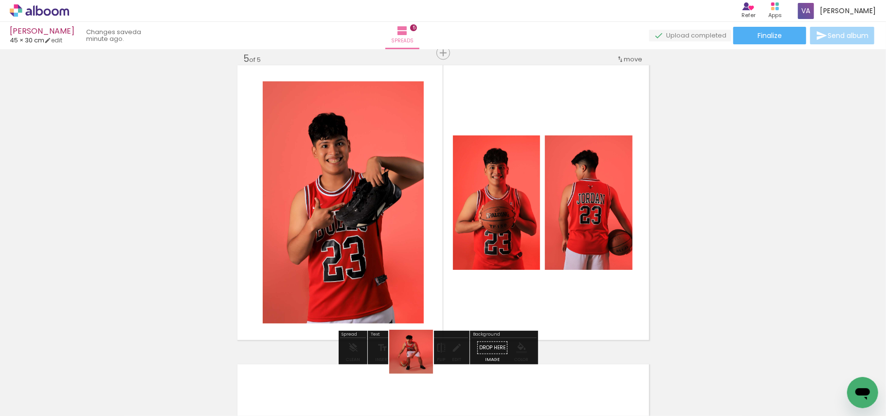
drag, startPoint x: 419, startPoint y: 359, endPoint x: 466, endPoint y: 250, distance: 119.0
click at [461, 268] on quentale-workspace at bounding box center [443, 208] width 886 height 416
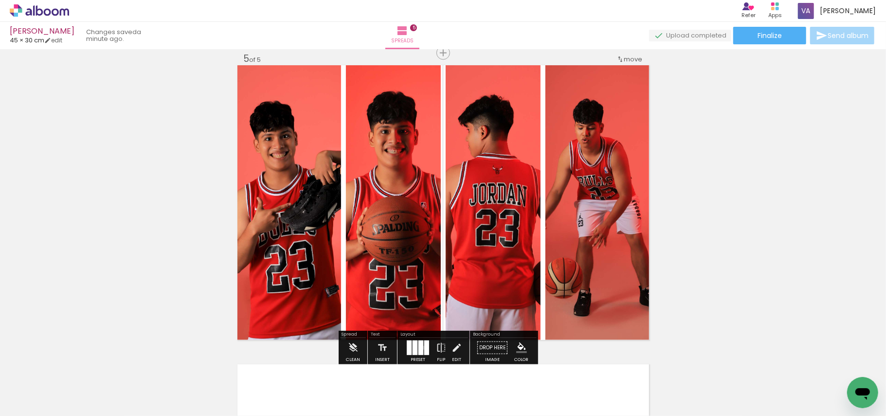
click at [425, 348] on div at bounding box center [427, 347] width 5 height 15
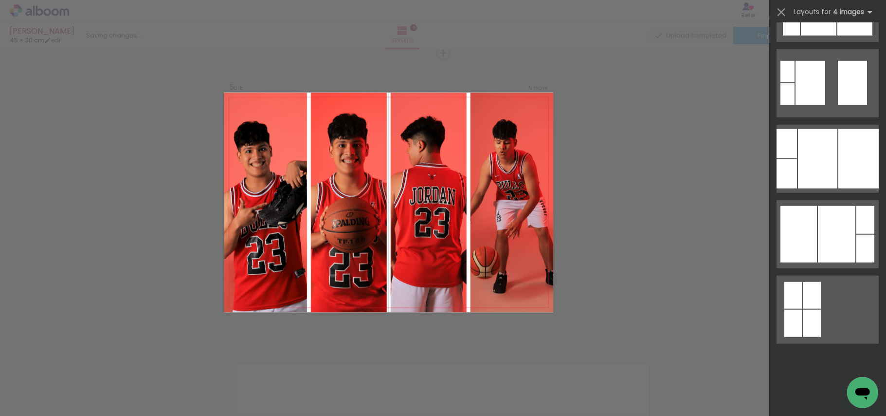
scroll to position [0, 0]
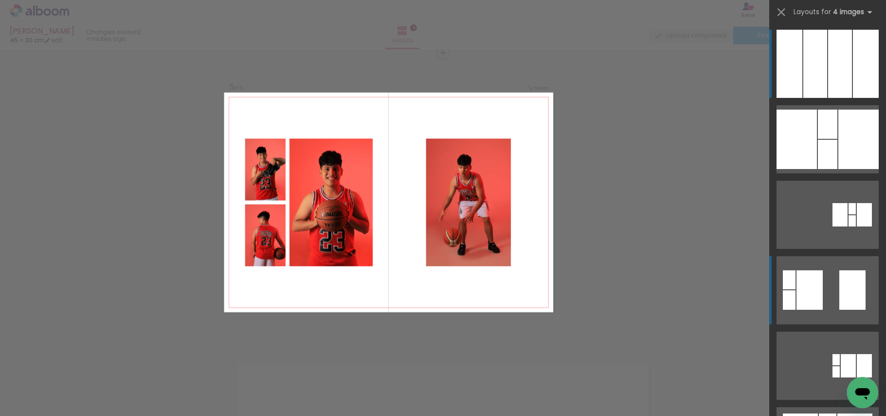
click at [815, 285] on div at bounding box center [810, 289] width 26 height 39
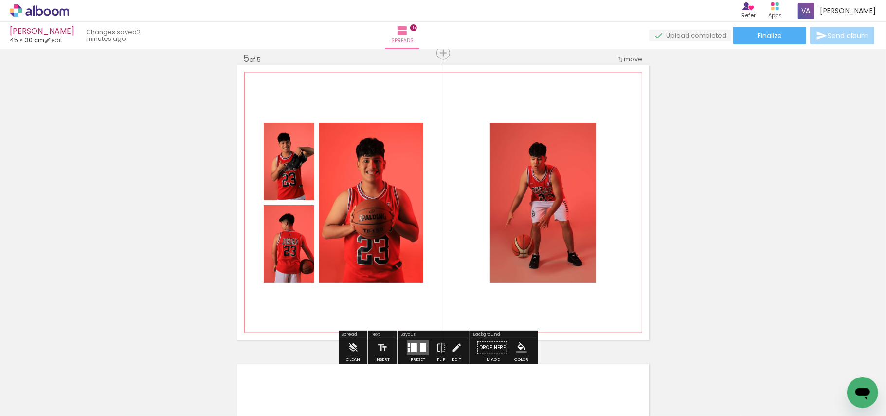
click at [522, 250] on quentale-photo at bounding box center [543, 203] width 106 height 160
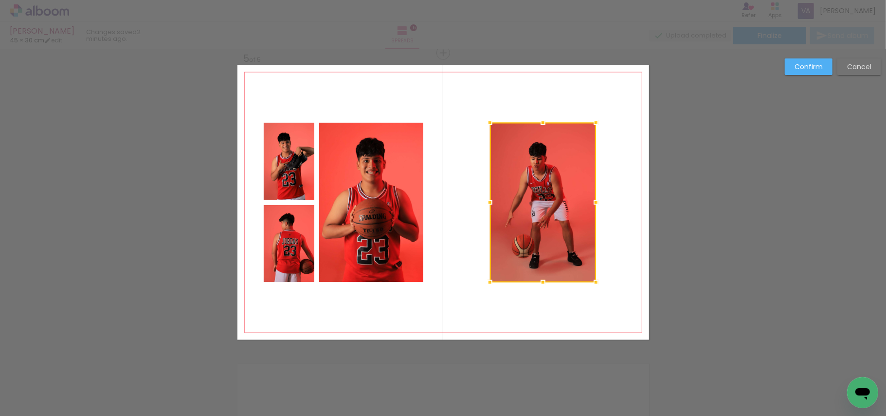
click at [346, 188] on quentale-photo at bounding box center [371, 203] width 104 height 160
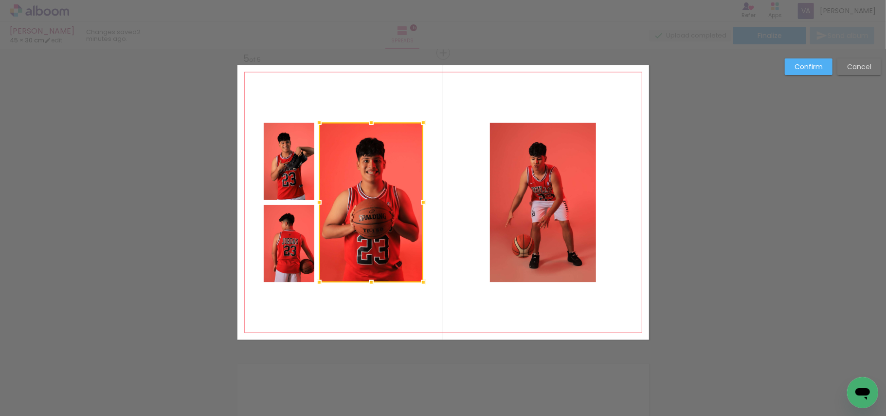
click at [291, 166] on quentale-photo at bounding box center [289, 161] width 51 height 77
click at [281, 258] on div at bounding box center [344, 203] width 160 height 160
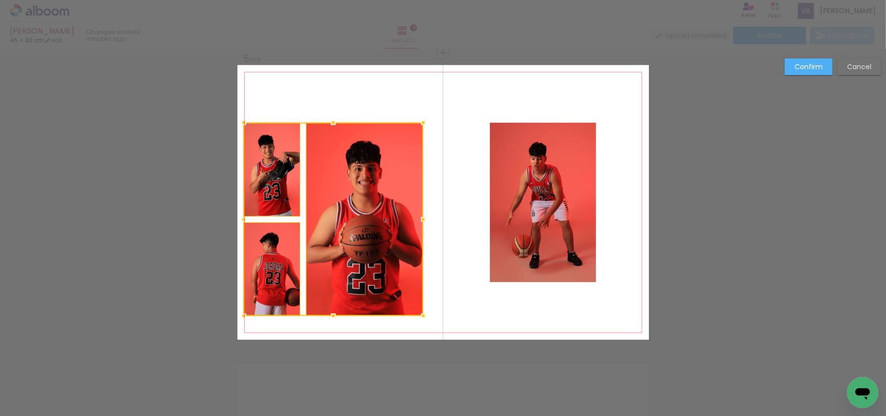
drag, startPoint x: 260, startPoint y: 279, endPoint x: 240, endPoint y: 313, distance: 39.1
click at [240, 313] on div at bounding box center [243, 315] width 19 height 19
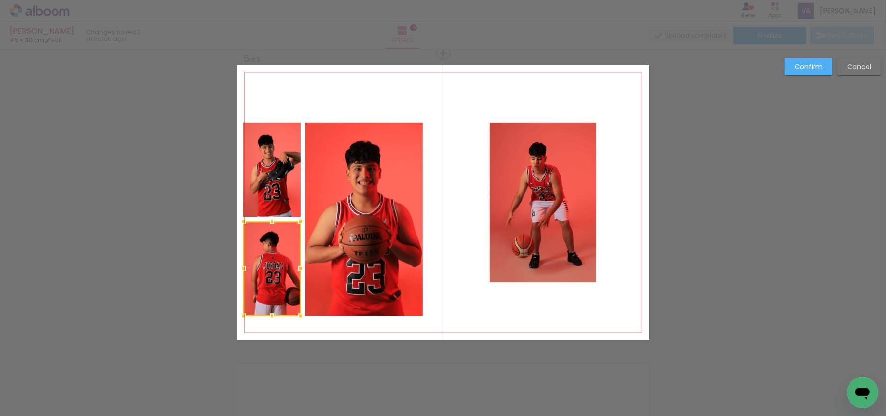
click at [279, 268] on div at bounding box center [272, 268] width 57 height 94
click at [329, 258] on quentale-photo at bounding box center [364, 219] width 118 height 193
click at [275, 176] on div at bounding box center [334, 219] width 180 height 193
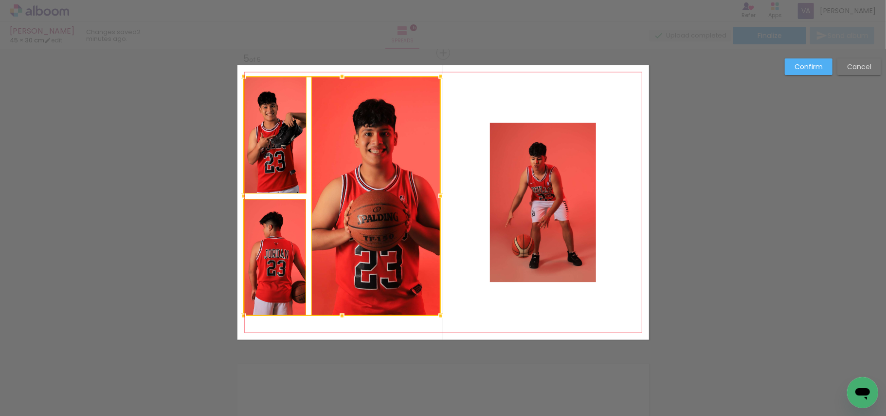
drag, startPoint x: 421, startPoint y: 124, endPoint x: 439, endPoint y: 78, distance: 49.0
click at [439, 78] on div at bounding box center [440, 76] width 19 height 19
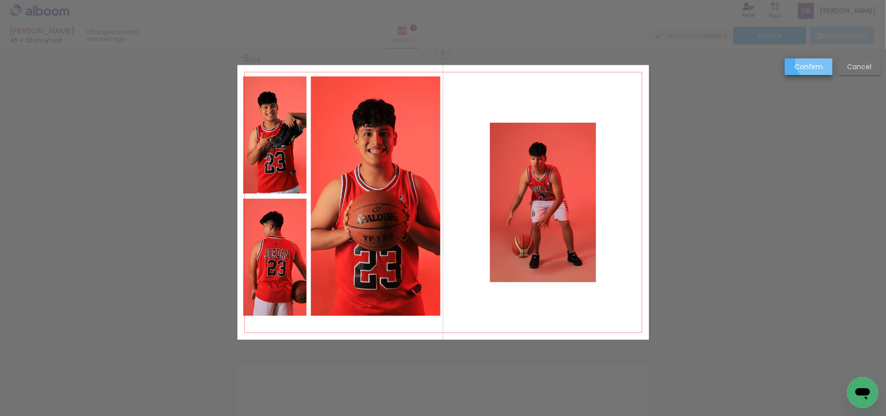
click at [818, 60] on paper-button "Confirm" at bounding box center [809, 66] width 48 height 17
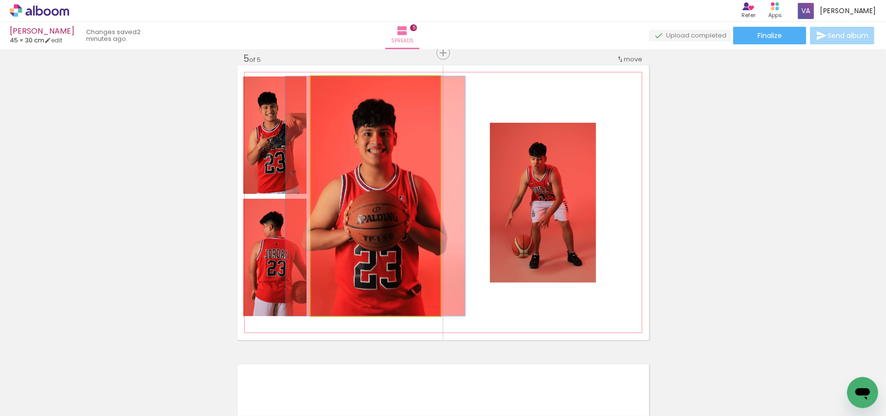
click at [359, 199] on quentale-photo at bounding box center [375, 196] width 129 height 240
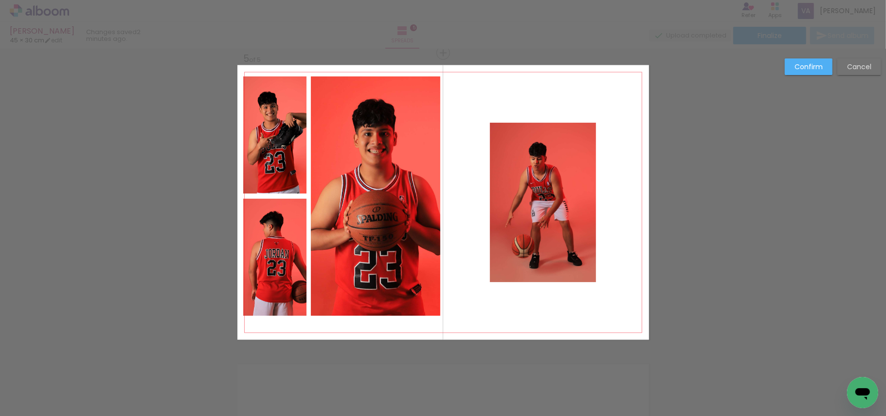
click at [277, 230] on quentale-photo at bounding box center [274, 257] width 63 height 117
click at [281, 159] on quentale-photo at bounding box center [274, 134] width 63 height 117
click at [369, 185] on quentale-photo at bounding box center [375, 196] width 129 height 240
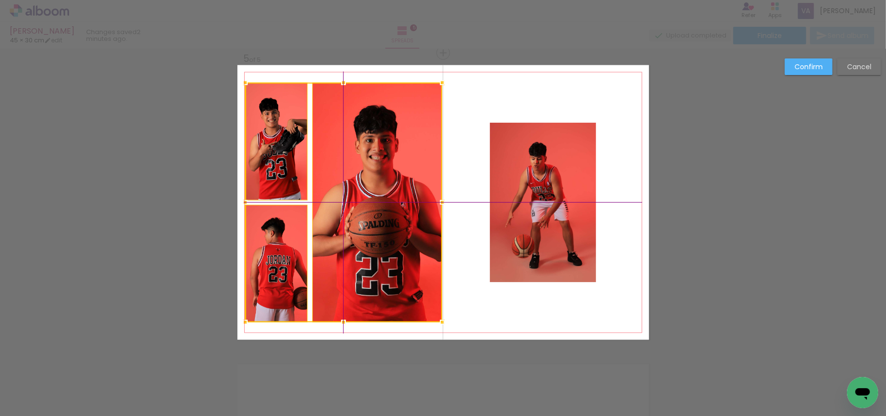
drag, startPoint x: 382, startPoint y: 158, endPoint x: 382, endPoint y: 167, distance: 9.3
click at [382, 167] on div at bounding box center [343, 203] width 197 height 240
click at [555, 212] on quentale-photo at bounding box center [543, 203] width 106 height 160
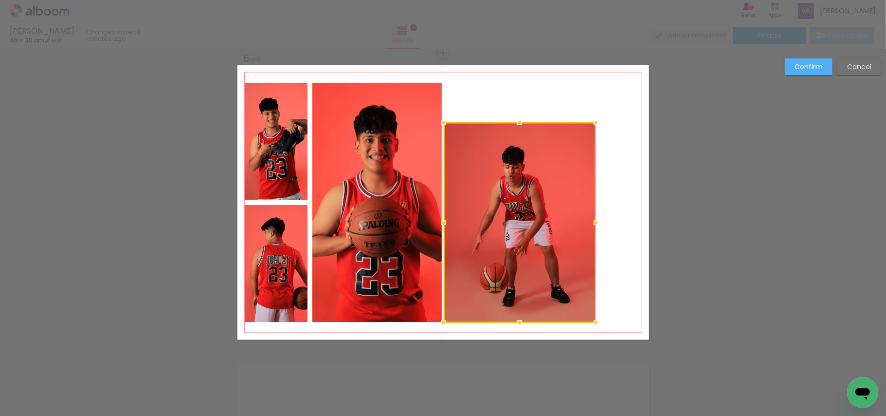
drag, startPoint x: 485, startPoint y: 281, endPoint x: 441, endPoint y: 319, distance: 58.3
click at [441, 319] on div at bounding box center [443, 322] width 19 height 19
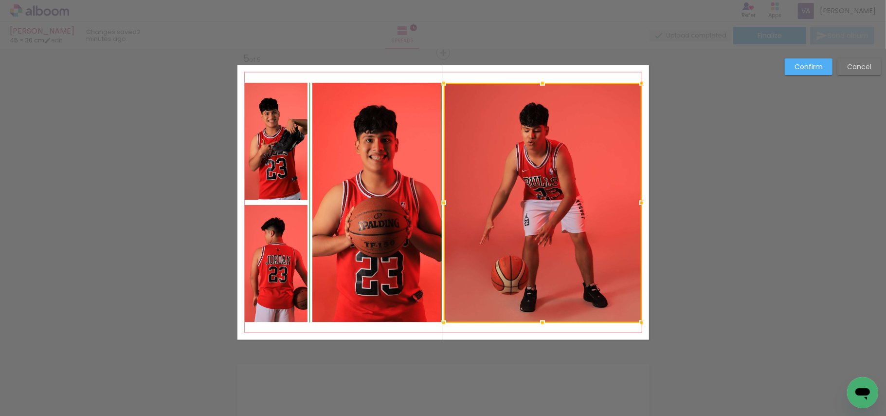
drag, startPoint x: 591, startPoint y: 123, endPoint x: 637, endPoint y: 86, distance: 59.5
click at [637, 86] on div at bounding box center [641, 83] width 19 height 19
click at [0, 0] on slot "Confirm" at bounding box center [0, 0] width 0 height 0
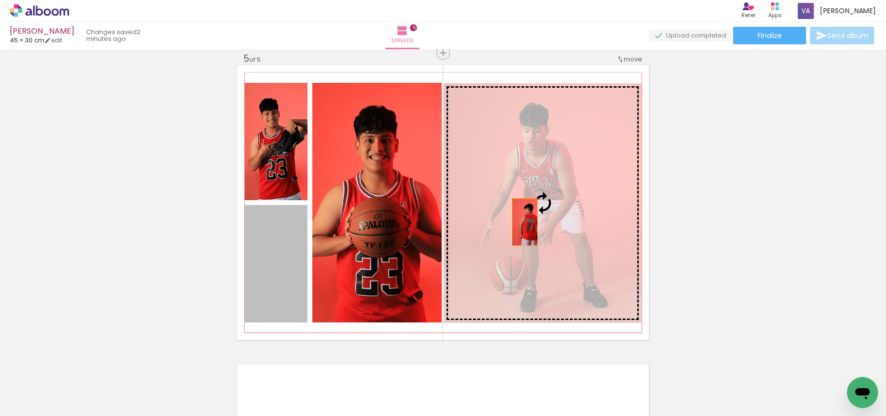
drag, startPoint x: 287, startPoint y: 258, endPoint x: 521, endPoint y: 221, distance: 236.5
click at [0, 0] on slot at bounding box center [0, 0] width 0 height 0
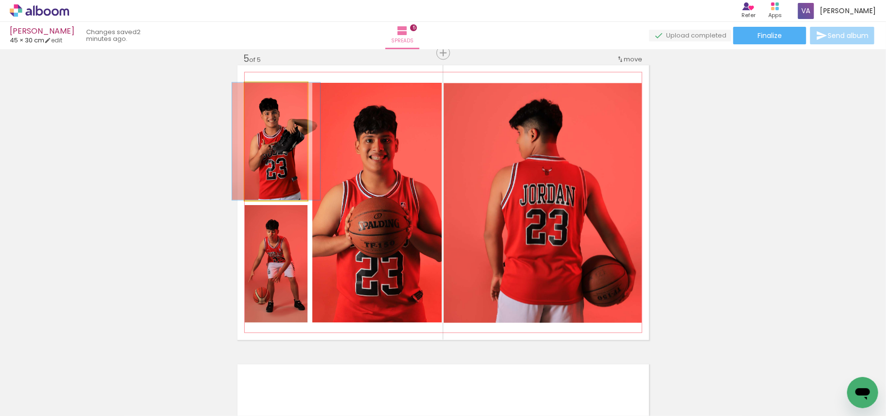
click at [271, 158] on quentale-photo at bounding box center [276, 141] width 63 height 117
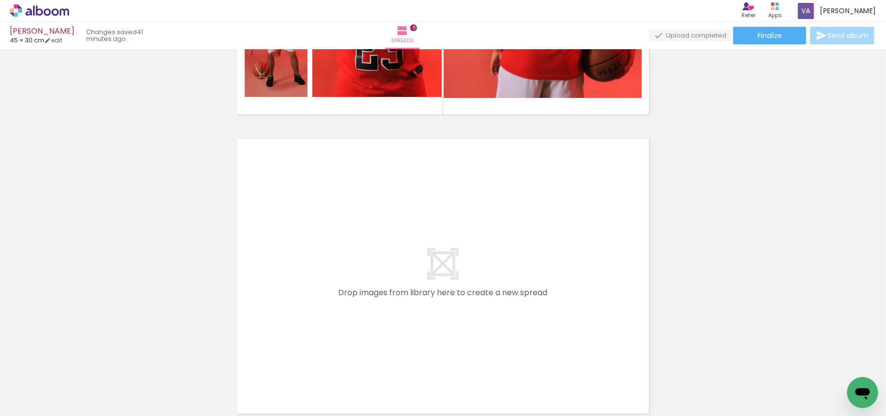
scroll to position [1467, 0]
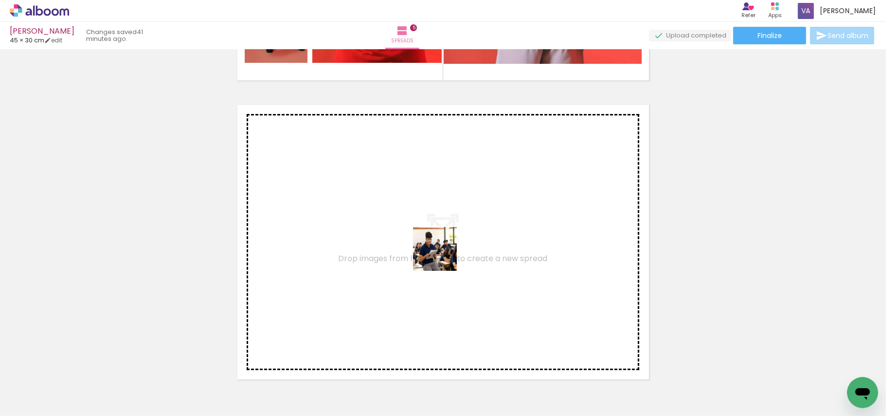
drag, startPoint x: 468, startPoint y: 386, endPoint x: 441, endPoint y: 252, distance: 136.1
click at [441, 252] on quentale-workspace at bounding box center [443, 208] width 886 height 416
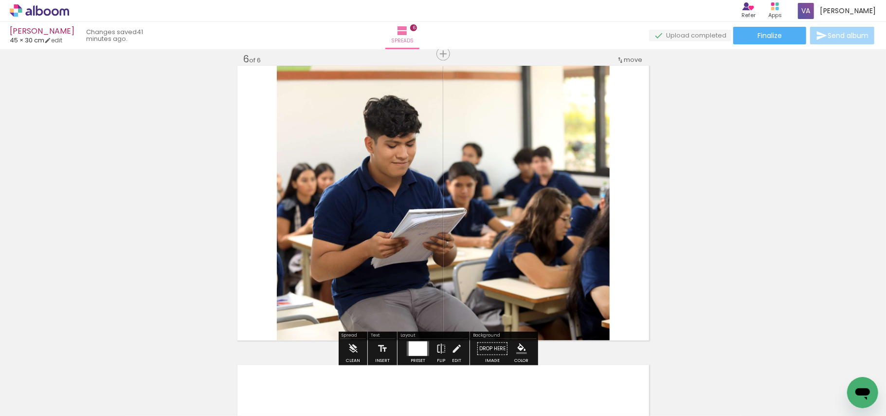
scroll to position [1507, 0]
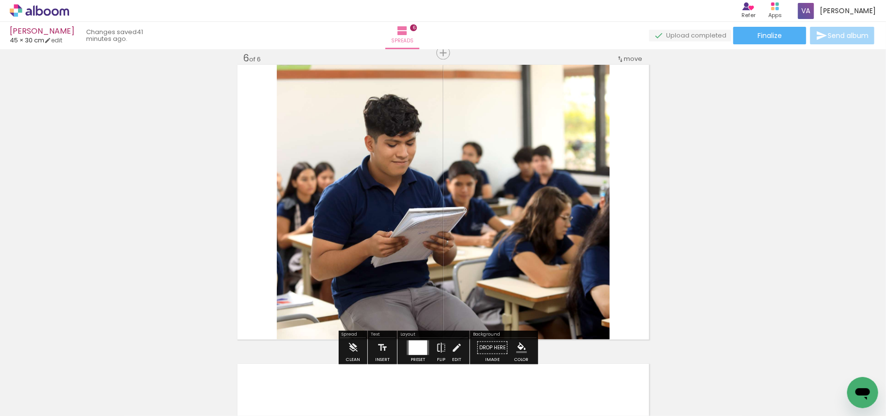
drag, startPoint x: 515, startPoint y: 384, endPoint x: 574, endPoint y: 245, distance: 150.5
click at [554, 237] on quentale-workspace at bounding box center [443, 208] width 886 height 416
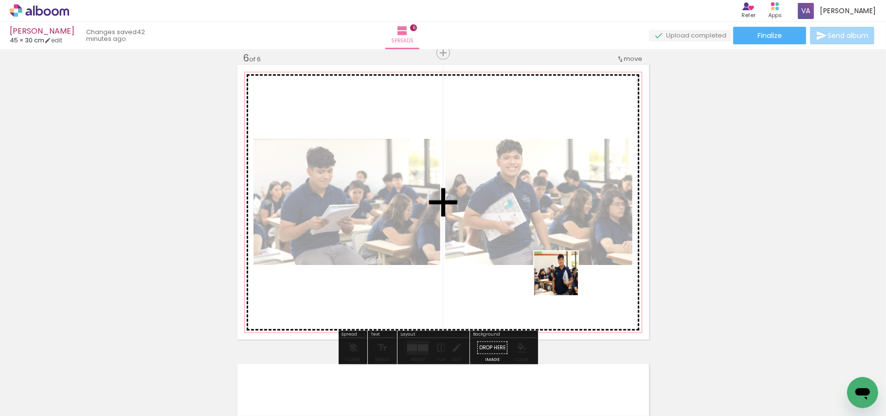
drag, startPoint x: 564, startPoint y: 280, endPoint x: 539, endPoint y: 181, distance: 102.2
click at [542, 193] on quentale-workspace at bounding box center [443, 208] width 886 height 416
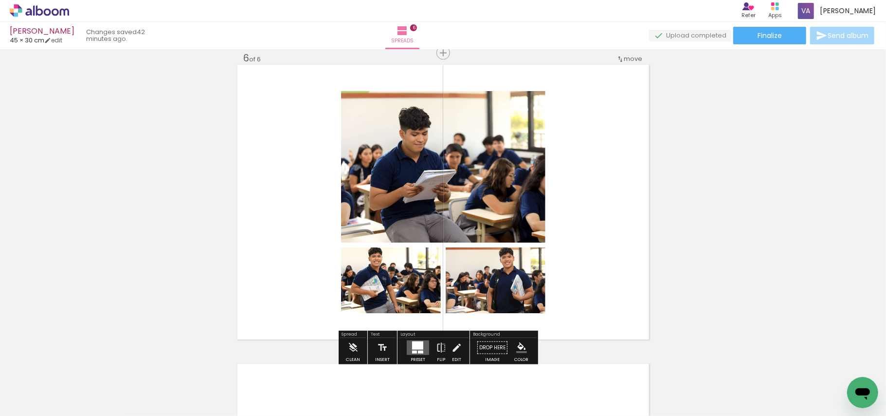
drag, startPoint x: 422, startPoint y: 342, endPoint x: 510, endPoint y: 319, distance: 91.4
click at [422, 341] on div at bounding box center [417, 345] width 11 height 8
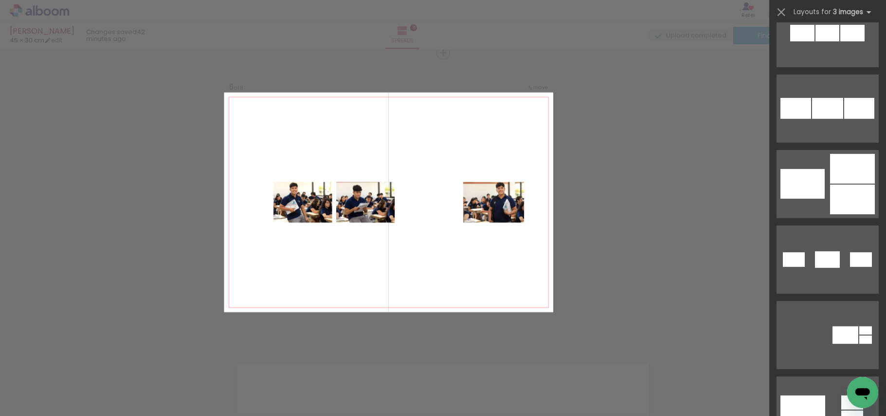
scroll to position [259, 0]
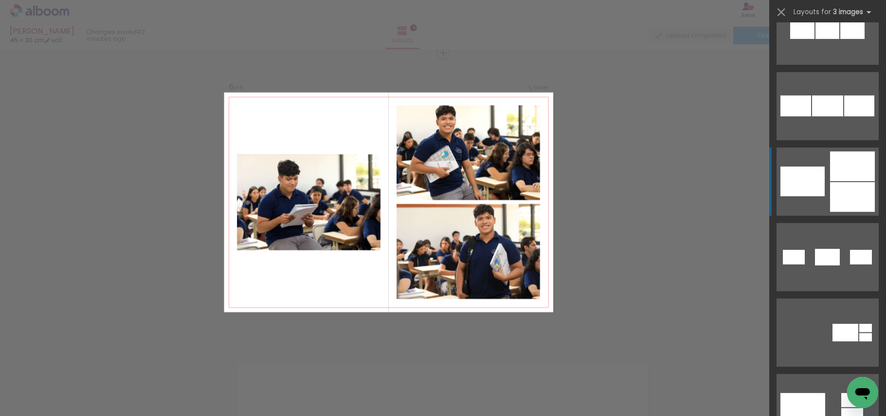
click at [820, 188] on div at bounding box center [803, 181] width 44 height 30
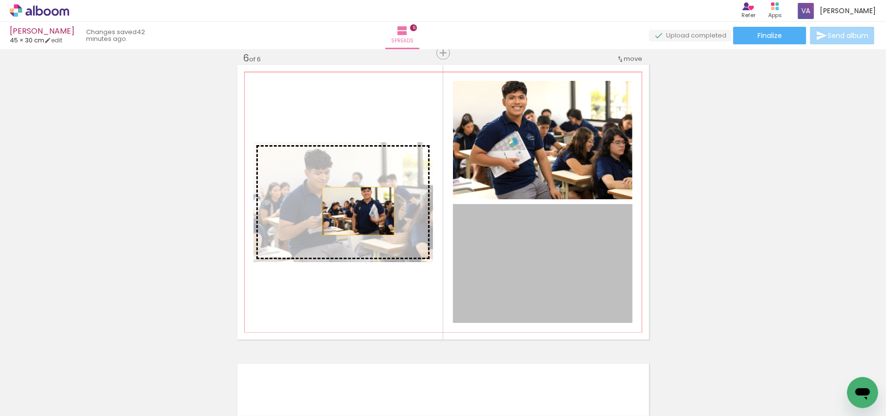
drag, startPoint x: 554, startPoint y: 250, endPoint x: 343, endPoint y: 204, distance: 215.7
click at [0, 0] on slot at bounding box center [0, 0] width 0 height 0
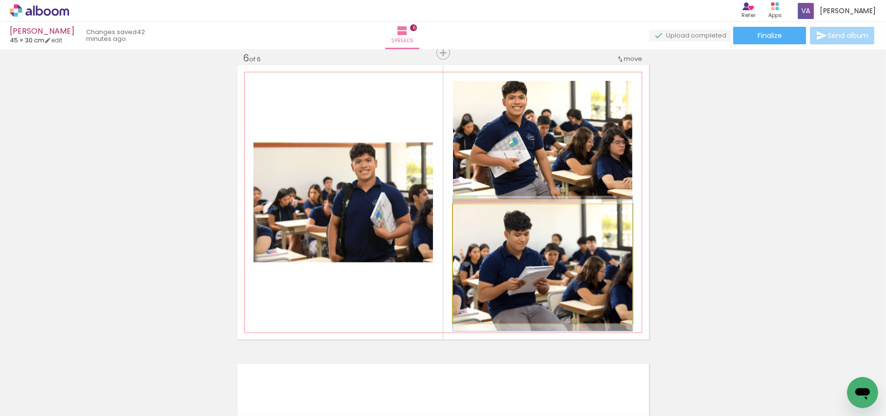
click at [546, 282] on quentale-photo at bounding box center [543, 263] width 180 height 119
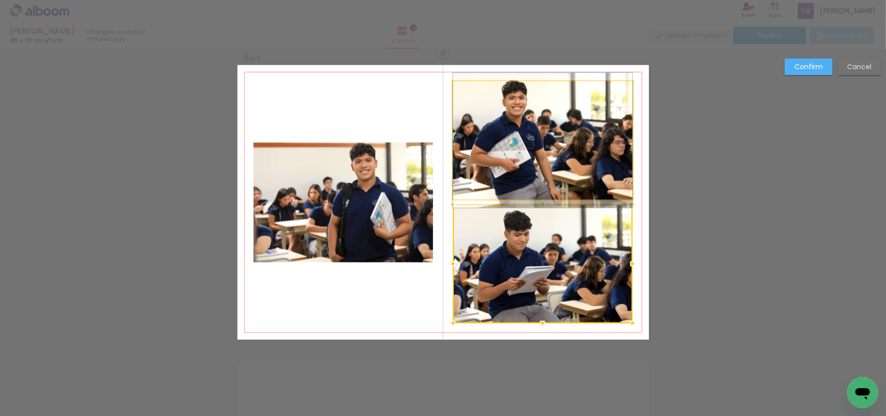
click at [565, 159] on quentale-photo at bounding box center [543, 140] width 180 height 118
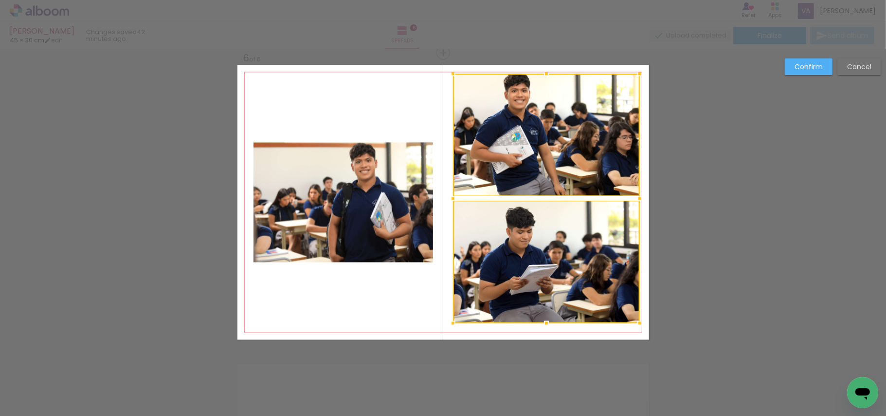
drag, startPoint x: 629, startPoint y: 79, endPoint x: 634, endPoint y: 73, distance: 7.7
click at [634, 73] on div at bounding box center [639, 73] width 19 height 19
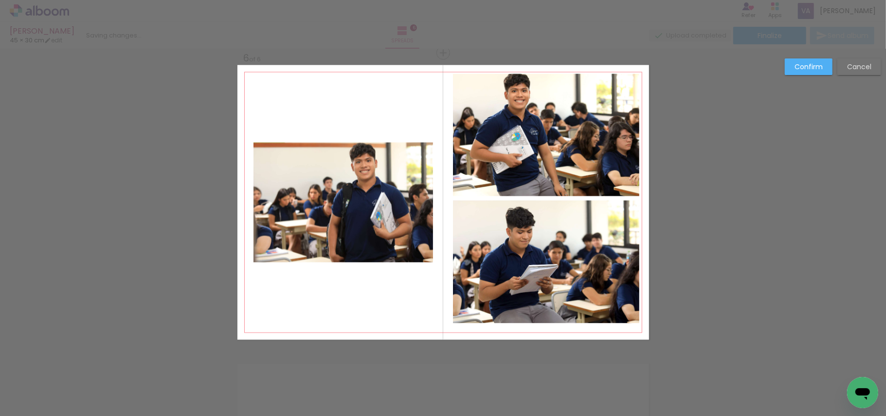
click at [575, 152] on quentale-photo at bounding box center [546, 135] width 187 height 122
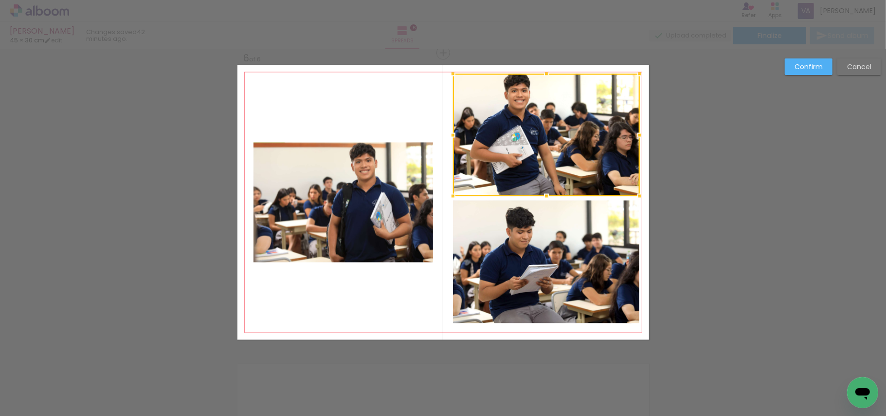
drag, startPoint x: 537, startPoint y: 248, endPoint x: 526, endPoint y: 271, distance: 26.1
click at [537, 249] on quentale-photo at bounding box center [546, 261] width 187 height 123
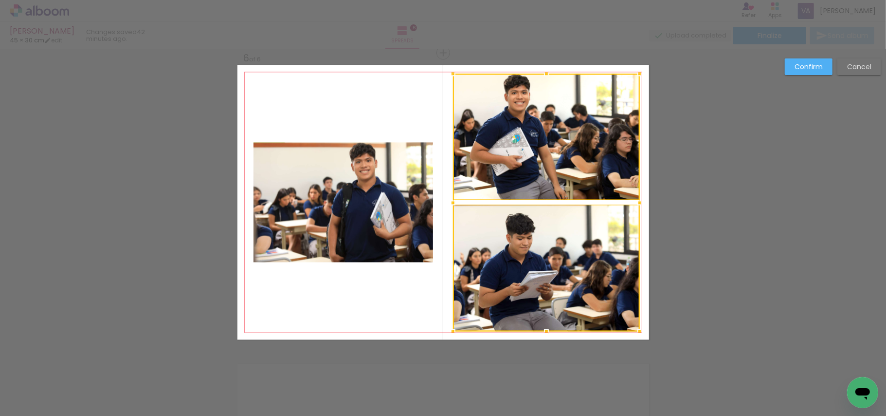
drag, startPoint x: 451, startPoint y: 324, endPoint x: 451, endPoint y: 332, distance: 8.3
click at [451, 332] on div at bounding box center [452, 330] width 19 height 19
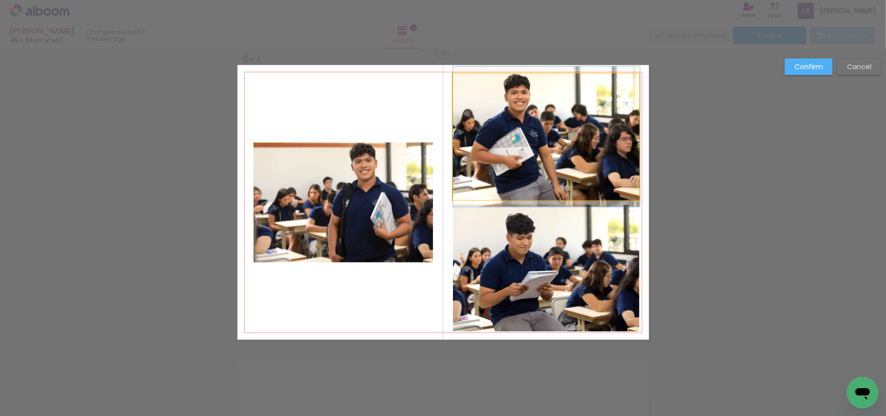
click at [552, 174] on quentale-photo at bounding box center [546, 137] width 187 height 126
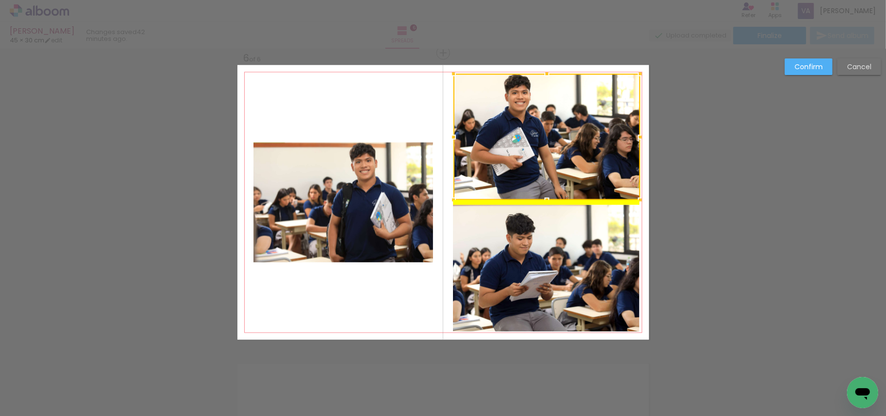
click at [565, 160] on div at bounding box center [547, 137] width 187 height 126
drag, startPoint x: 801, startPoint y: 63, endPoint x: 598, endPoint y: 143, distance: 217.7
click at [0, 0] on slot "Confirm" at bounding box center [0, 0] width 0 height 0
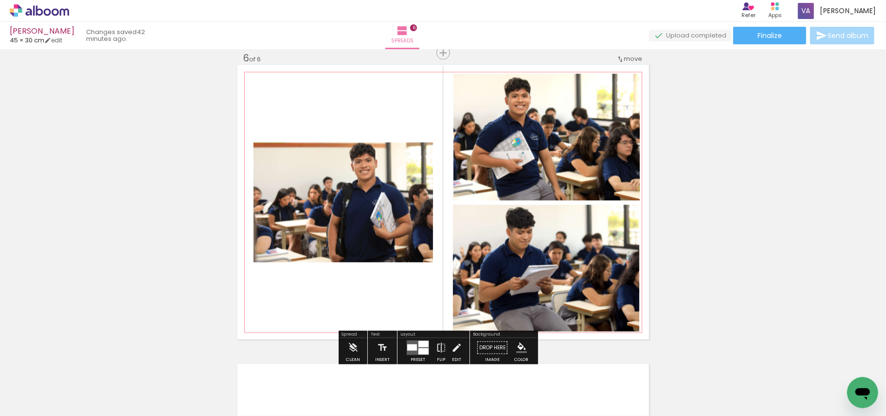
click at [351, 224] on quentale-photo at bounding box center [344, 202] width 180 height 120
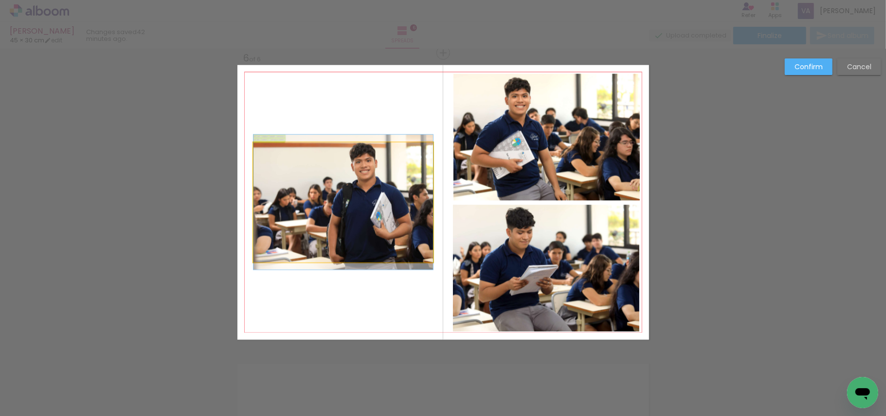
click at [369, 217] on quentale-photo at bounding box center [344, 202] width 180 height 120
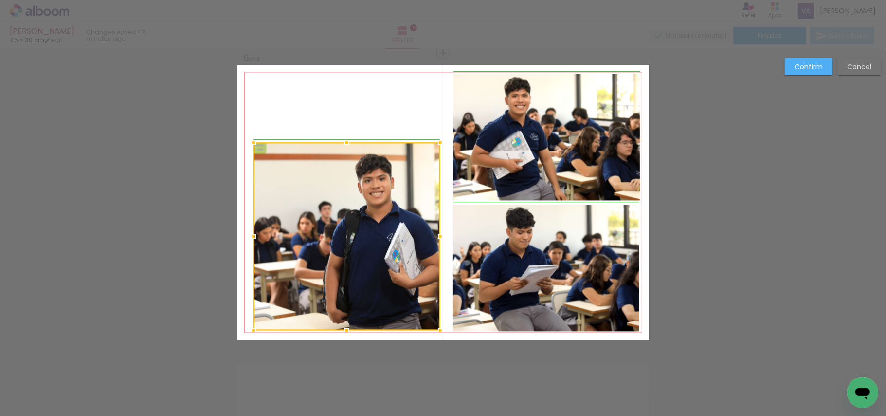
drag, startPoint x: 428, startPoint y: 261, endPoint x: 431, endPoint y: 330, distance: 68.2
click at [431, 330] on div at bounding box center [440, 329] width 19 height 19
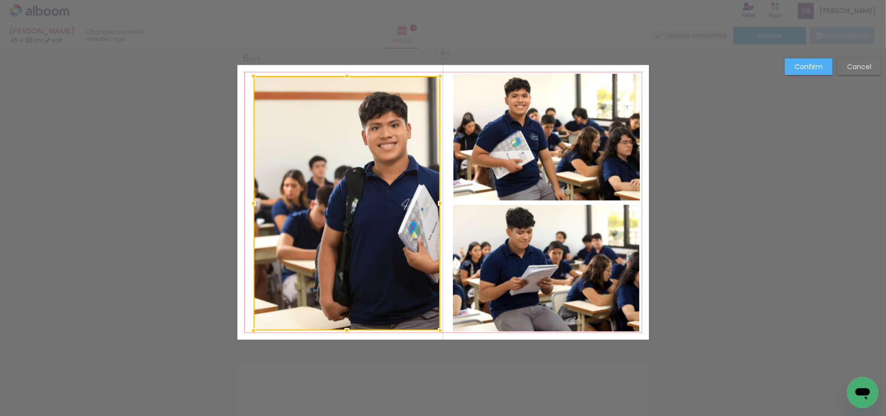
drag, startPoint x: 344, startPoint y: 138, endPoint x: 342, endPoint y: 72, distance: 66.2
click at [342, 72] on div at bounding box center [346, 75] width 19 height 19
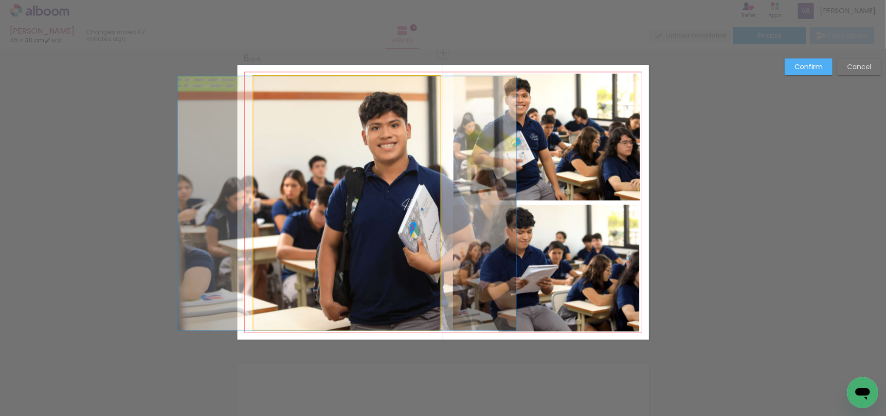
drag, startPoint x: 307, startPoint y: 113, endPoint x: 293, endPoint y: 98, distance: 20.7
click at [306, 113] on quentale-photo at bounding box center [347, 203] width 187 height 254
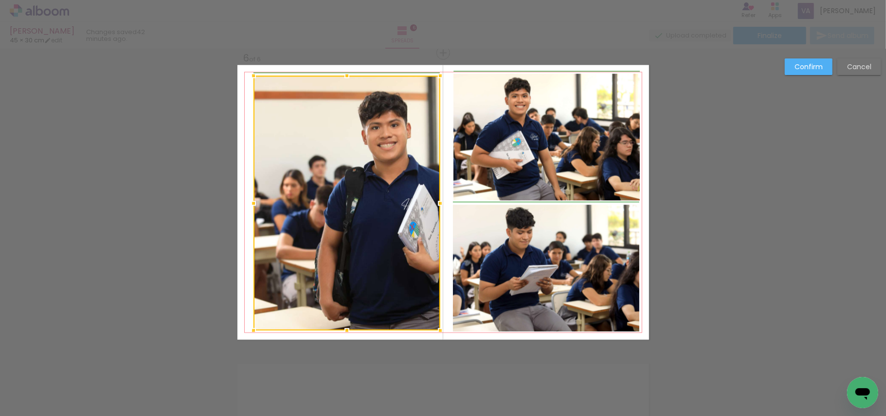
click at [245, 73] on div at bounding box center [253, 75] width 19 height 19
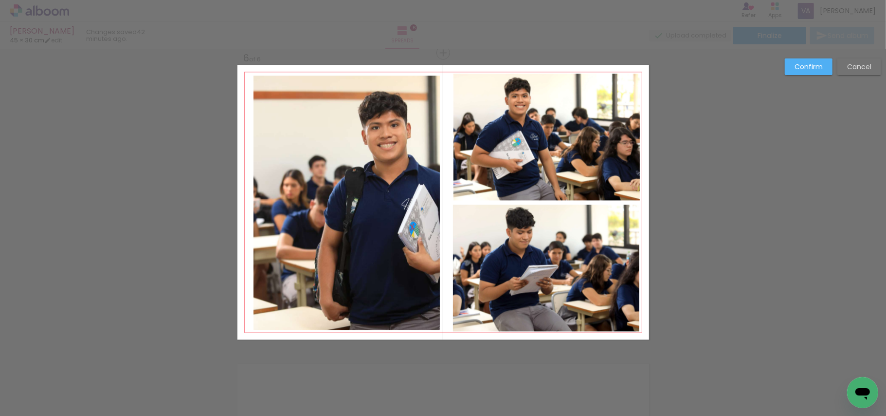
drag, startPoint x: 809, startPoint y: 63, endPoint x: 552, endPoint y: 124, distance: 264.1
click at [0, 0] on slot "Confirm" at bounding box center [0, 0] width 0 height 0
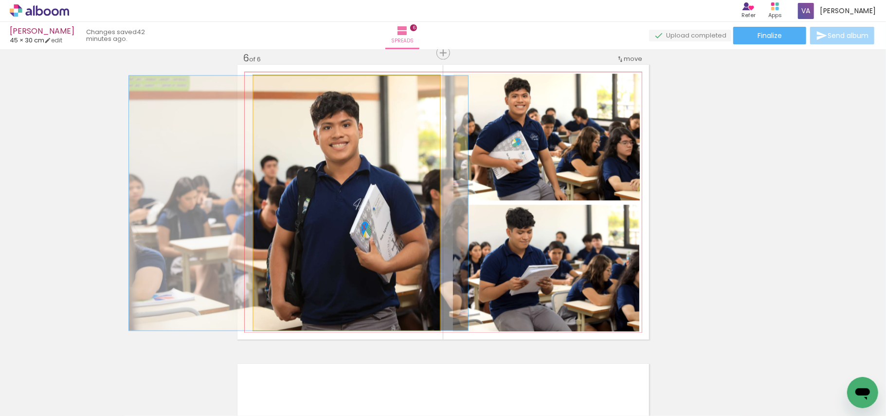
drag, startPoint x: 362, startPoint y: 184, endPoint x: 314, endPoint y: 193, distance: 49.1
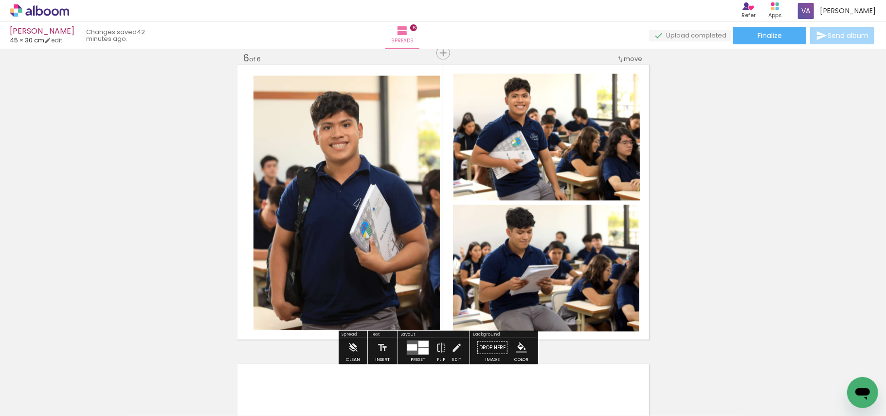
click at [351, 107] on paper-item at bounding box center [353, 108] width 18 height 7
click at [550, 108] on paper-item at bounding box center [553, 106] width 18 height 7
click at [549, 240] on paper-item at bounding box center [552, 237] width 18 height 7
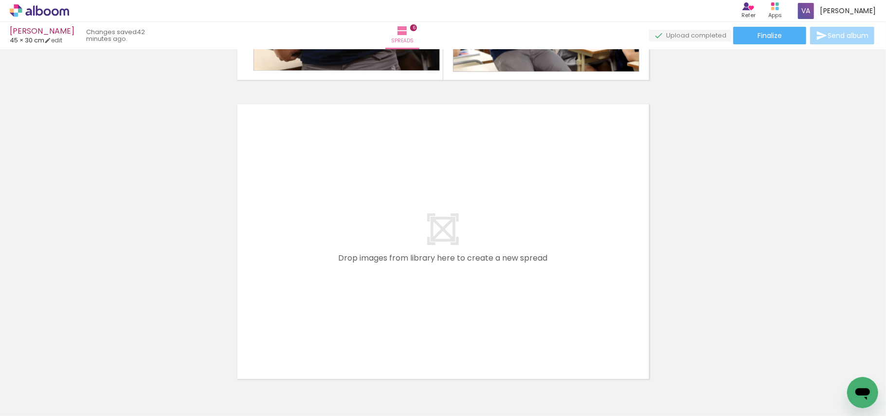
scroll to position [1825, 0]
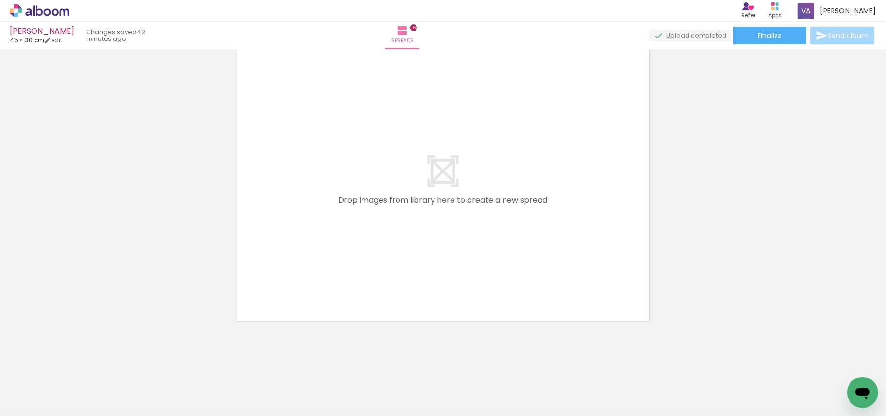
drag, startPoint x: 398, startPoint y: 391, endPoint x: 409, endPoint y: 368, distance: 25.9
click at [398, 258] on quentale-workspace at bounding box center [443, 208] width 886 height 416
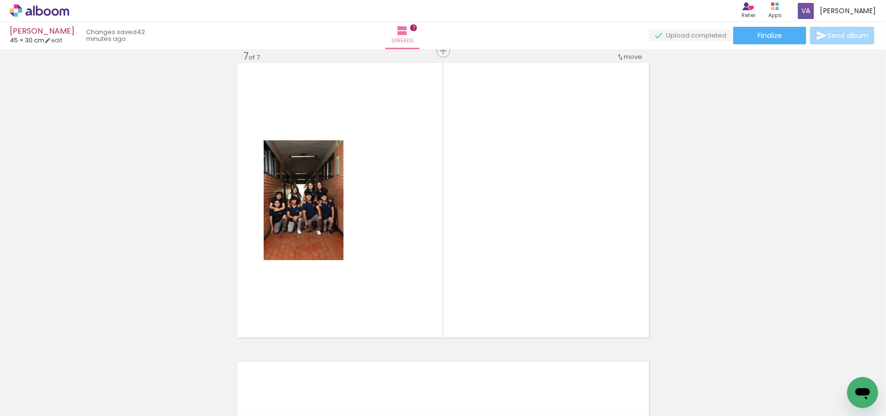
scroll to position [1806, 0]
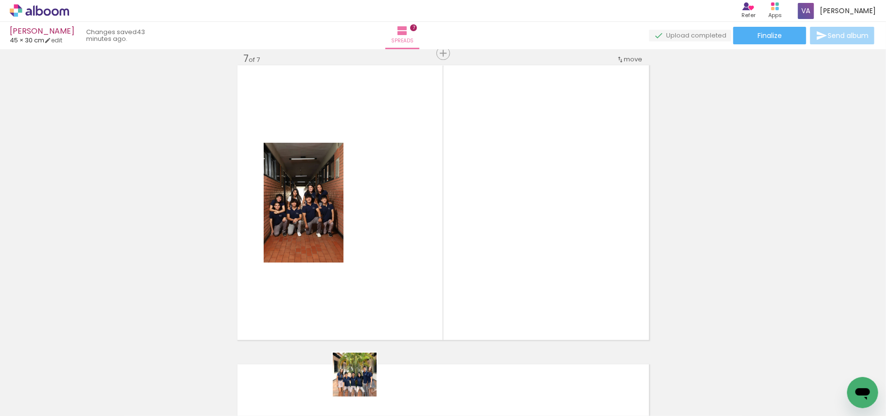
drag, startPoint x: 362, startPoint y: 382, endPoint x: 435, endPoint y: 315, distance: 98.6
click at [435, 258] on quentale-workspace at bounding box center [443, 208] width 886 height 416
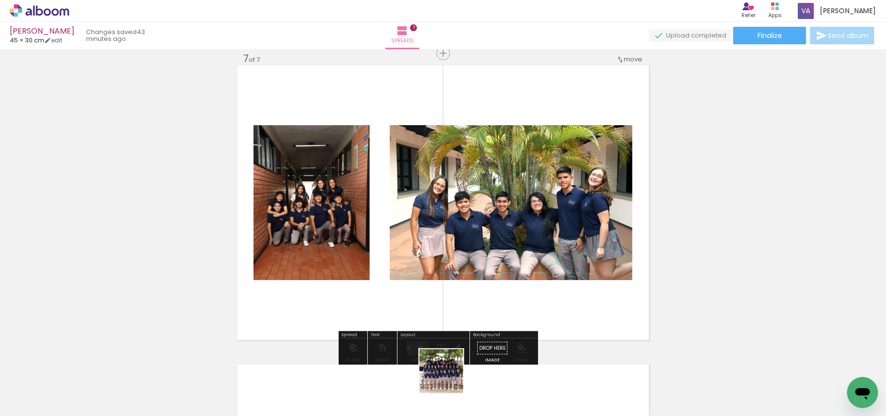
drag, startPoint x: 449, startPoint y: 378, endPoint x: 501, endPoint y: 259, distance: 129.9
click at [482, 294] on quentale-workspace at bounding box center [443, 208] width 886 height 416
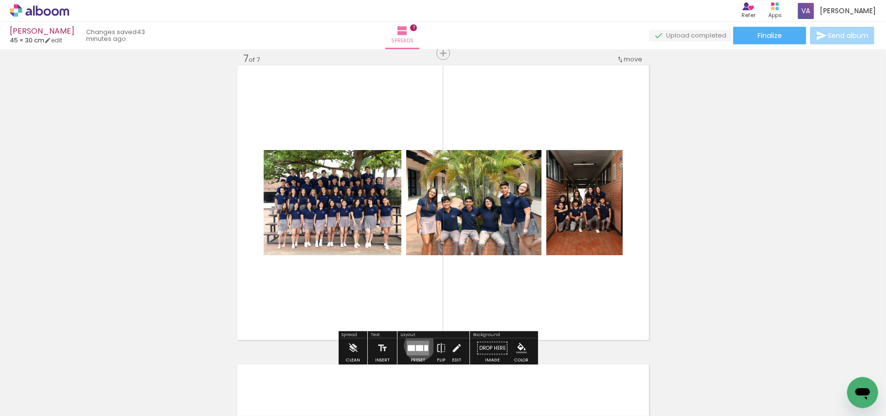
drag, startPoint x: 419, startPoint y: 345, endPoint x: 518, endPoint y: 304, distance: 107.4
click at [422, 341] on quentale-layouter at bounding box center [418, 347] width 22 height 15
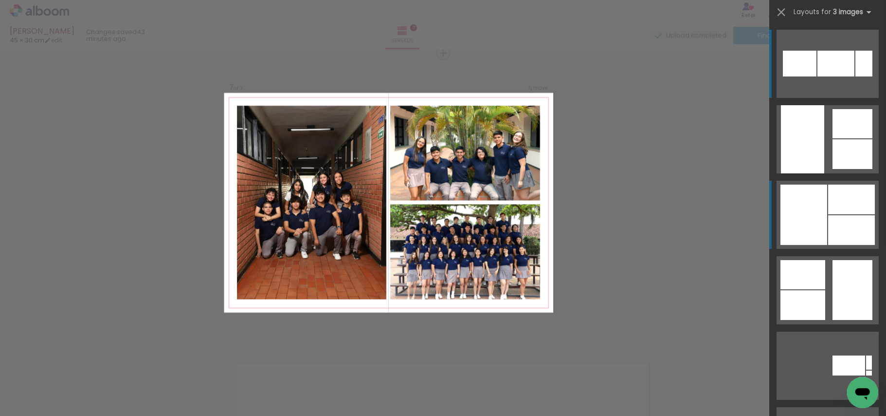
click at [834, 211] on div at bounding box center [852, 200] width 47 height 30
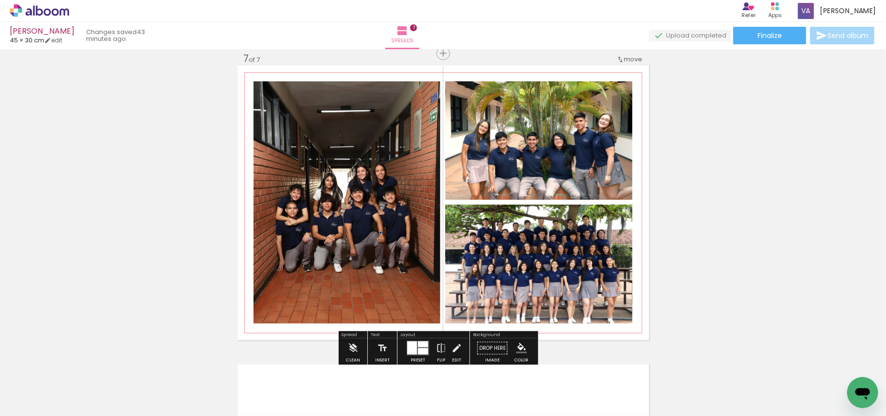
click at [388, 255] on quentale-photo at bounding box center [347, 202] width 187 height 242
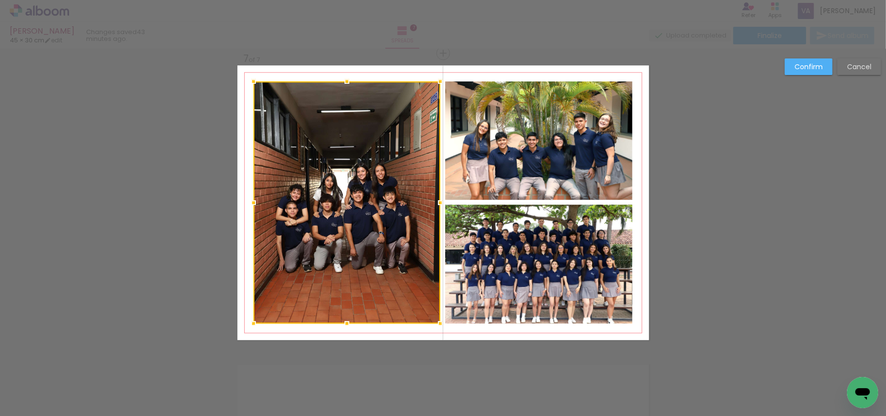
click at [509, 254] on quentale-photo at bounding box center [538, 263] width 187 height 119
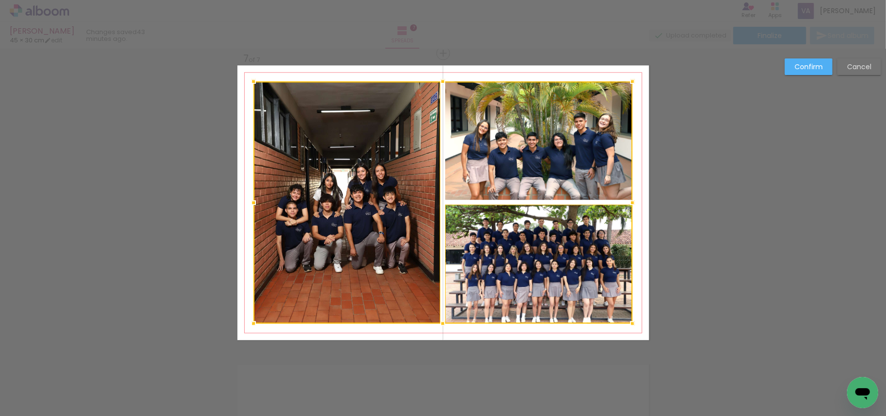
drag, startPoint x: 544, startPoint y: 145, endPoint x: 574, endPoint y: 115, distance: 42.7
click at [548, 139] on div at bounding box center [443, 202] width 379 height 242
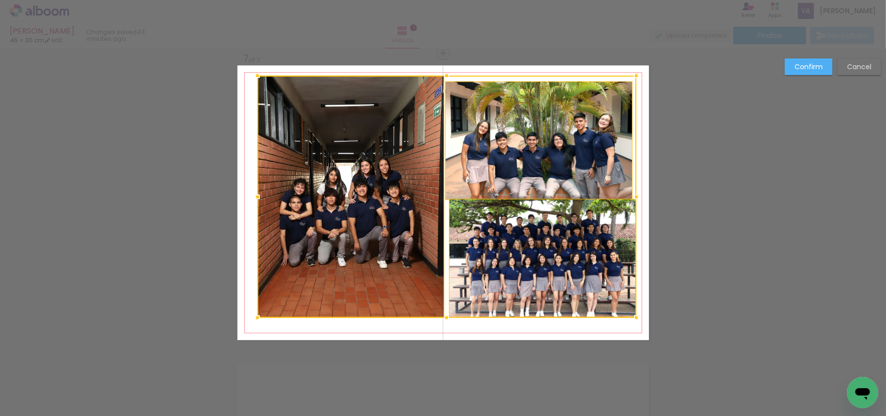
drag, startPoint x: 855, startPoint y: 67, endPoint x: 735, endPoint y: 132, distance: 136.4
click at [0, 0] on slot "Cancel" at bounding box center [0, 0] width 0 height 0
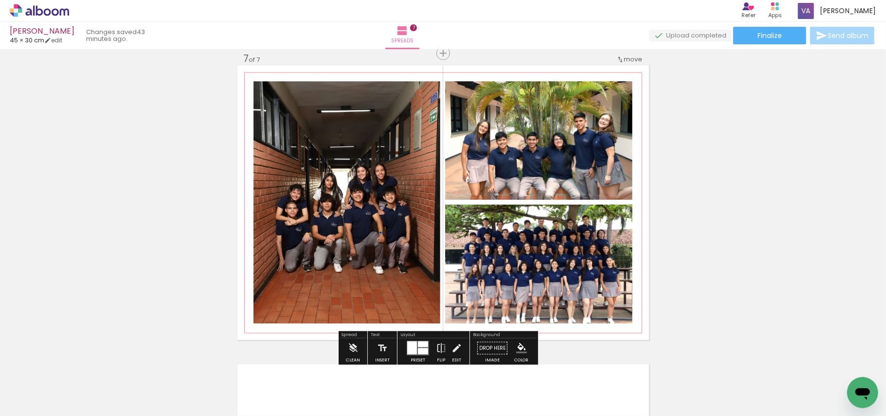
click at [518, 276] on quentale-photo at bounding box center [538, 263] width 187 height 119
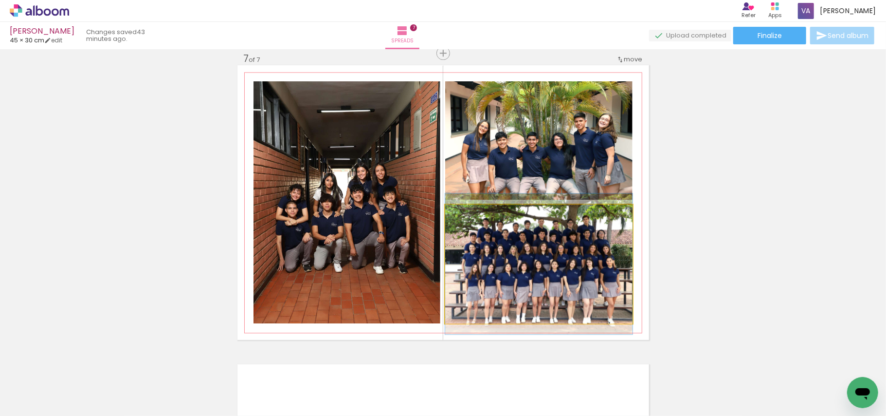
drag, startPoint x: 517, startPoint y: 276, endPoint x: 520, endPoint y: 244, distance: 31.8
click at [517, 275] on quentale-photo at bounding box center [538, 263] width 187 height 119
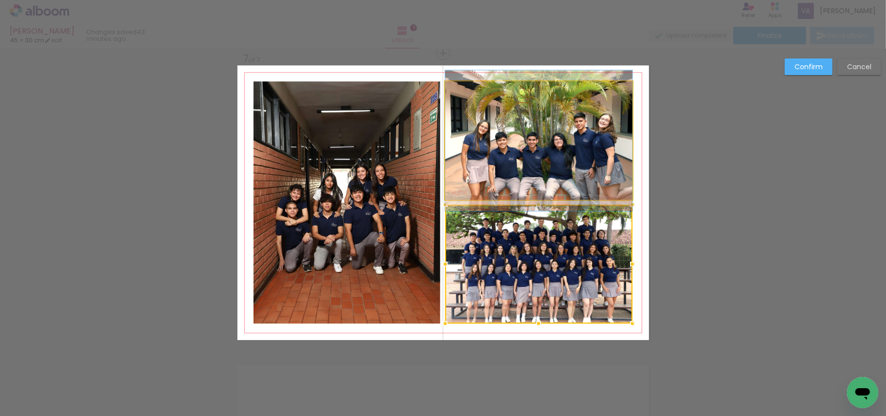
click at [546, 141] on quentale-photo at bounding box center [538, 140] width 187 height 118
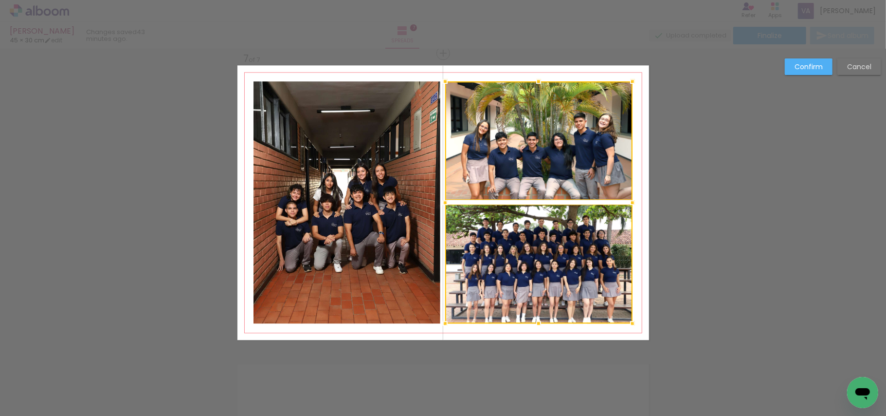
click at [369, 166] on quentale-photo at bounding box center [347, 202] width 187 height 242
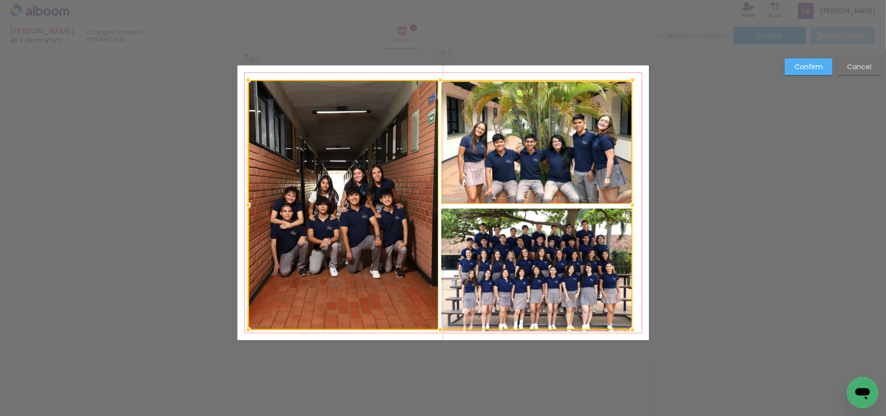
scroll to position [0, 796]
click at [496, 256] on div at bounding box center [440, 205] width 385 height 250
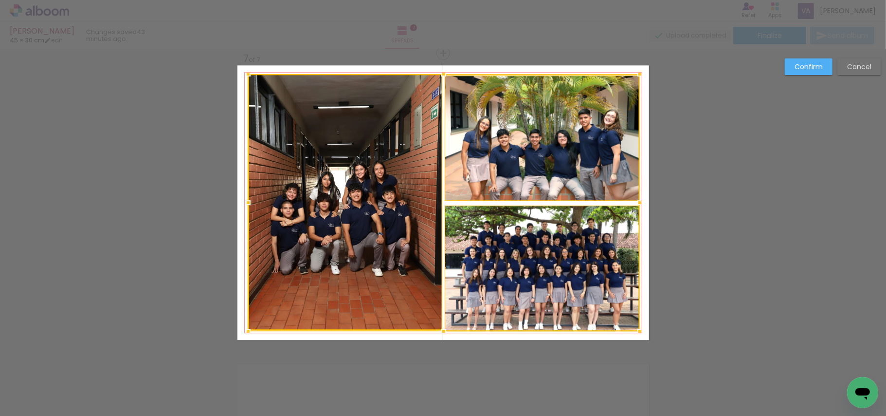
drag, startPoint x: 629, startPoint y: 80, endPoint x: 637, endPoint y: 75, distance: 8.8
click at [637, 75] on div at bounding box center [639, 73] width 19 height 19
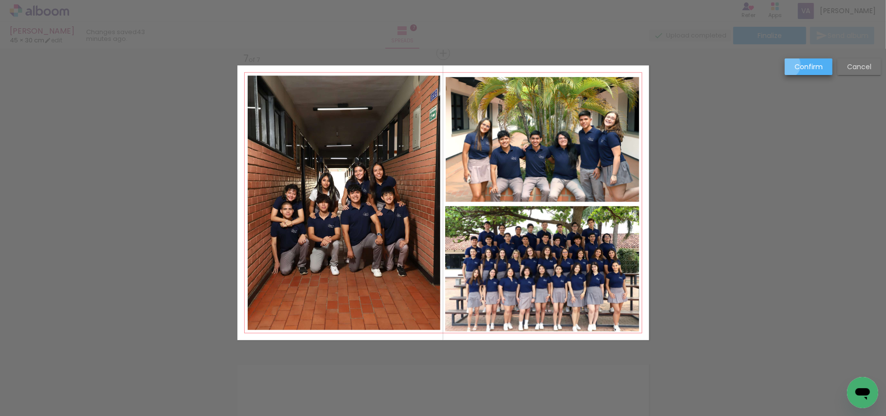
drag, startPoint x: 789, startPoint y: 65, endPoint x: 735, endPoint y: 110, distance: 70.5
click at [789, 65] on paper-button "Confirm" at bounding box center [809, 66] width 48 height 17
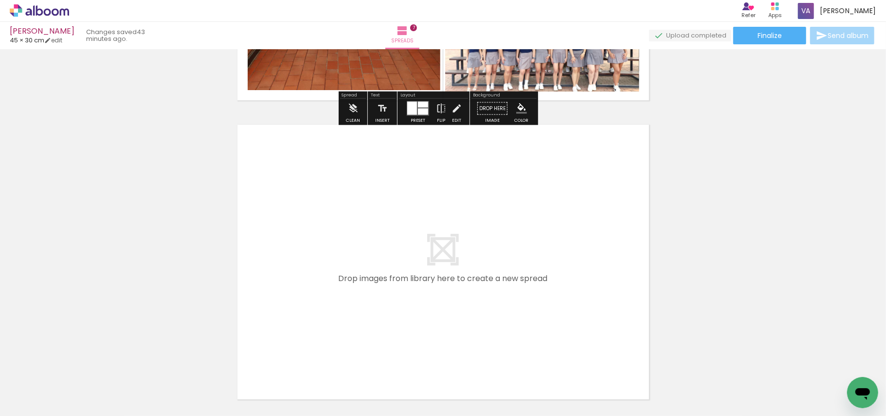
scroll to position [2065, 0]
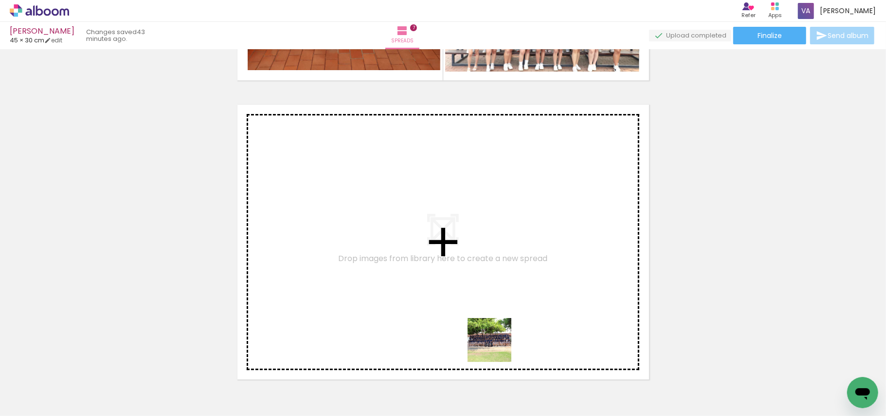
drag, startPoint x: 509, startPoint y: 377, endPoint x: 471, endPoint y: 283, distance: 100.9
click at [471, 283] on quentale-workspace at bounding box center [443, 208] width 886 height 416
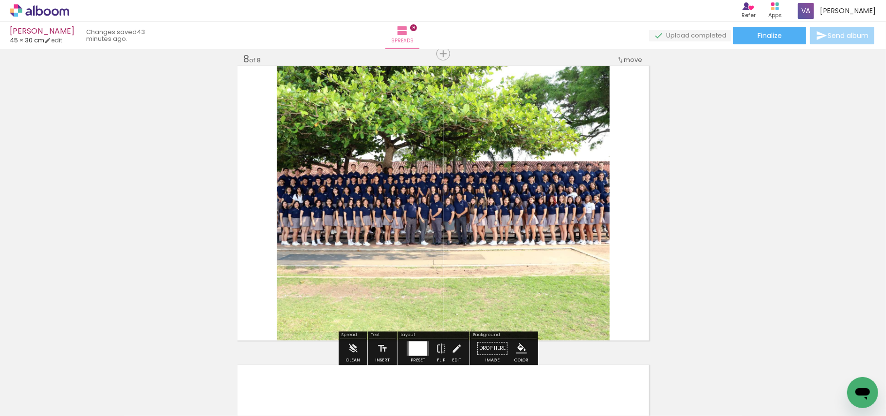
scroll to position [2105, 0]
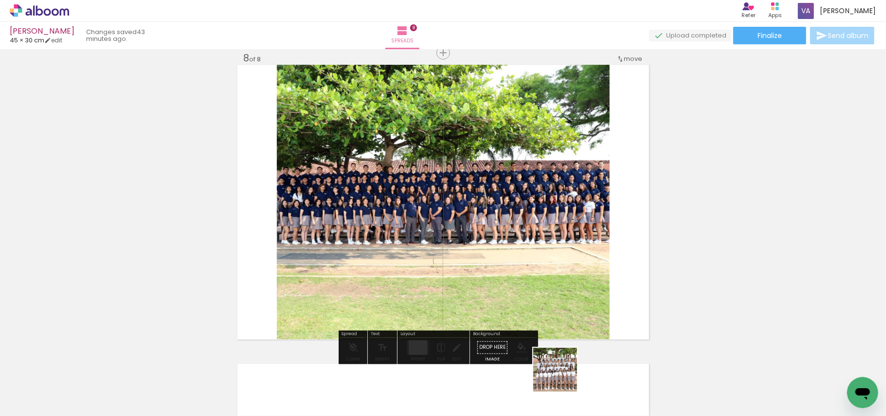
drag, startPoint x: 563, startPoint y: 386, endPoint x: 535, endPoint y: 244, distance: 144.1
click at [519, 214] on quentale-workspace at bounding box center [443, 208] width 886 height 416
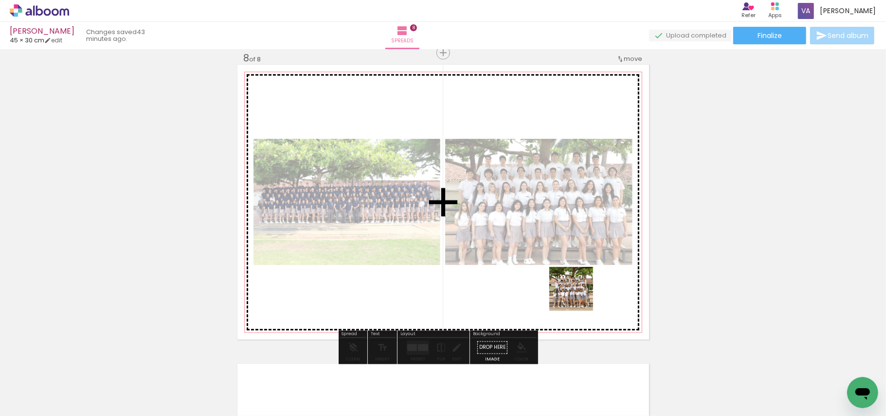
drag, startPoint x: 610, startPoint y: 380, endPoint x: 526, endPoint y: 197, distance: 201.5
click at [525, 201] on quentale-workspace at bounding box center [443, 208] width 886 height 416
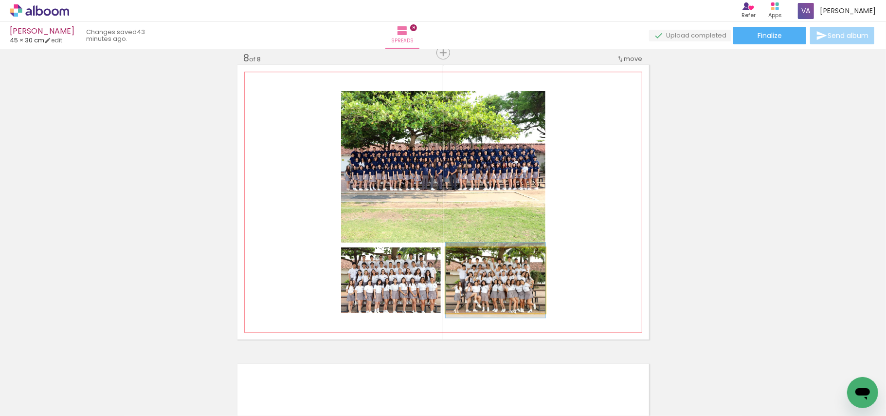
click at [501, 287] on quentale-photo at bounding box center [496, 280] width 100 height 66
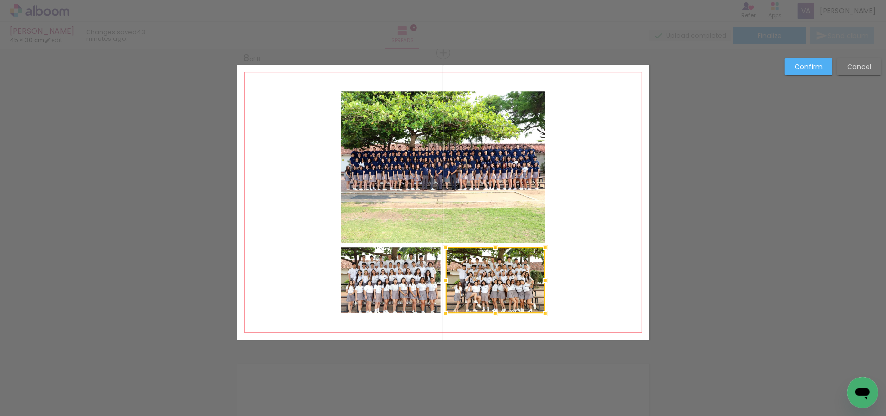
drag, startPoint x: 819, startPoint y: 64, endPoint x: 765, endPoint y: 108, distance: 68.9
click at [0, 0] on slot "Confirm" at bounding box center [0, 0] width 0 height 0
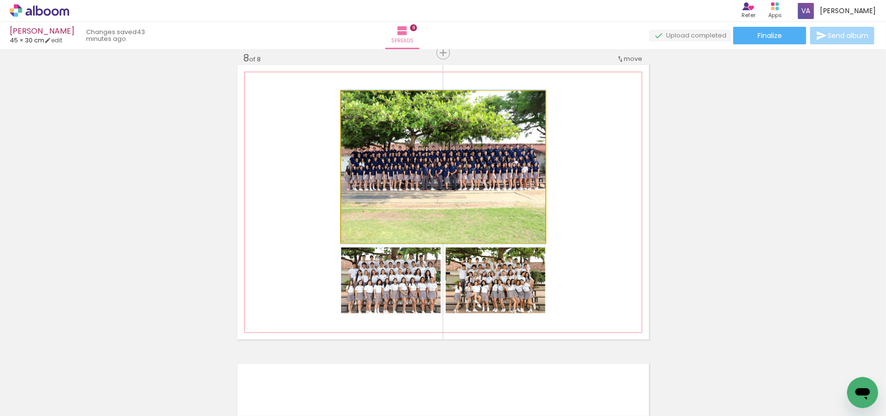
click at [496, 162] on quentale-photo at bounding box center [443, 166] width 204 height 151
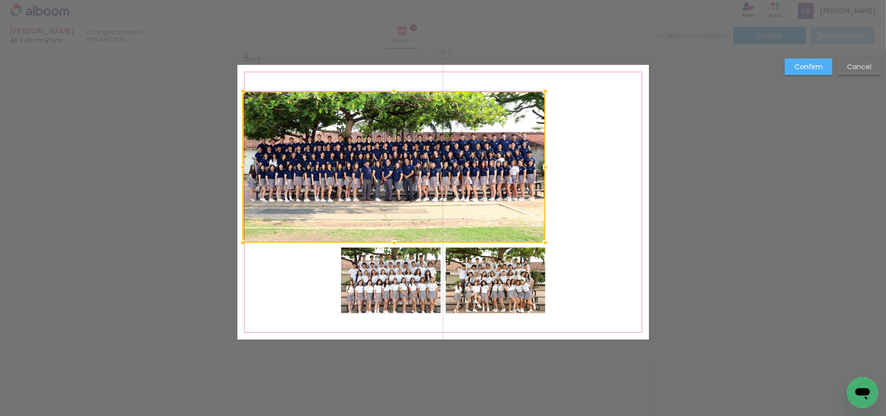
drag, startPoint x: 331, startPoint y: 165, endPoint x: 238, endPoint y: 158, distance: 93.7
click at [238, 158] on div at bounding box center [242, 166] width 19 height 19
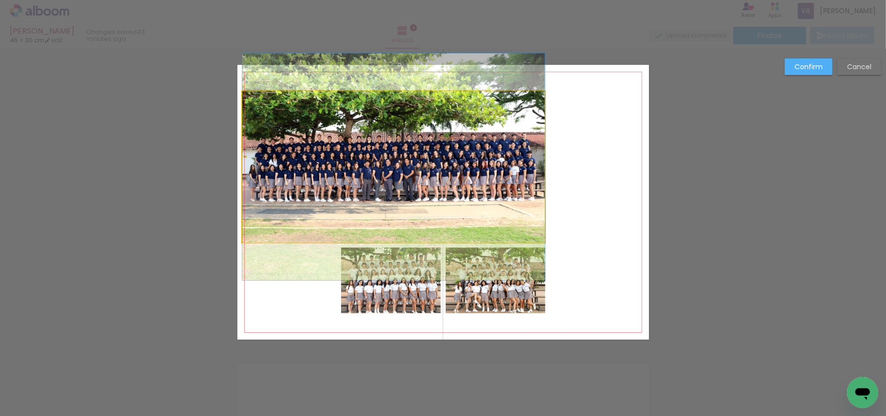
drag, startPoint x: 501, startPoint y: 164, endPoint x: 518, endPoint y: 164, distance: 17.5
click at [501, 164] on quentale-photo at bounding box center [393, 166] width 303 height 151
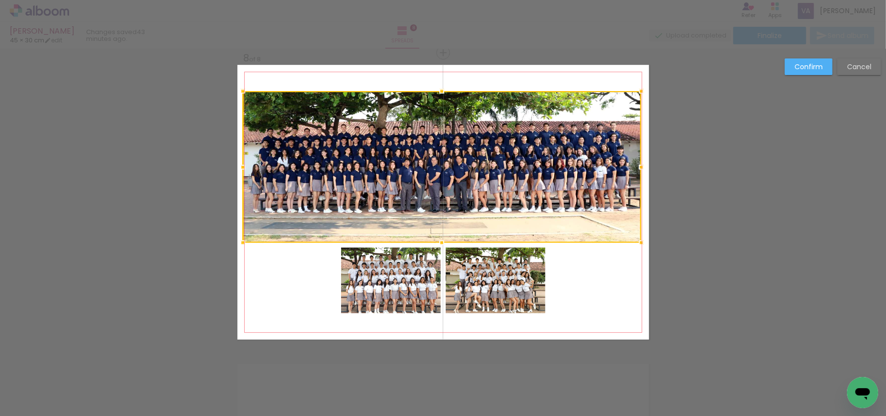
drag, startPoint x: 551, startPoint y: 168, endPoint x: 637, endPoint y: 174, distance: 85.9
click at [637, 174] on div at bounding box center [641, 166] width 19 height 19
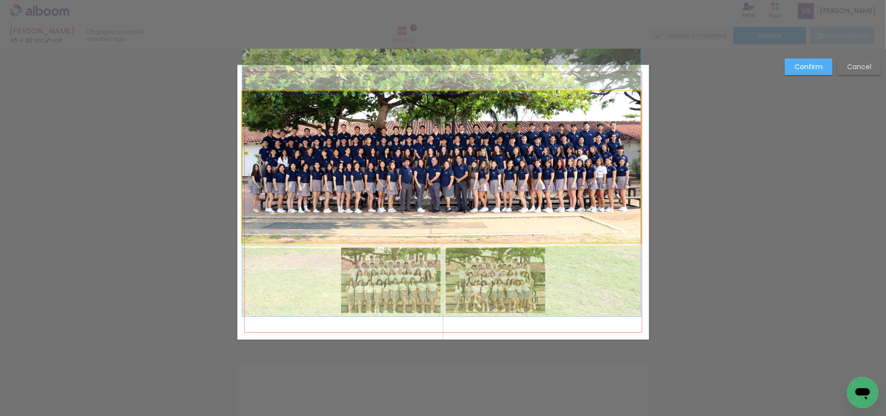
click at [268, 154] on quentale-photo at bounding box center [441, 166] width 399 height 151
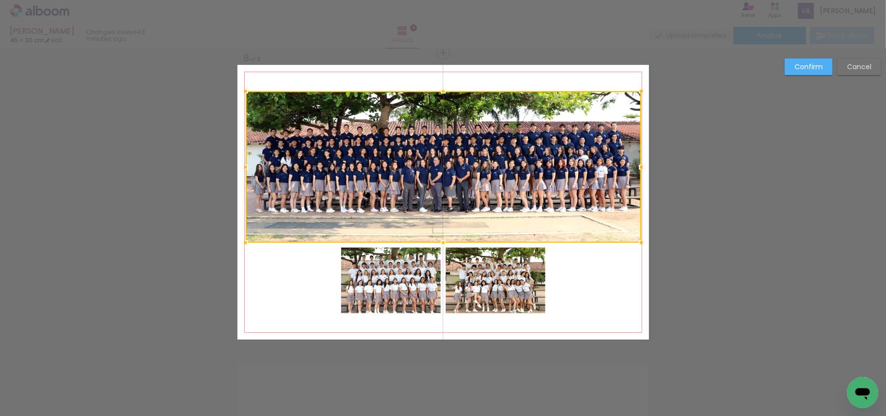
drag, startPoint x: 240, startPoint y: 168, endPoint x: 252, endPoint y: 168, distance: 12.2
click at [245, 168] on div at bounding box center [245, 166] width 19 height 19
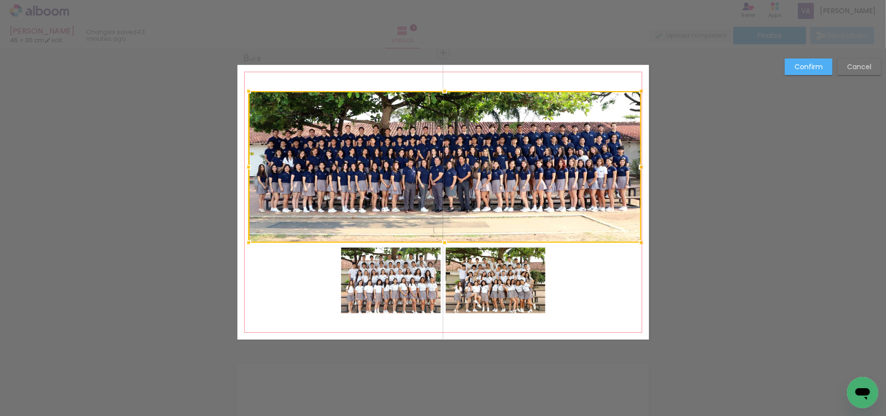
click at [384, 161] on div at bounding box center [445, 166] width 393 height 151
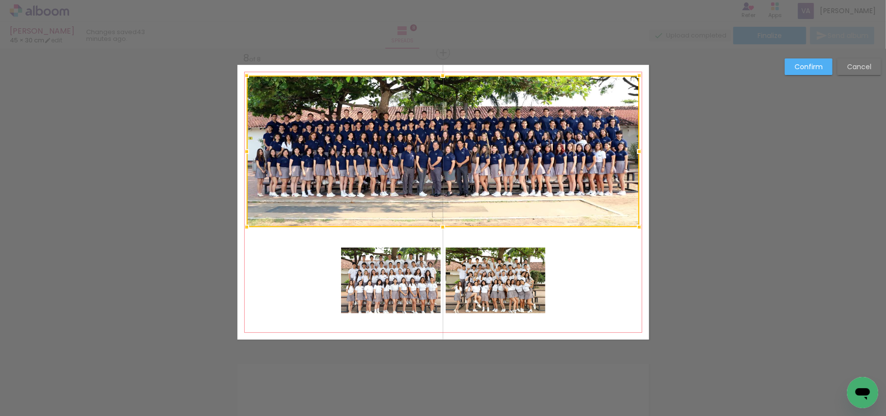
drag, startPoint x: 460, startPoint y: 157, endPoint x: 459, endPoint y: 141, distance: 15.6
click at [459, 141] on div at bounding box center [443, 150] width 393 height 151
click at [407, 279] on quentale-photo at bounding box center [391, 280] width 100 height 66
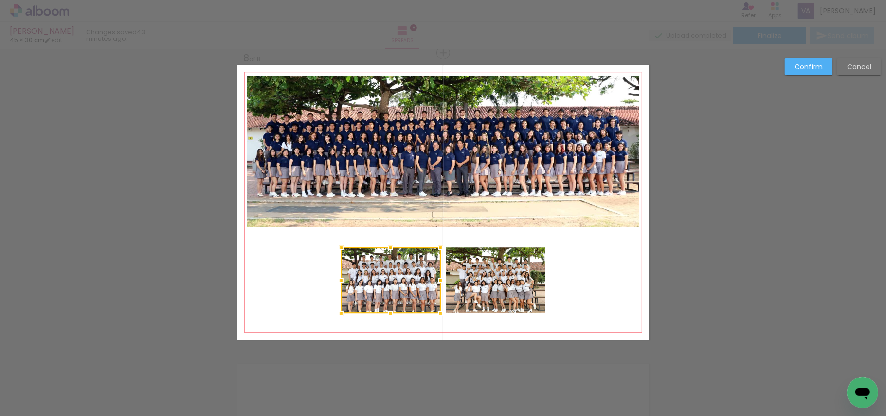
click at [407, 279] on div at bounding box center [391, 280] width 100 height 66
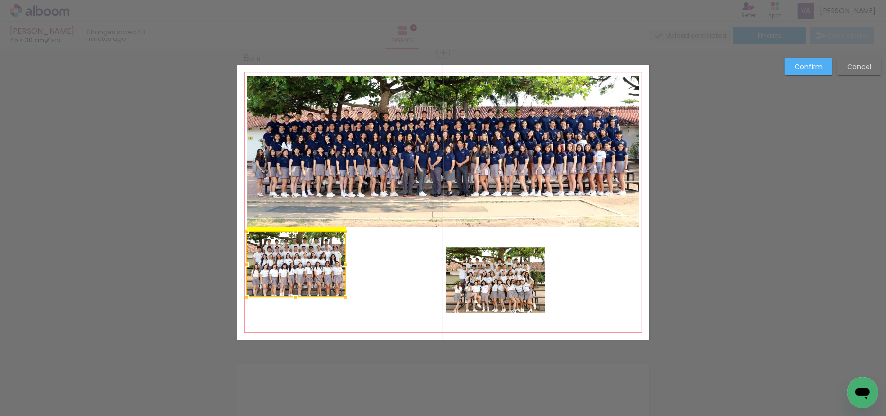
drag, startPoint x: 407, startPoint y: 271, endPoint x: 313, endPoint y: 254, distance: 96.5
click at [313, 254] on div at bounding box center [296, 264] width 100 height 66
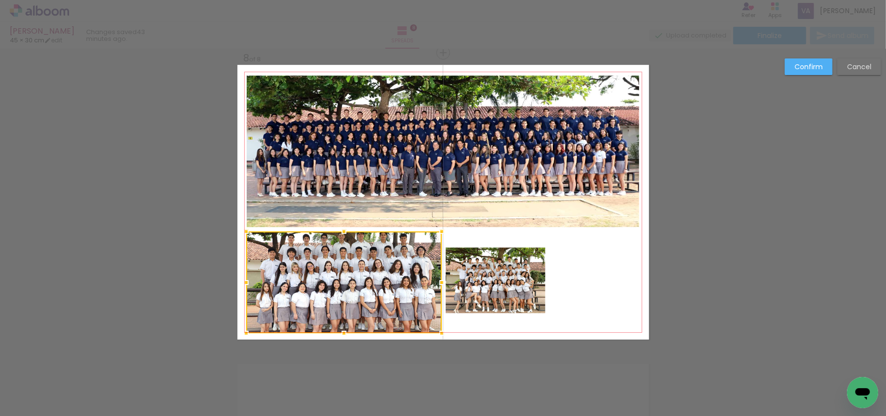
drag, startPoint x: 343, startPoint y: 294, endPoint x: 439, endPoint y: 332, distance: 103.0
click at [439, 332] on div at bounding box center [441, 332] width 19 height 19
drag, startPoint x: 811, startPoint y: 65, endPoint x: 763, endPoint y: 84, distance: 51.3
click at [0, 0] on slot "Confirm" at bounding box center [0, 0] width 0 height 0
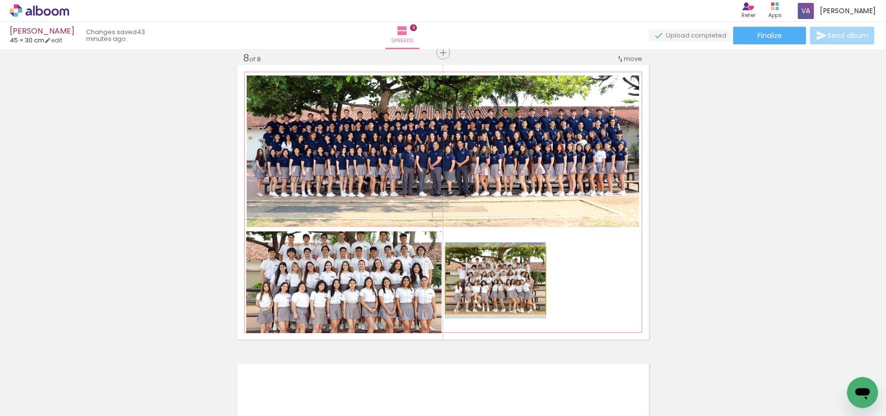
click at [511, 277] on quentale-photo at bounding box center [496, 280] width 100 height 66
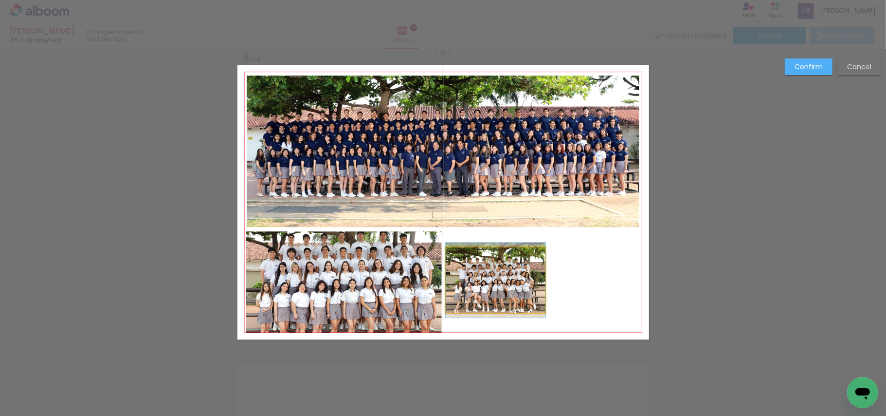
click at [520, 285] on quentale-photo at bounding box center [496, 280] width 100 height 66
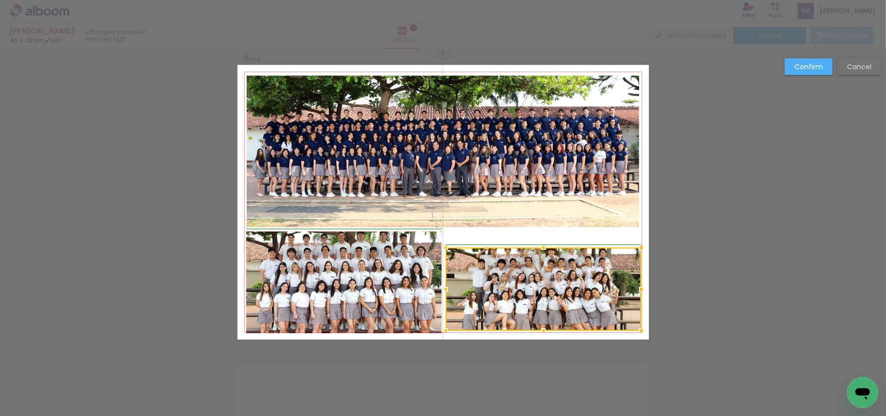
drag, startPoint x: 555, startPoint y: 318, endPoint x: 633, endPoint y: 326, distance: 77.8
click at [637, 332] on div at bounding box center [641, 330] width 19 height 19
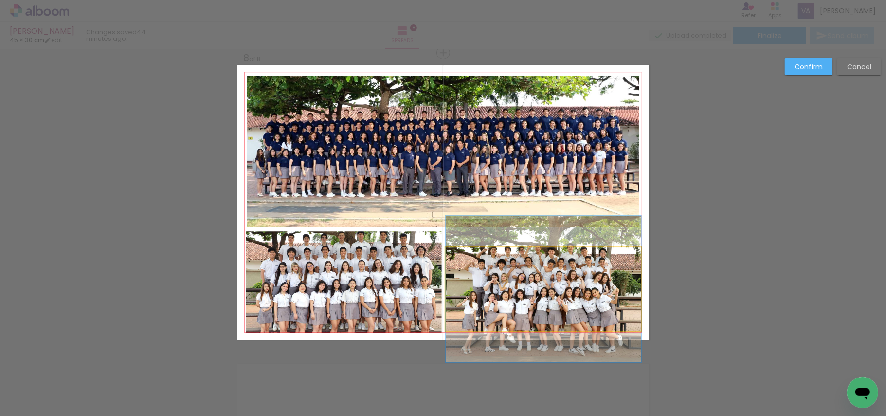
click at [530, 264] on quentale-photo at bounding box center [544, 288] width 196 height 83
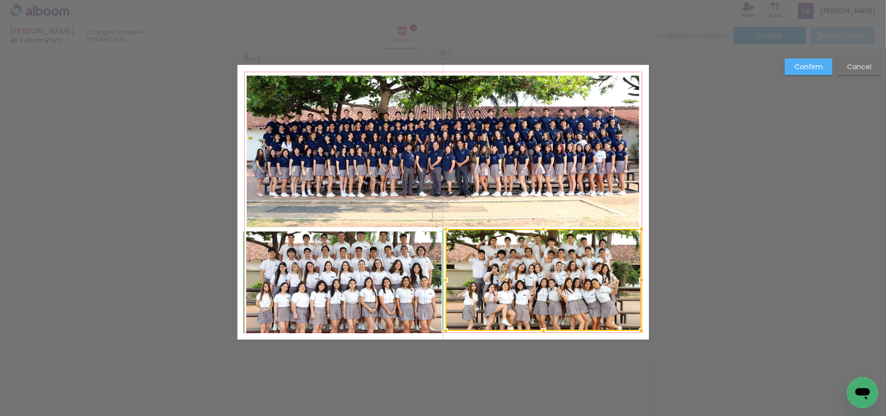
drag, startPoint x: 536, startPoint y: 246, endPoint x: 535, endPoint y: 230, distance: 16.6
click at [535, 230] on div at bounding box center [543, 228] width 19 height 19
drag, startPoint x: 809, startPoint y: 67, endPoint x: 779, endPoint y: 79, distance: 32.5
click at [0, 0] on slot "Confirm" at bounding box center [0, 0] width 0 height 0
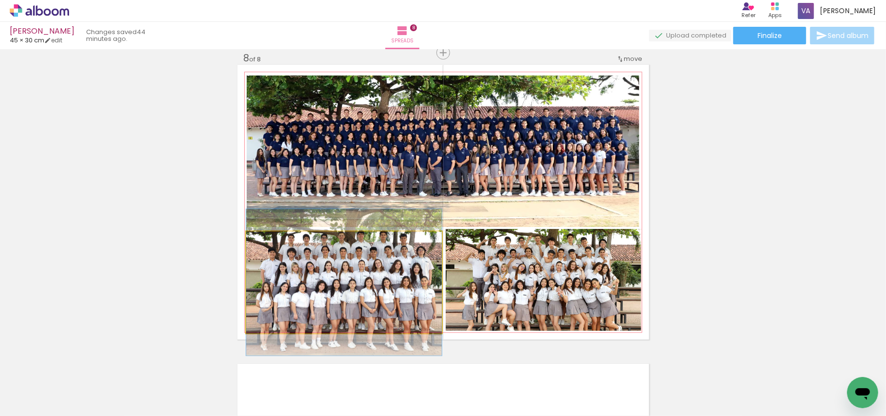
click at [367, 265] on quentale-photo at bounding box center [344, 282] width 196 height 102
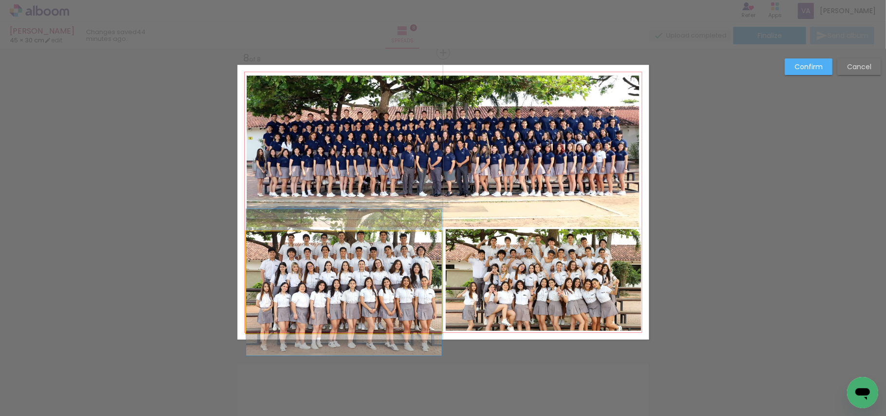
click at [363, 263] on quentale-photo at bounding box center [344, 282] width 196 height 102
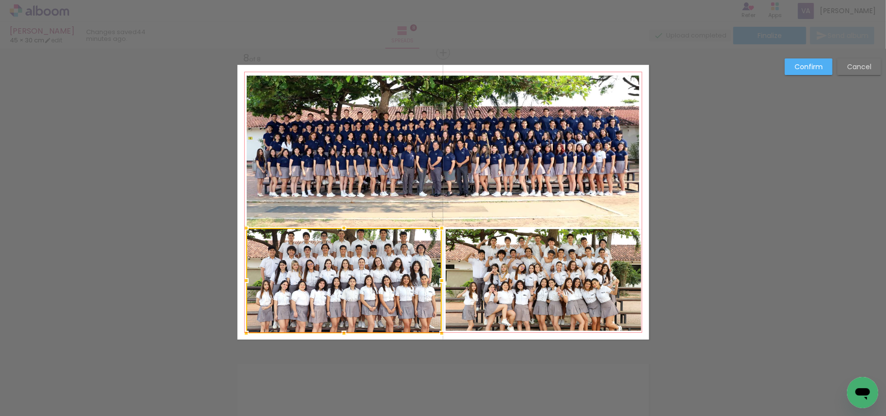
drag, startPoint x: 341, startPoint y: 232, endPoint x: 345, endPoint y: 226, distance: 6.6
click at [345, 226] on div at bounding box center [343, 227] width 19 height 19
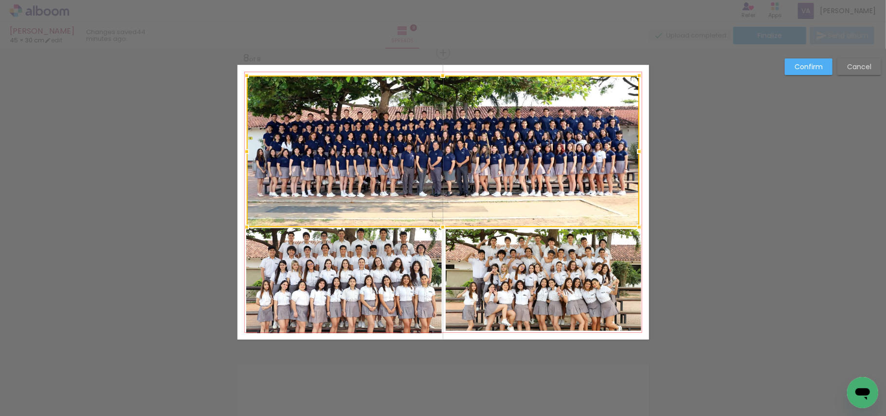
click at [374, 304] on quentale-photo at bounding box center [344, 280] width 196 height 105
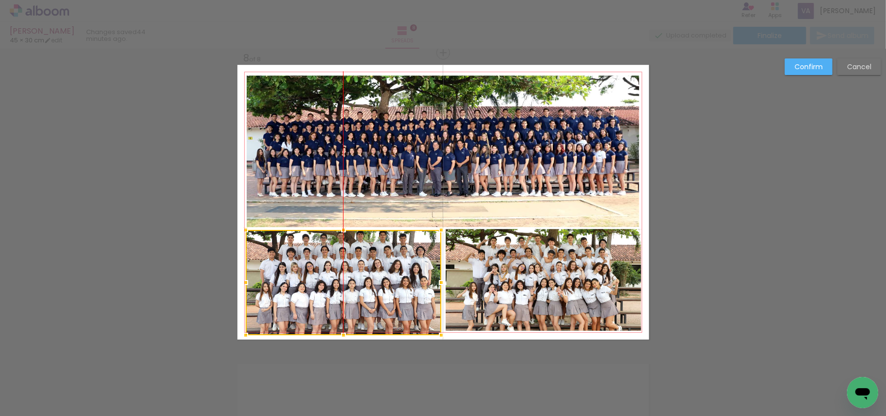
click at [388, 298] on div at bounding box center [344, 282] width 196 height 105
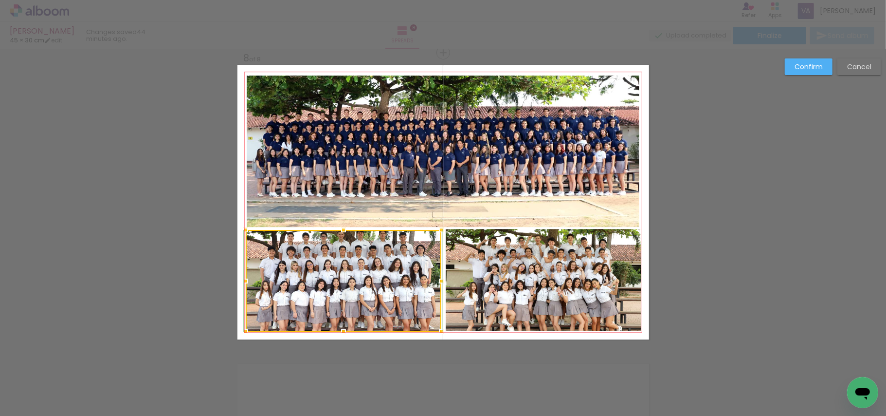
click at [341, 335] on div at bounding box center [343, 331] width 19 height 19
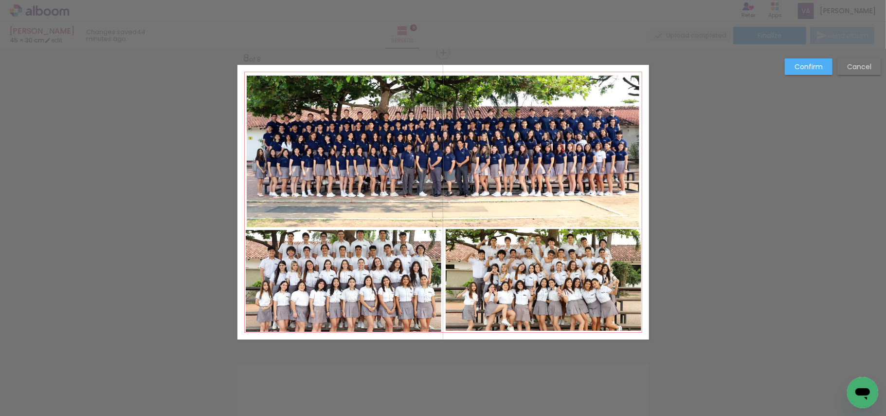
drag, startPoint x: 816, startPoint y: 65, endPoint x: 808, endPoint y: 71, distance: 9.7
click at [0, 0] on slot "Confirm" at bounding box center [0, 0] width 0 height 0
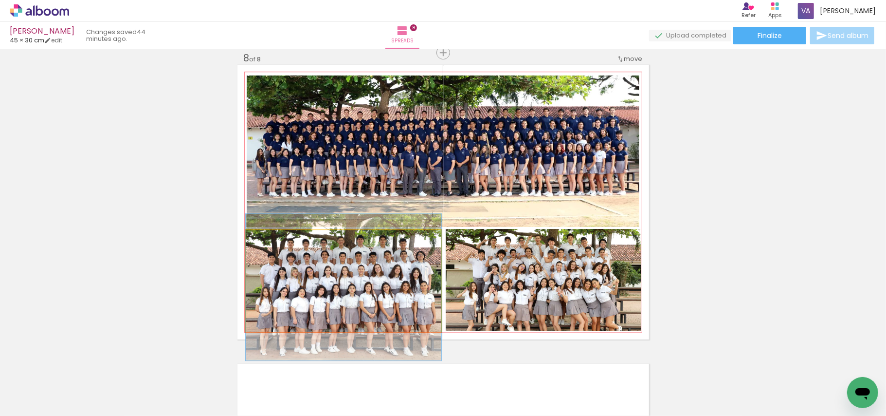
drag, startPoint x: 388, startPoint y: 289, endPoint x: 387, endPoint y: 295, distance: 6.4
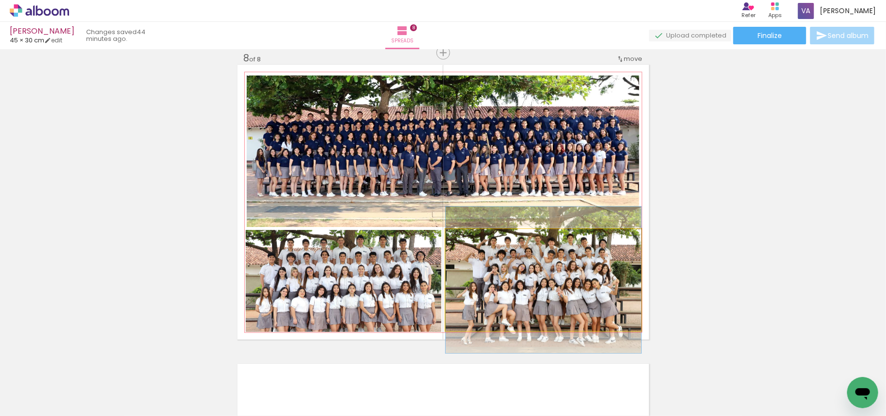
click at [556, 291] on quentale-photo at bounding box center [544, 280] width 196 height 102
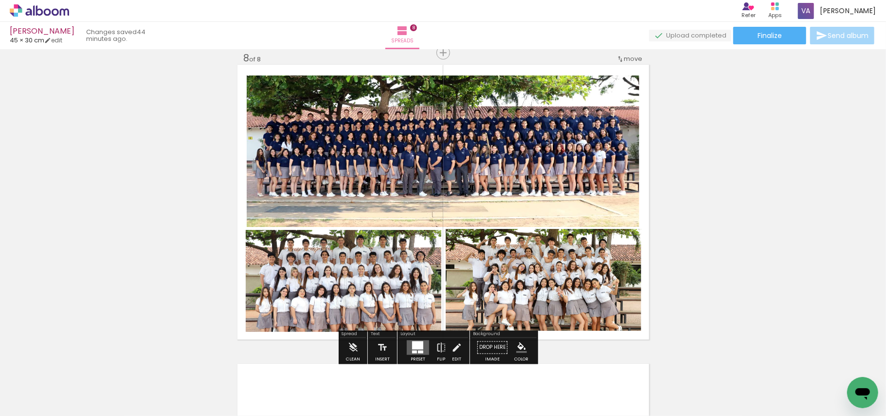
click at [519, 164] on quentale-photo at bounding box center [443, 150] width 393 height 151
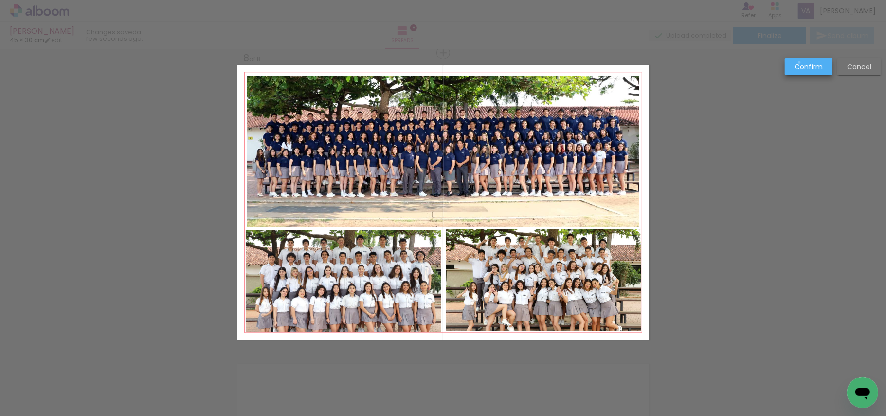
click at [0, 0] on slot "Confirm" at bounding box center [0, 0] width 0 height 0
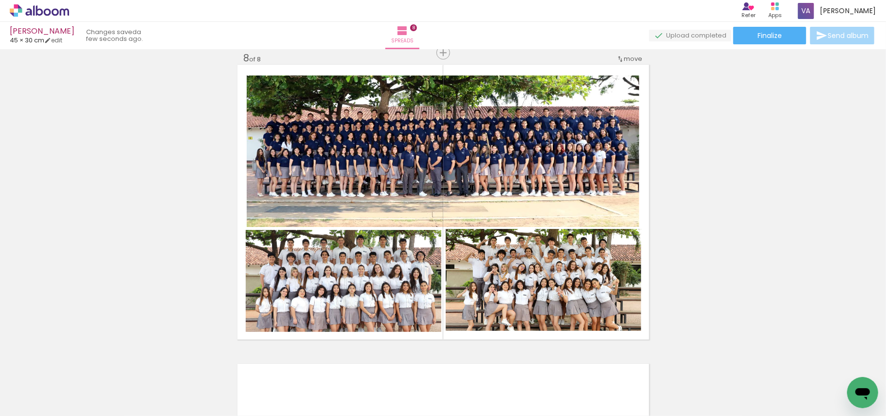
scroll to position [0, 1354]
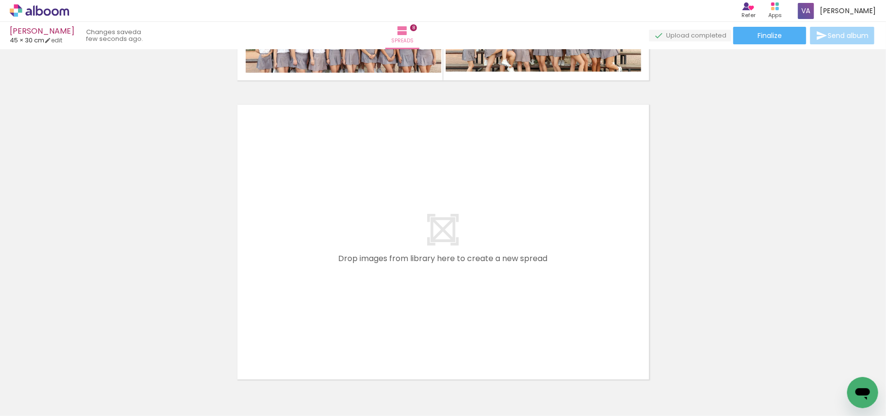
scroll to position [2364, 0]
drag, startPoint x: 111, startPoint y: 378, endPoint x: 300, endPoint y: 248, distance: 230.0
click at [300, 248] on quentale-workspace at bounding box center [443, 208] width 886 height 416
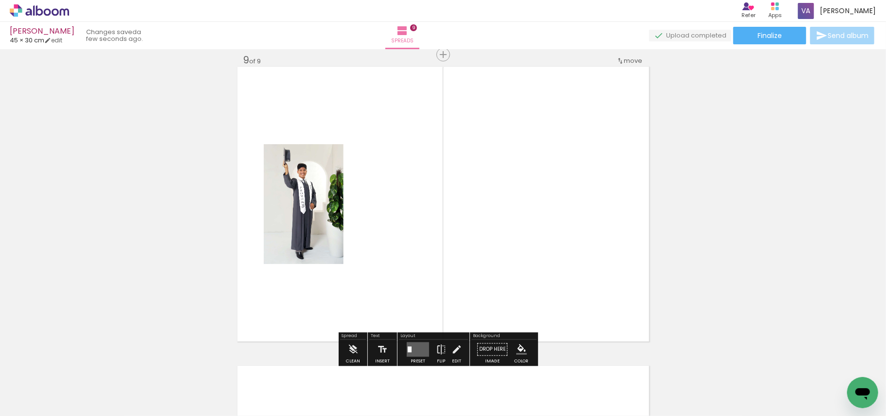
scroll to position [2403, 0]
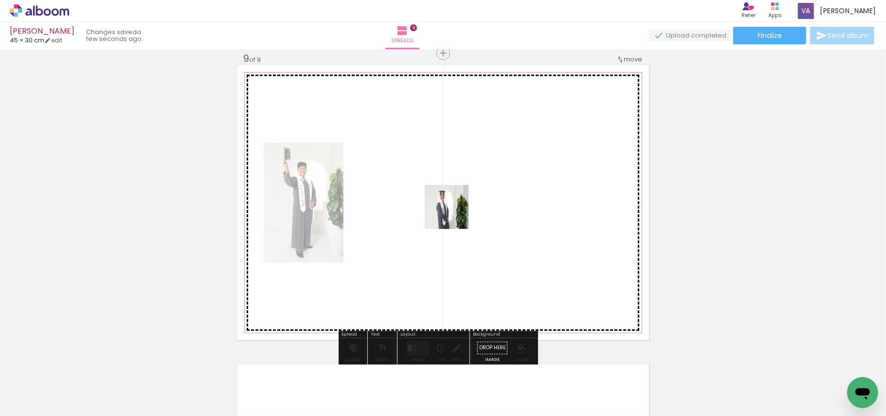
drag, startPoint x: 164, startPoint y: 380, endPoint x: 464, endPoint y: 206, distance: 346.8
click at [464, 206] on quentale-workspace at bounding box center [443, 208] width 886 height 416
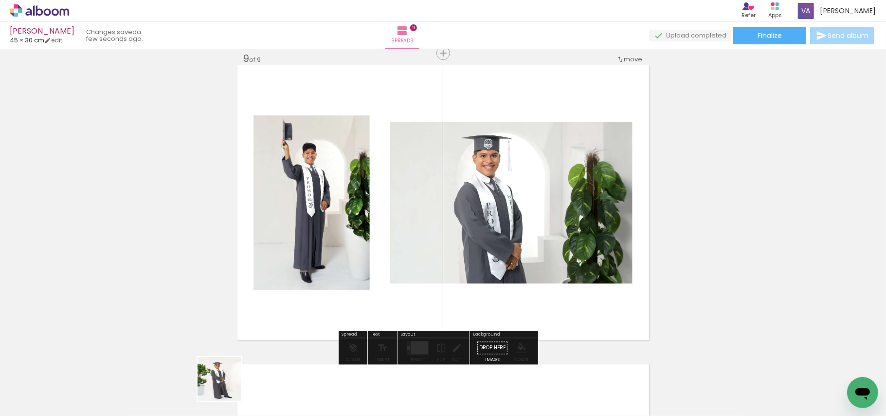
drag, startPoint x: 224, startPoint y: 388, endPoint x: 441, endPoint y: 270, distance: 246.6
click at [444, 273] on quentale-workspace at bounding box center [443, 208] width 886 height 416
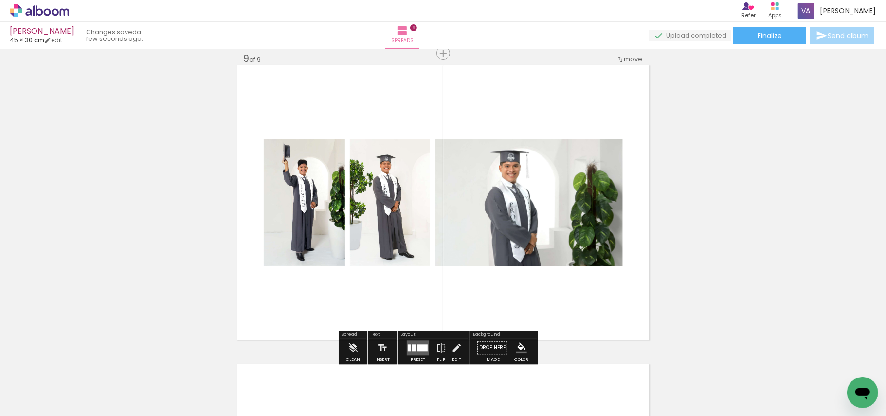
click at [415, 346] on div at bounding box center [414, 347] width 4 height 7
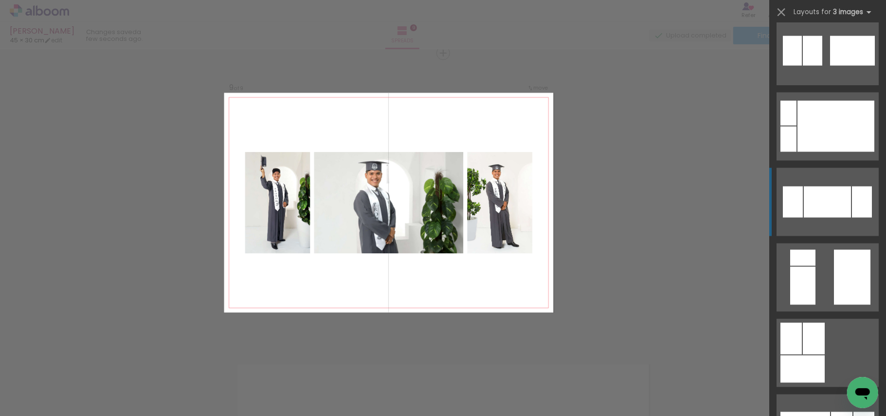
scroll to position [1363, 0]
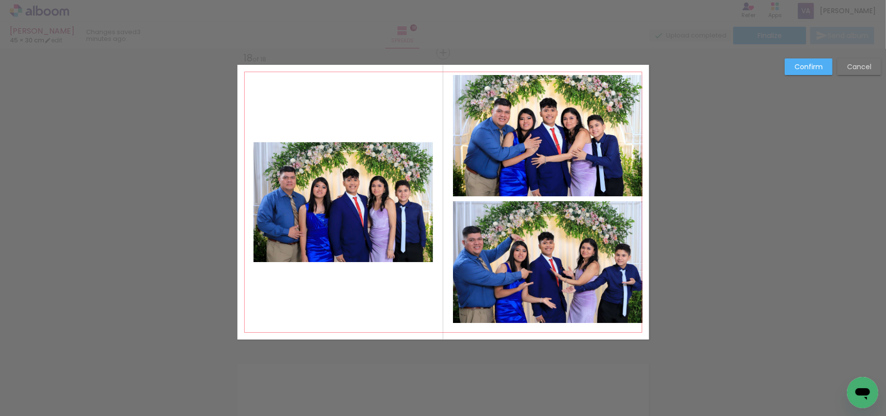
scroll to position [0, 2978]
click at [362, 226] on quentale-photo at bounding box center [344, 202] width 180 height 120
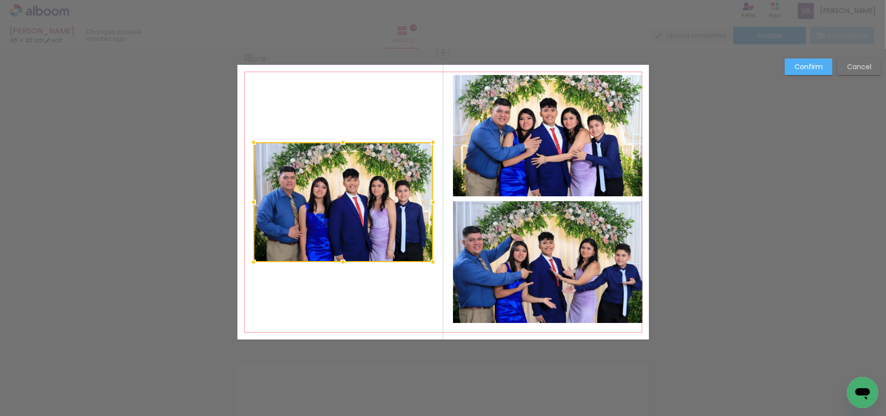
click at [362, 226] on div at bounding box center [344, 202] width 180 height 120
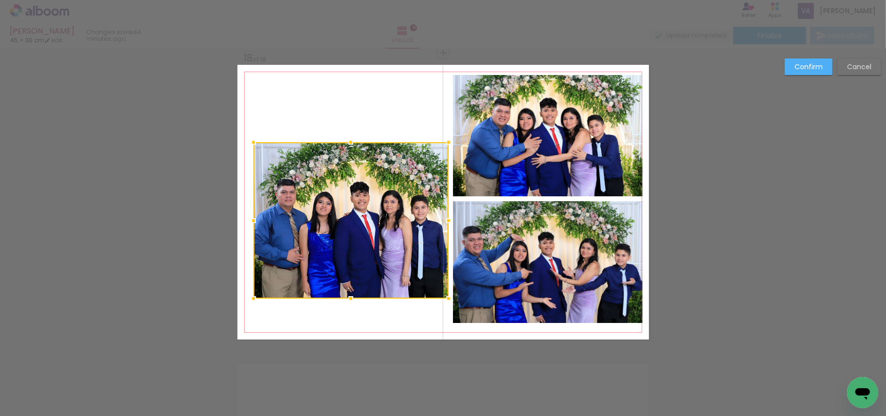
drag, startPoint x: 426, startPoint y: 260, endPoint x: 446, endPoint y: 296, distance: 41.6
click at [446, 296] on div at bounding box center [448, 298] width 19 height 19
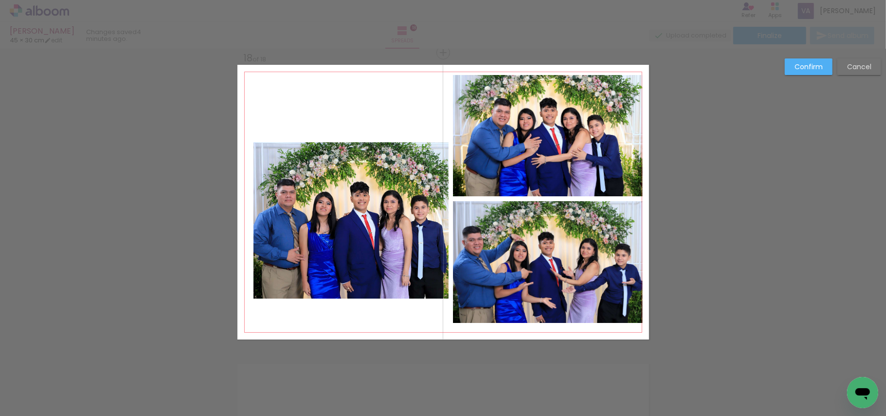
click at [293, 168] on quentale-photo at bounding box center [351, 220] width 195 height 156
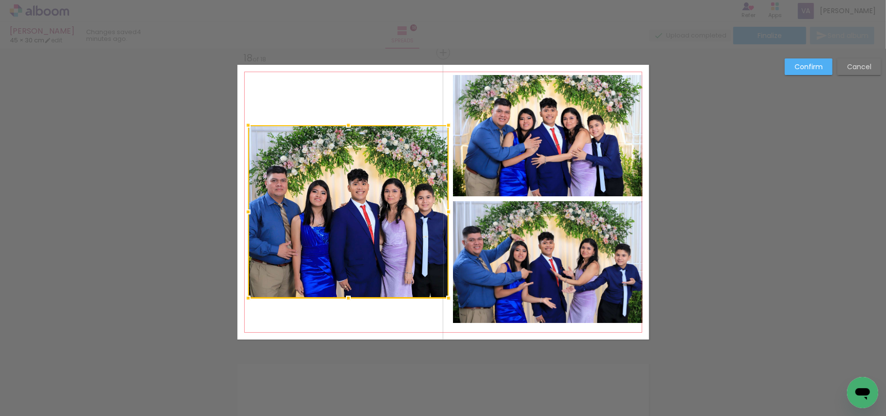
drag, startPoint x: 251, startPoint y: 147, endPoint x: 246, endPoint y: 129, distance: 17.9
click at [246, 129] on div at bounding box center [248, 124] width 19 height 19
